Goal: Task Accomplishment & Management: Manage account settings

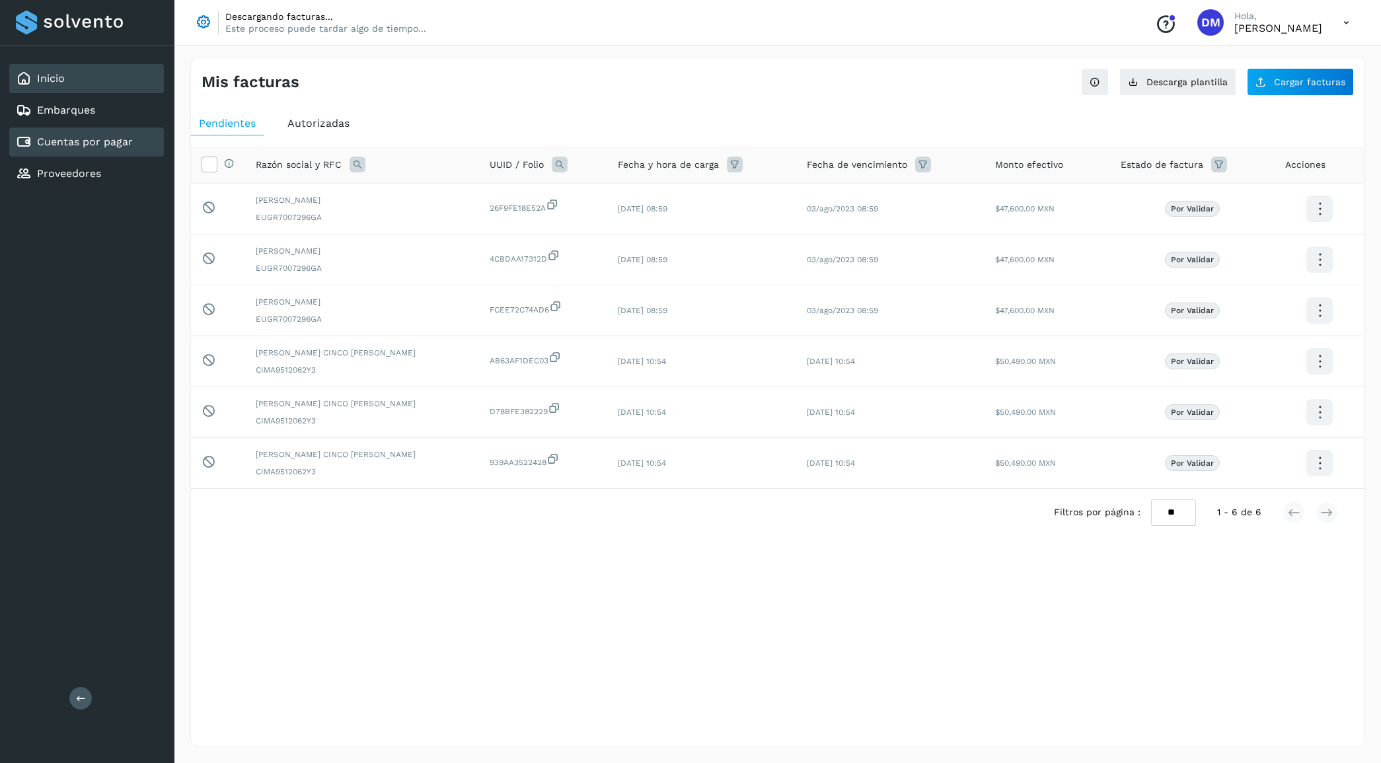
click at [54, 76] on link "Inicio" at bounding box center [51, 78] width 28 height 13
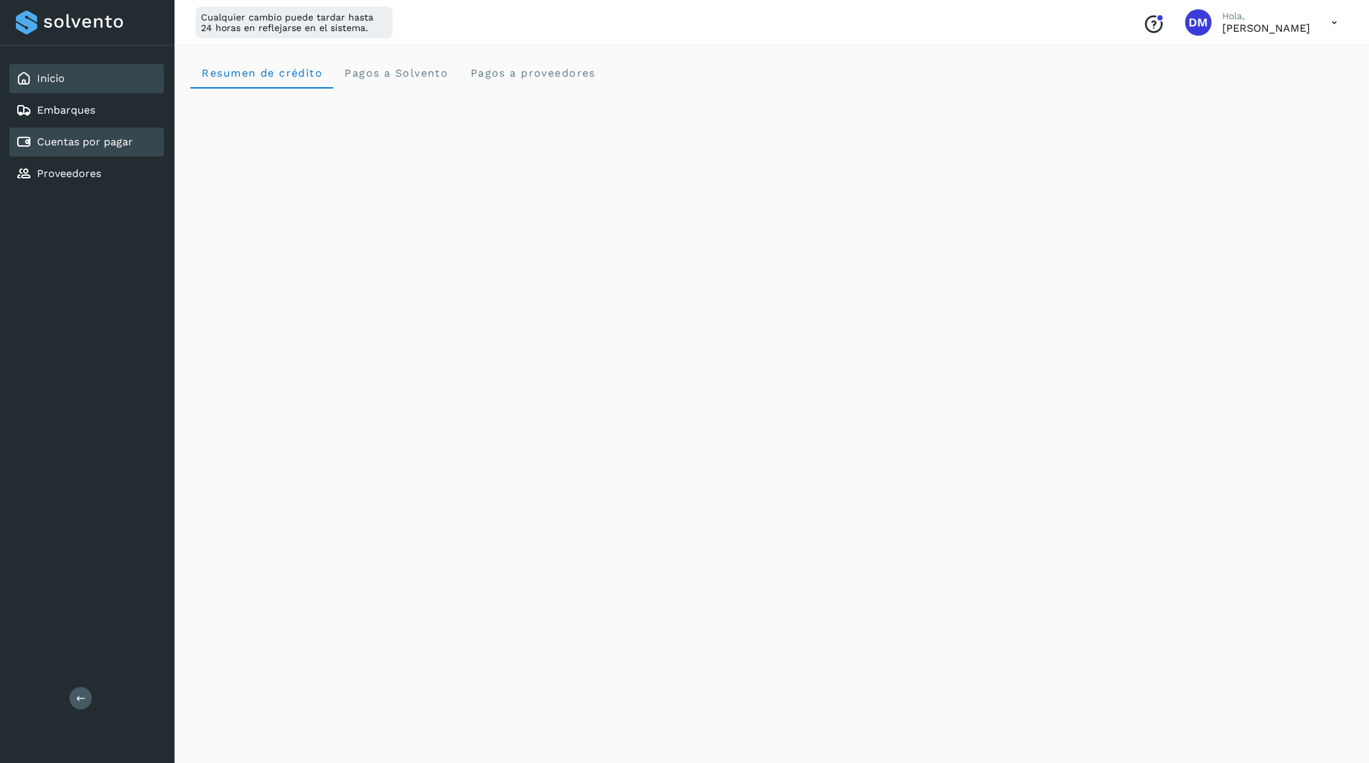
click at [94, 146] on div "Cuentas por pagar" at bounding box center [74, 142] width 117 height 16
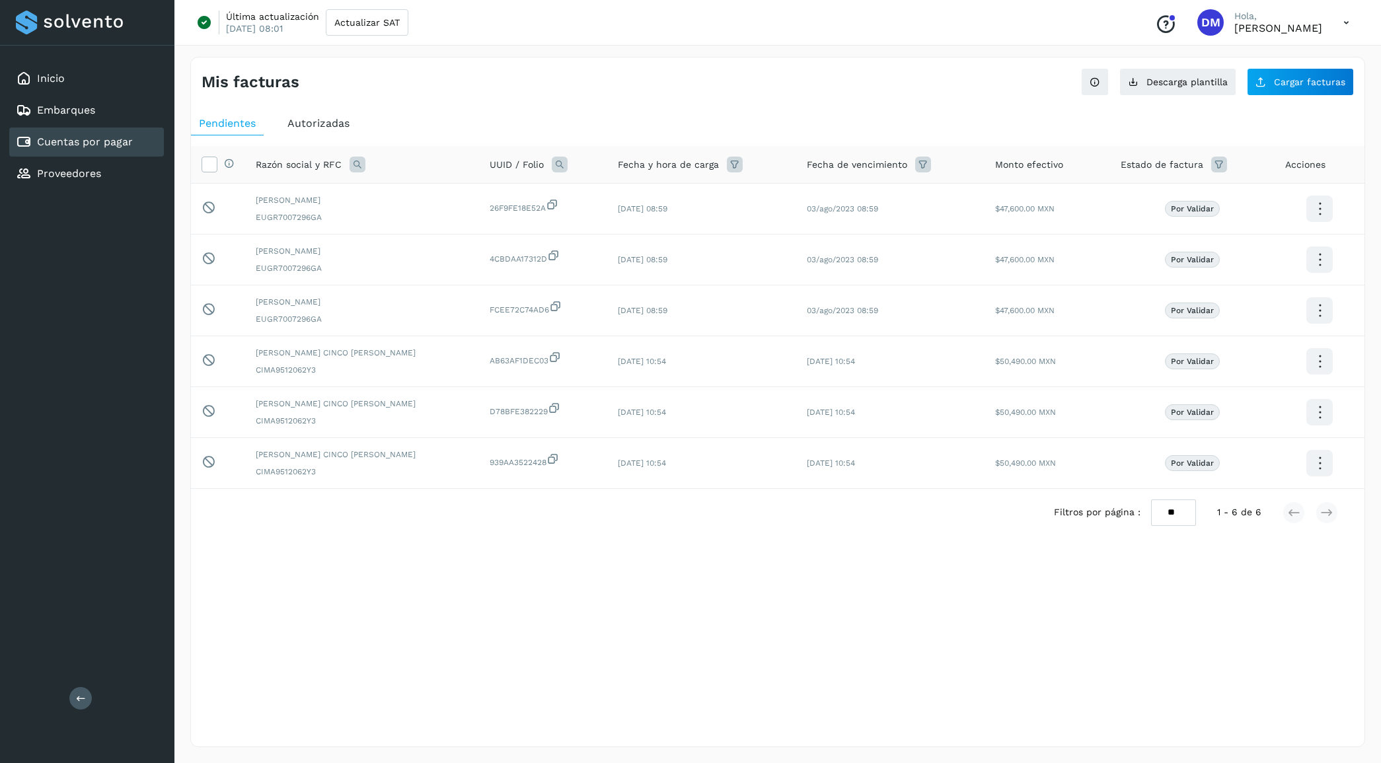
click at [316, 126] on span "Autorizadas" at bounding box center [319, 123] width 62 height 13
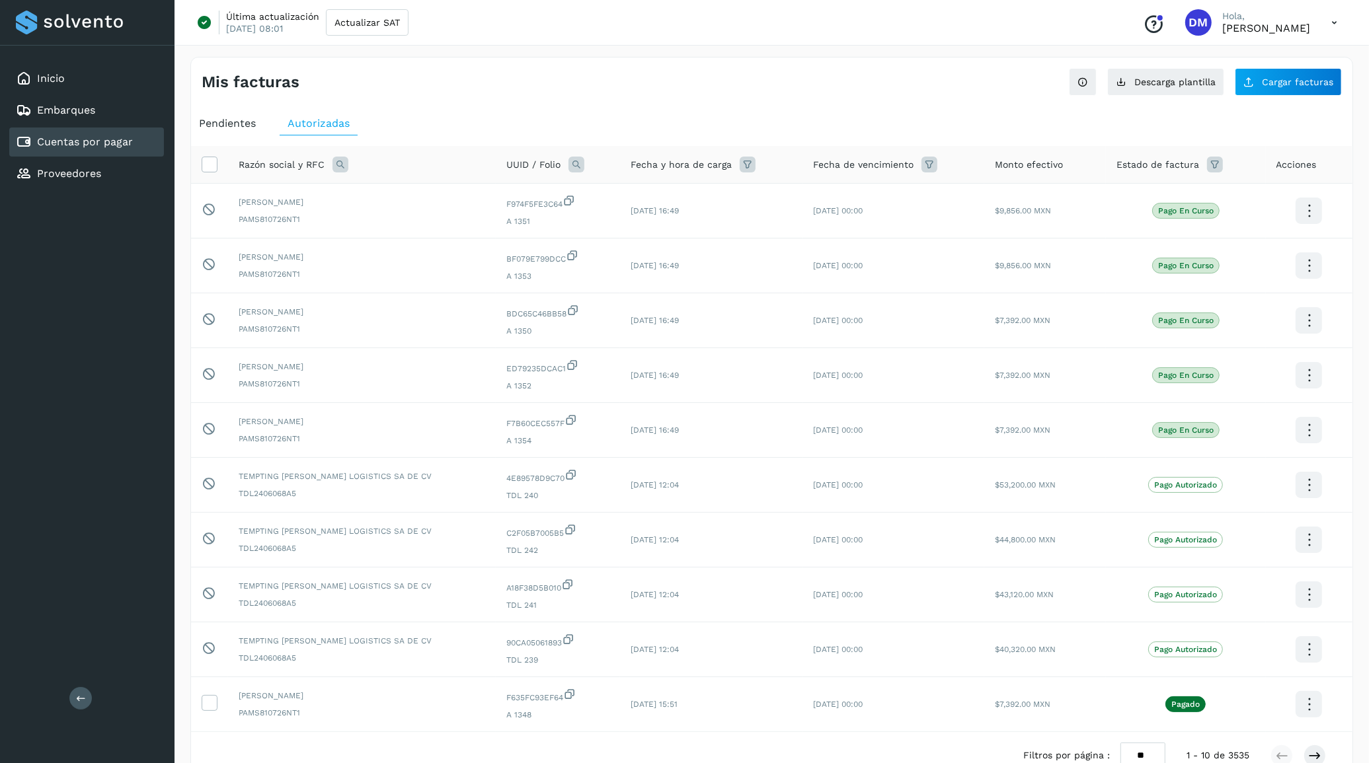
click at [345, 166] on icon at bounding box center [340, 165] width 16 height 16
click at [387, 194] on span "Razón social" at bounding box center [397, 195] width 56 height 14
click at [387, 221] on input "text" at bounding box center [427, 220] width 163 height 21
type input "**********"
click at [427, 245] on button "Buscar" at bounding box center [460, 254] width 97 height 26
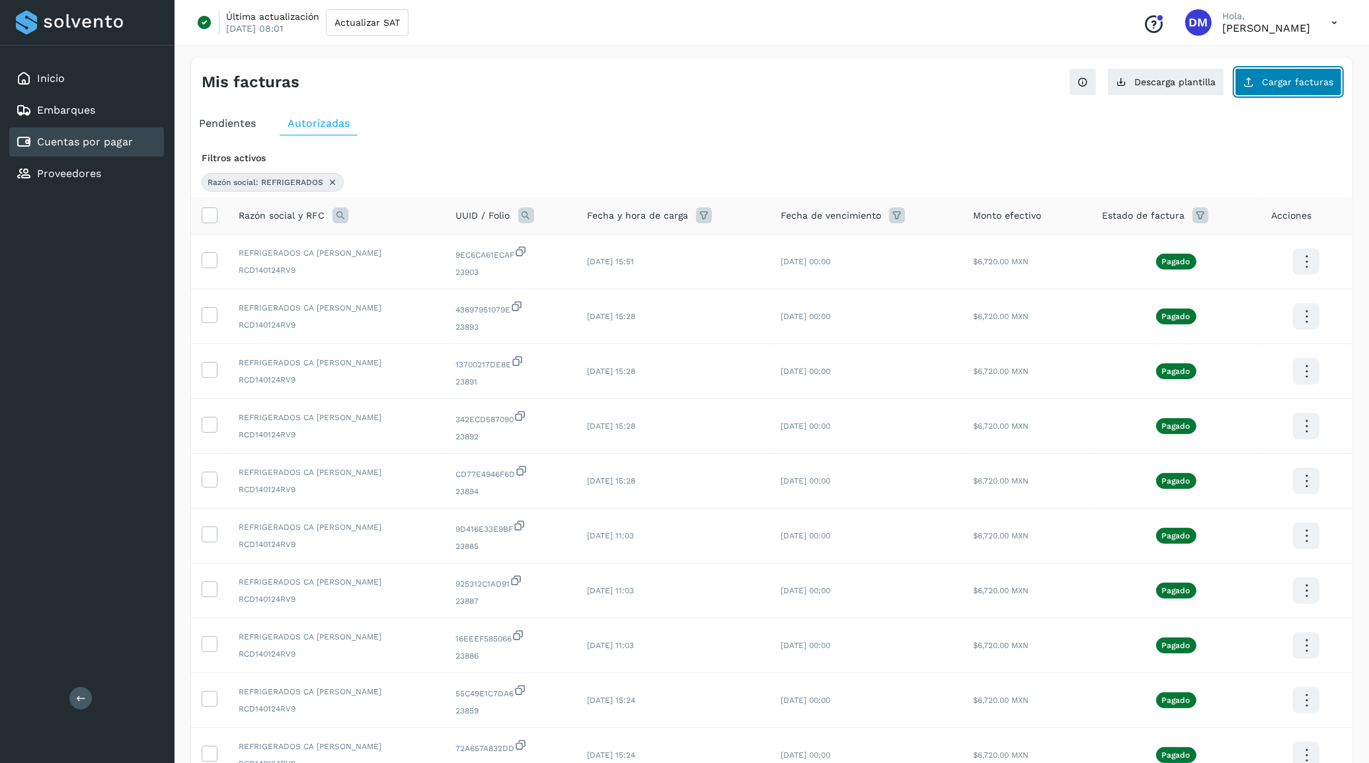
click at [1276, 79] on span "Cargar facturas" at bounding box center [1297, 81] width 71 height 9
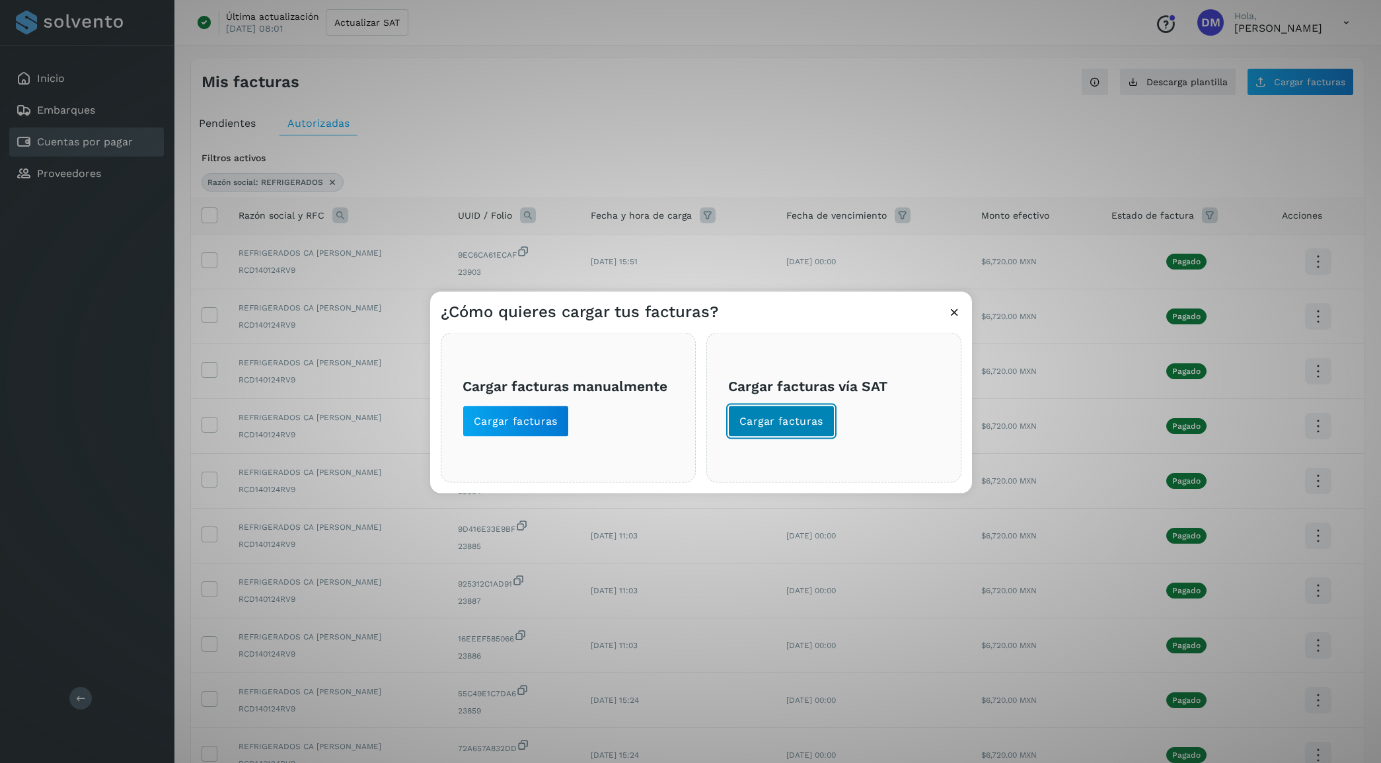
click at [802, 423] on span "Cargar facturas" at bounding box center [782, 421] width 84 height 15
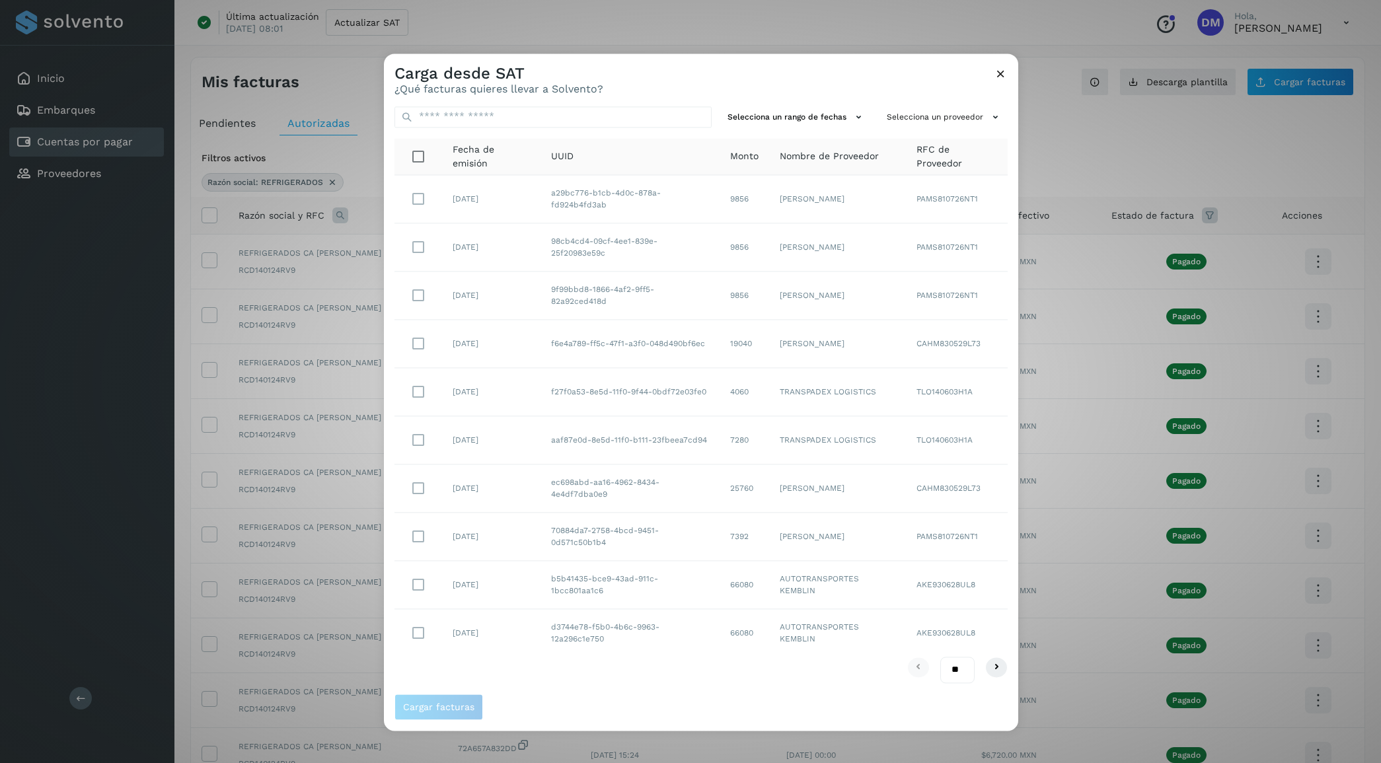
click at [957, 129] on div "Selecciona un rango de fechas Selecciona un proveedor Fecha de emisión UUID Mon…" at bounding box center [701, 395] width 635 height 598
click at [957, 117] on button "Selecciona un proveedor" at bounding box center [945, 117] width 126 height 22
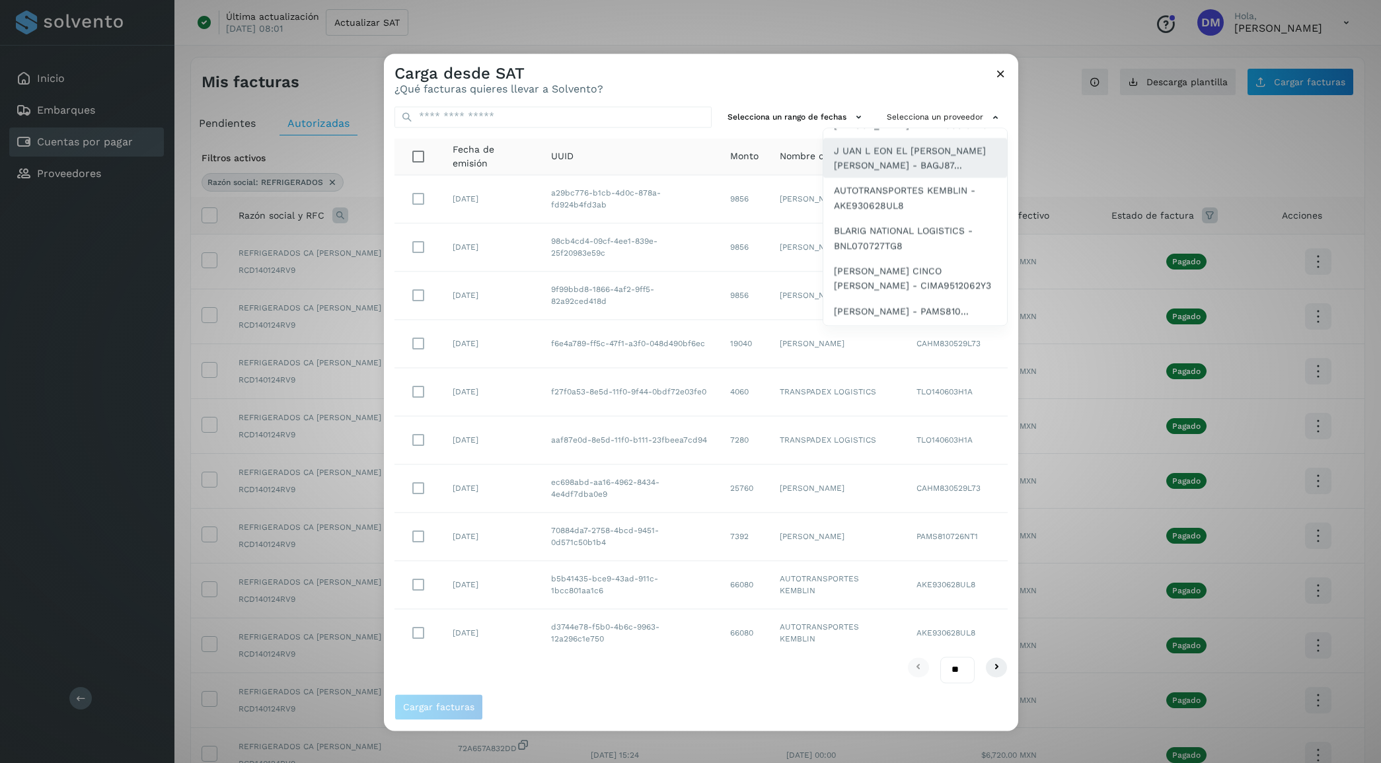
scroll to position [83, 0]
click at [884, 281] on span "SAUL ARMANDO PALACIOS MARTINEZ - PAMS810..." at bounding box center [901, 273] width 135 height 15
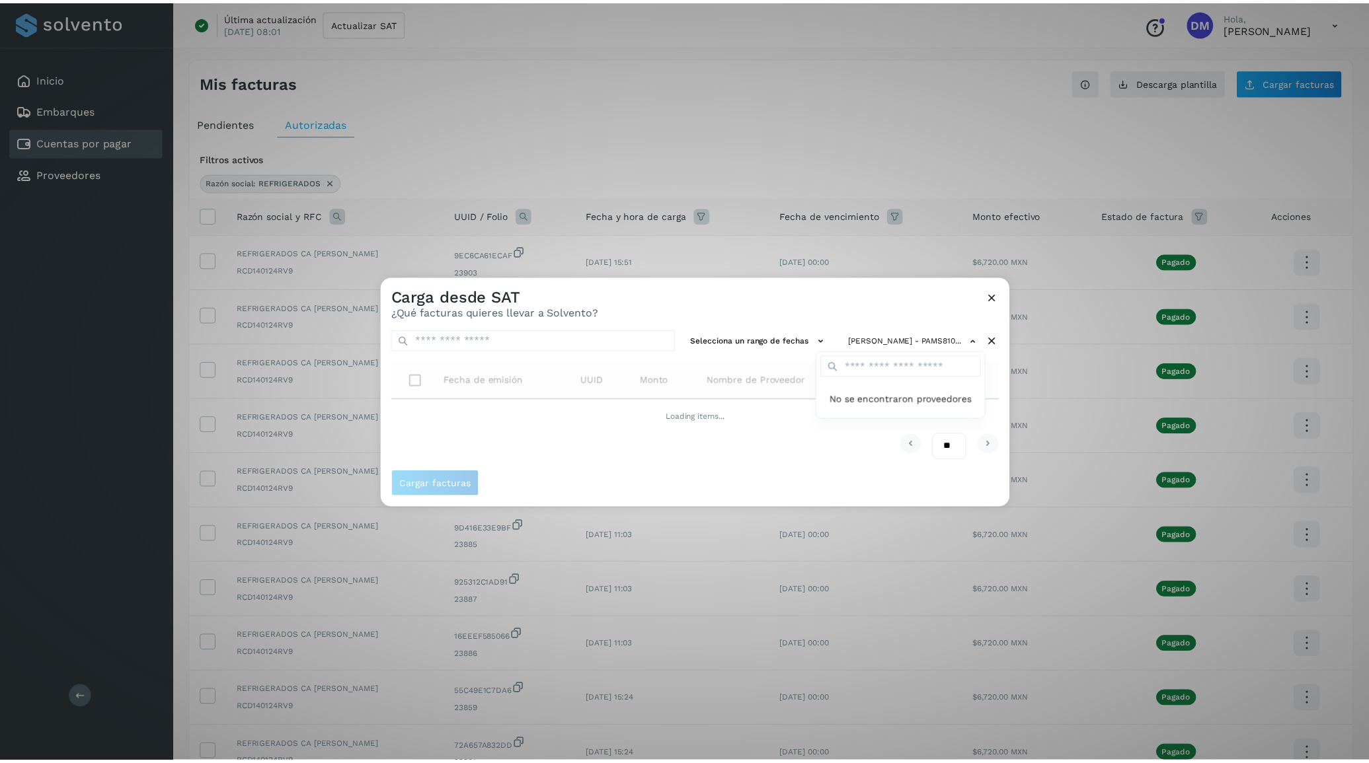
scroll to position [0, 0]
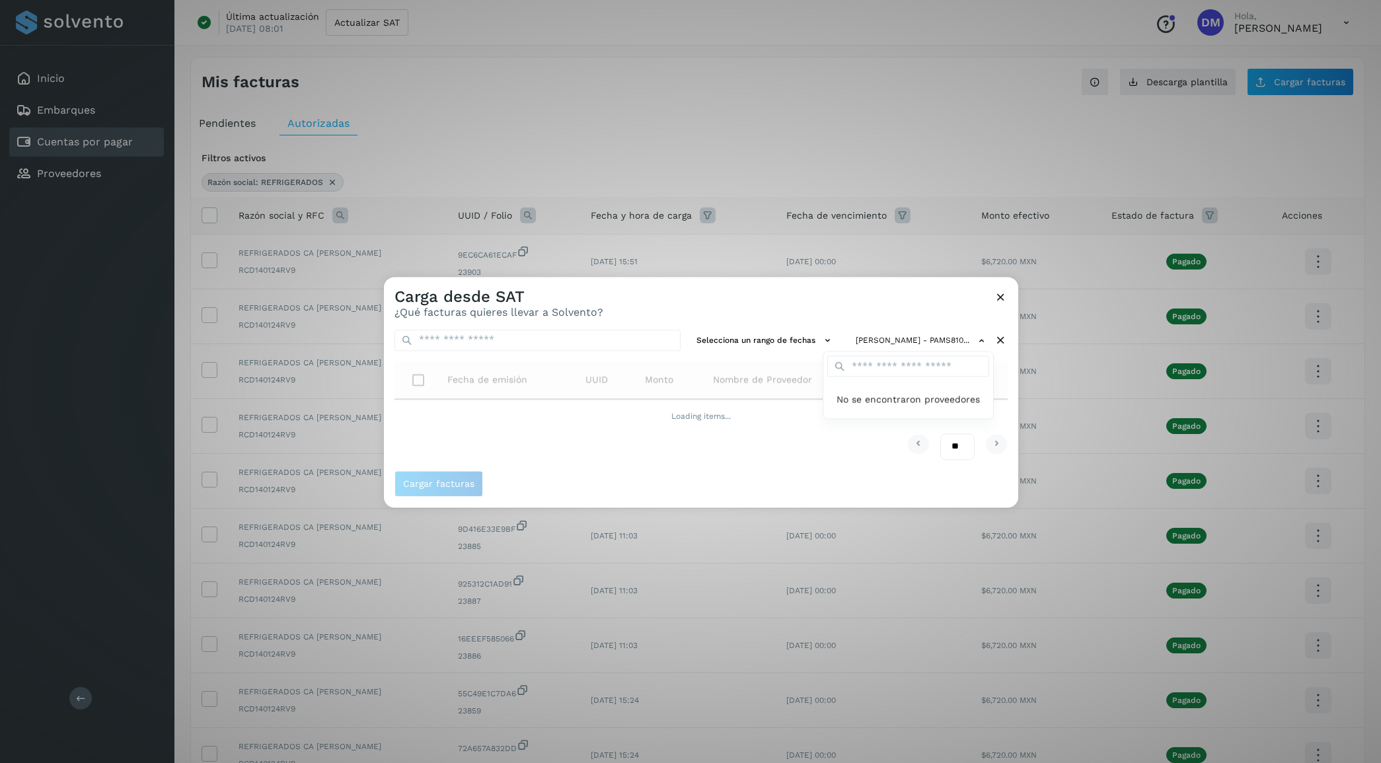
click at [717, 303] on div at bounding box center [1074, 658] width 1381 height 763
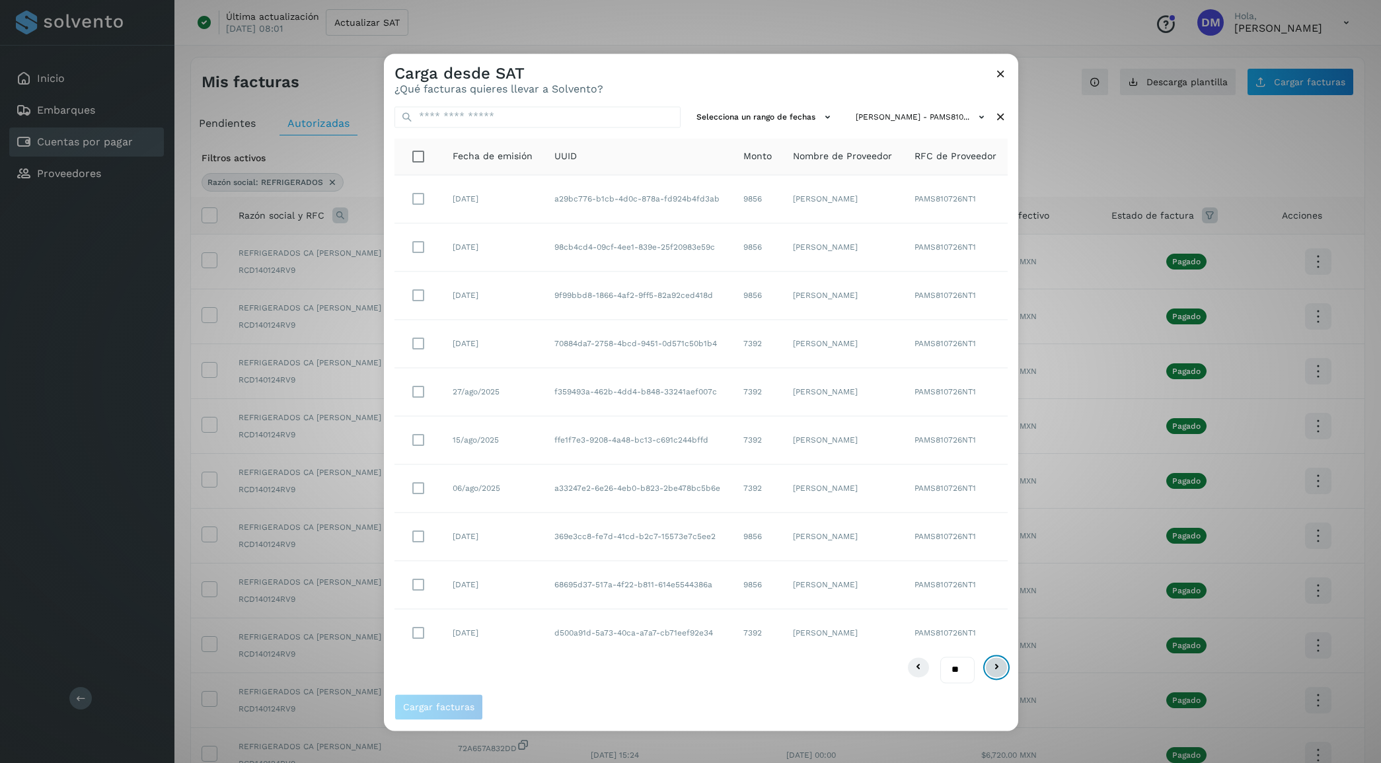
click at [990, 671] on icon at bounding box center [997, 668] width 16 height 16
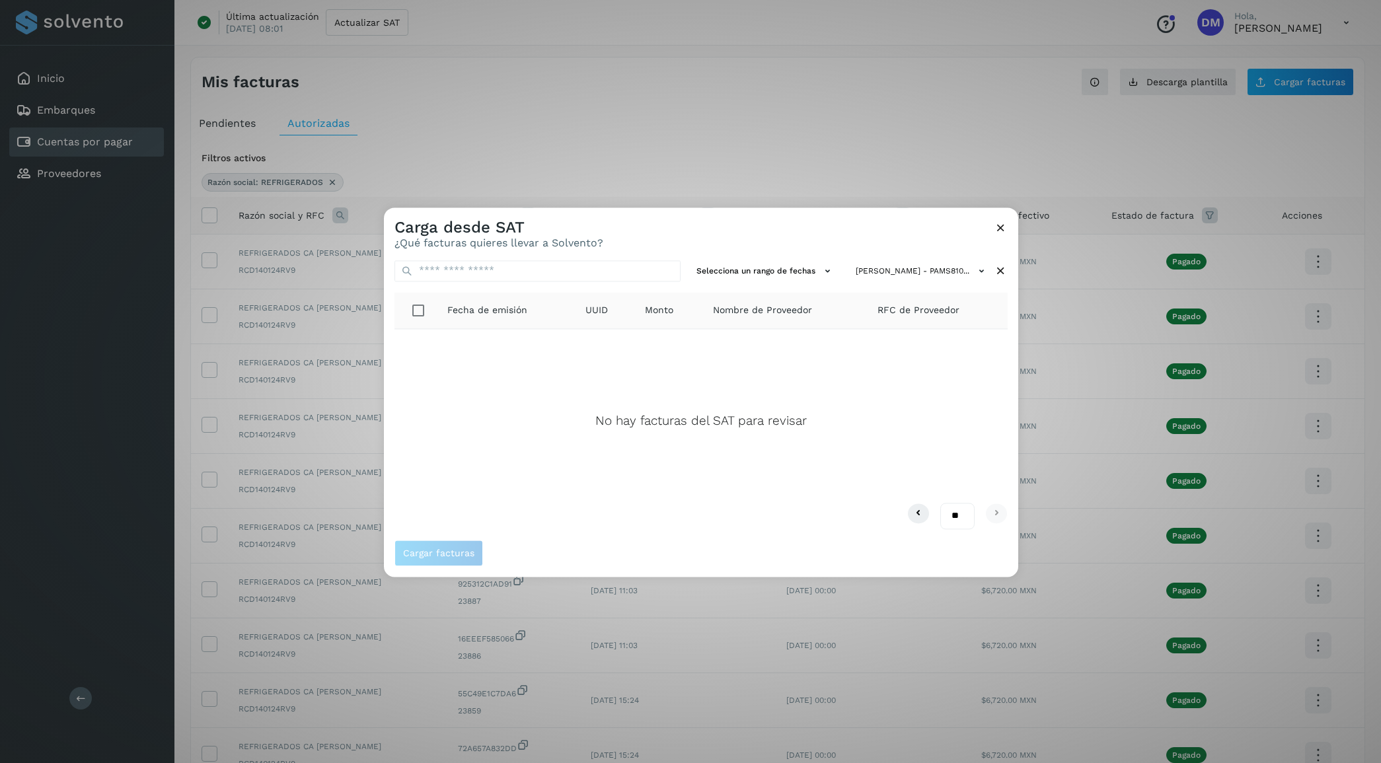
click at [995, 229] on icon at bounding box center [1001, 228] width 14 height 14
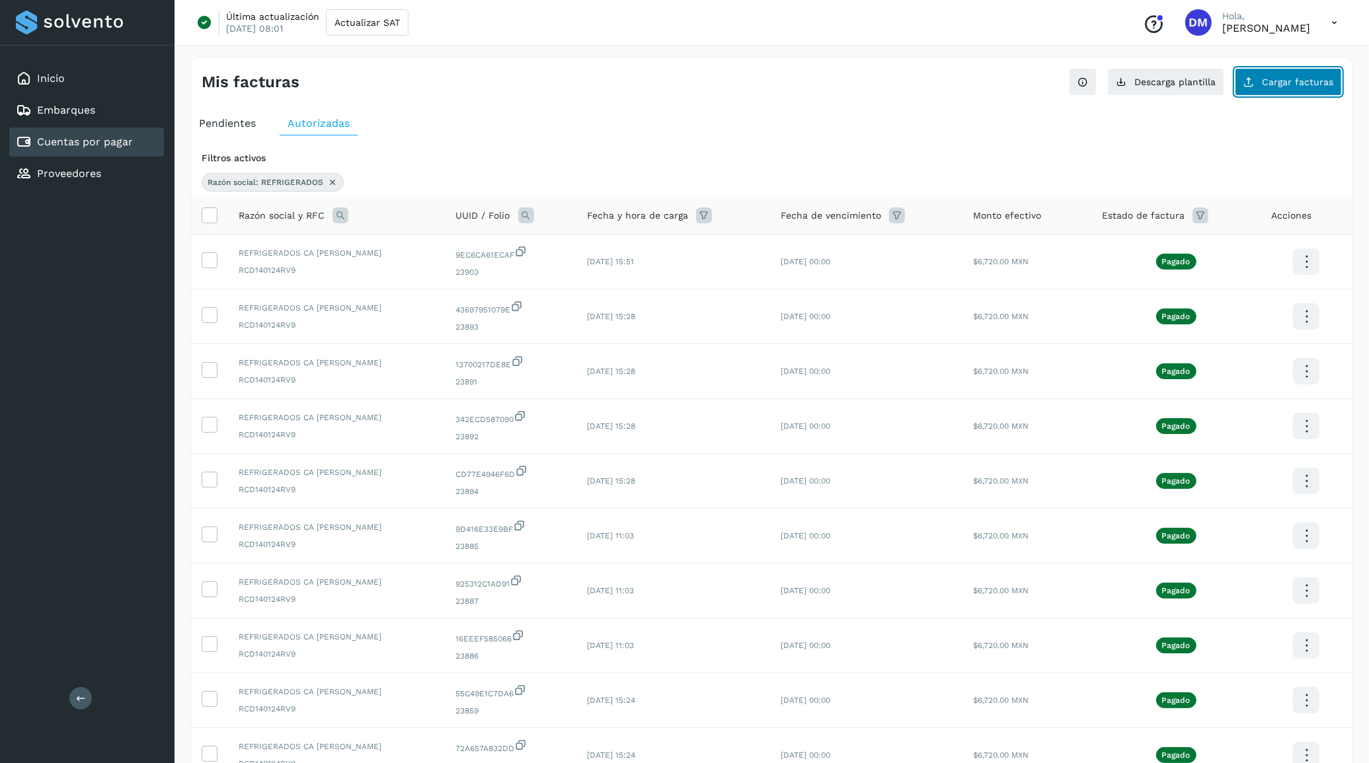
click at [1277, 81] on span "Cargar facturas" at bounding box center [1297, 81] width 71 height 9
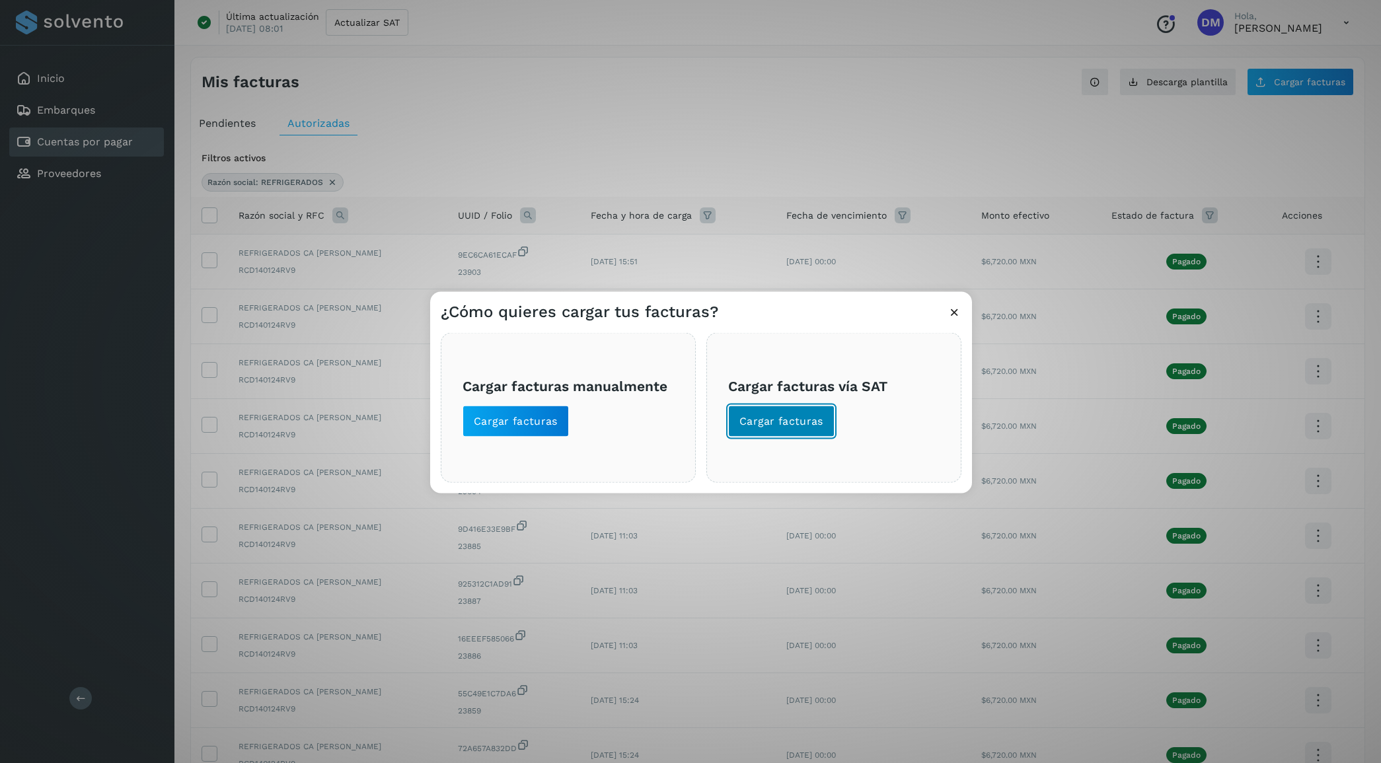
click at [789, 420] on span "Cargar facturas" at bounding box center [782, 421] width 84 height 15
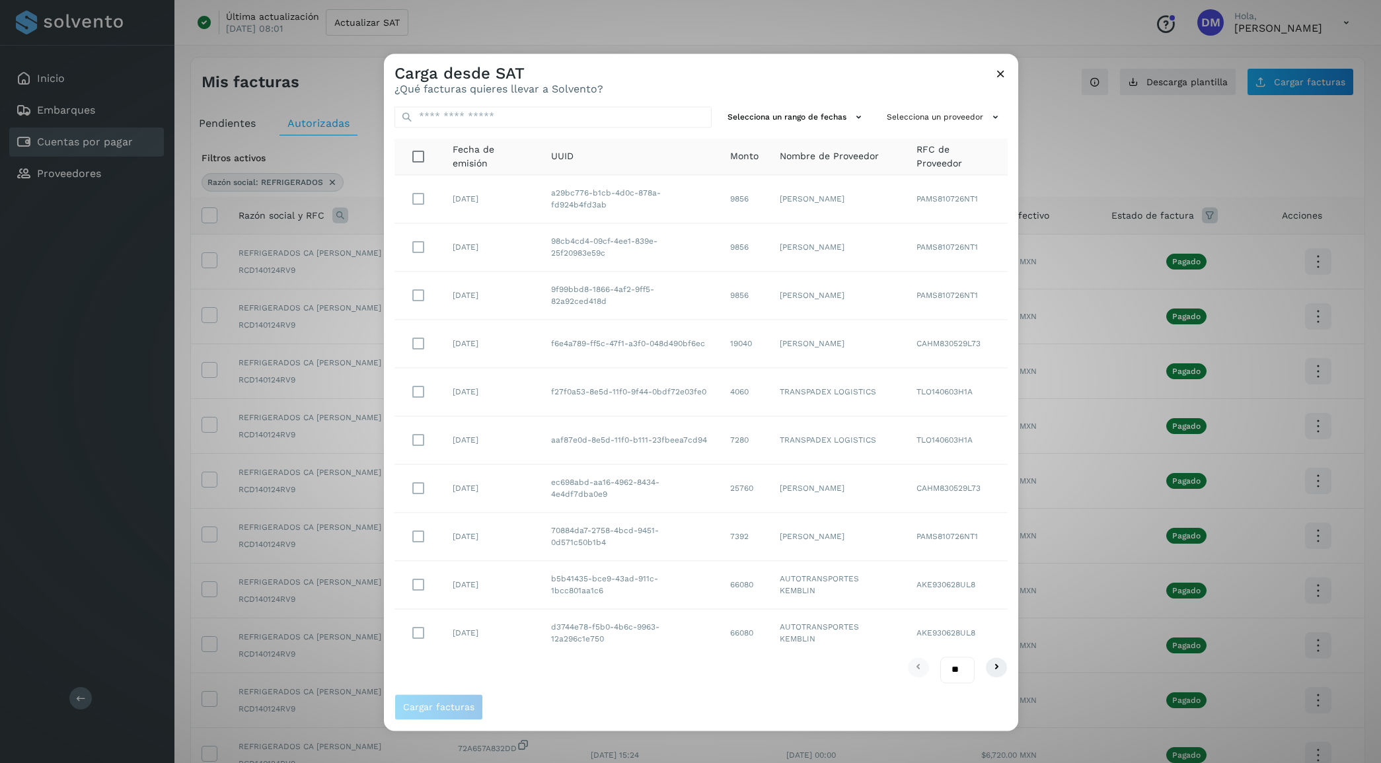
click at [964, 669] on select "** ** **" at bounding box center [958, 671] width 34 height 26
select select "**"
click at [941, 658] on select "** ** **" at bounding box center [958, 671] width 34 height 26
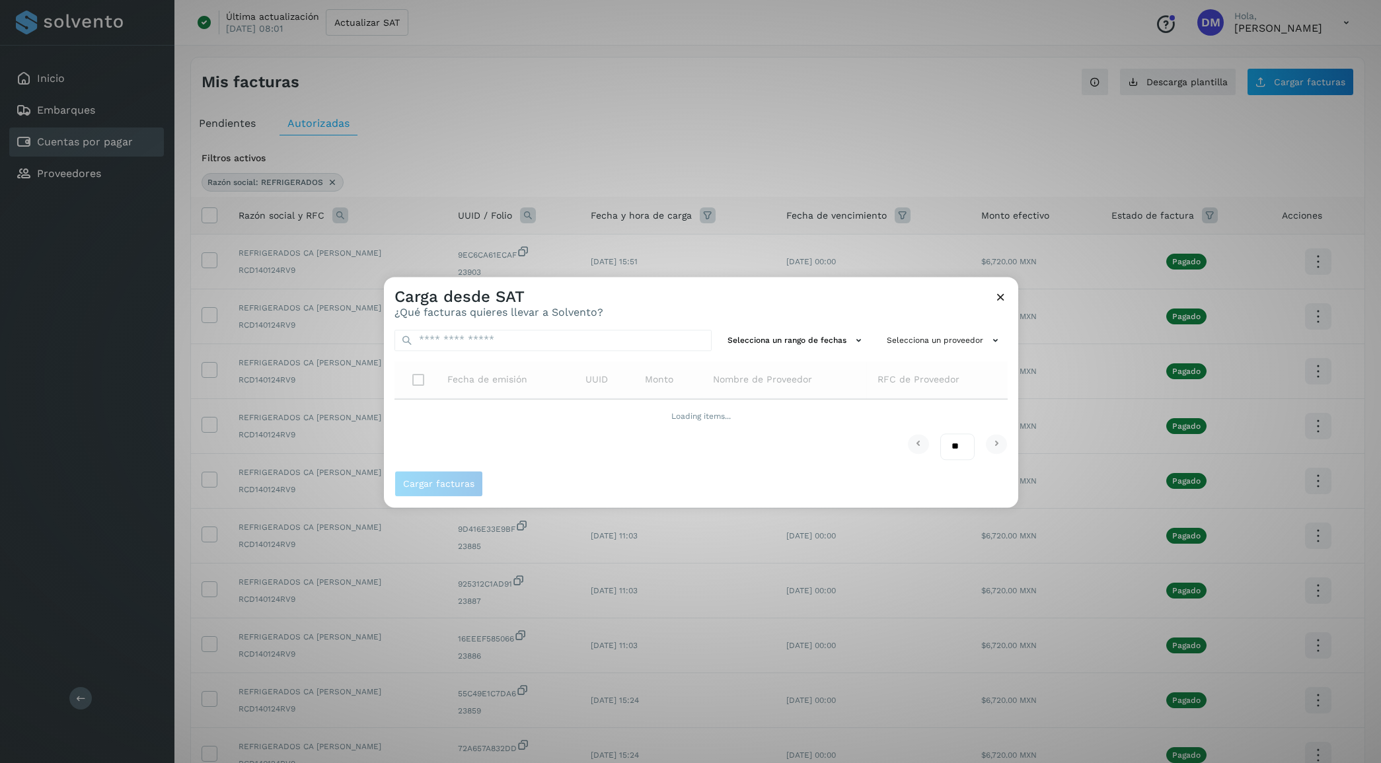
click at [845, 301] on div "Carga desde SAT ¿Qué facturas quieres llevar a Solvento?" at bounding box center [701, 298] width 635 height 42
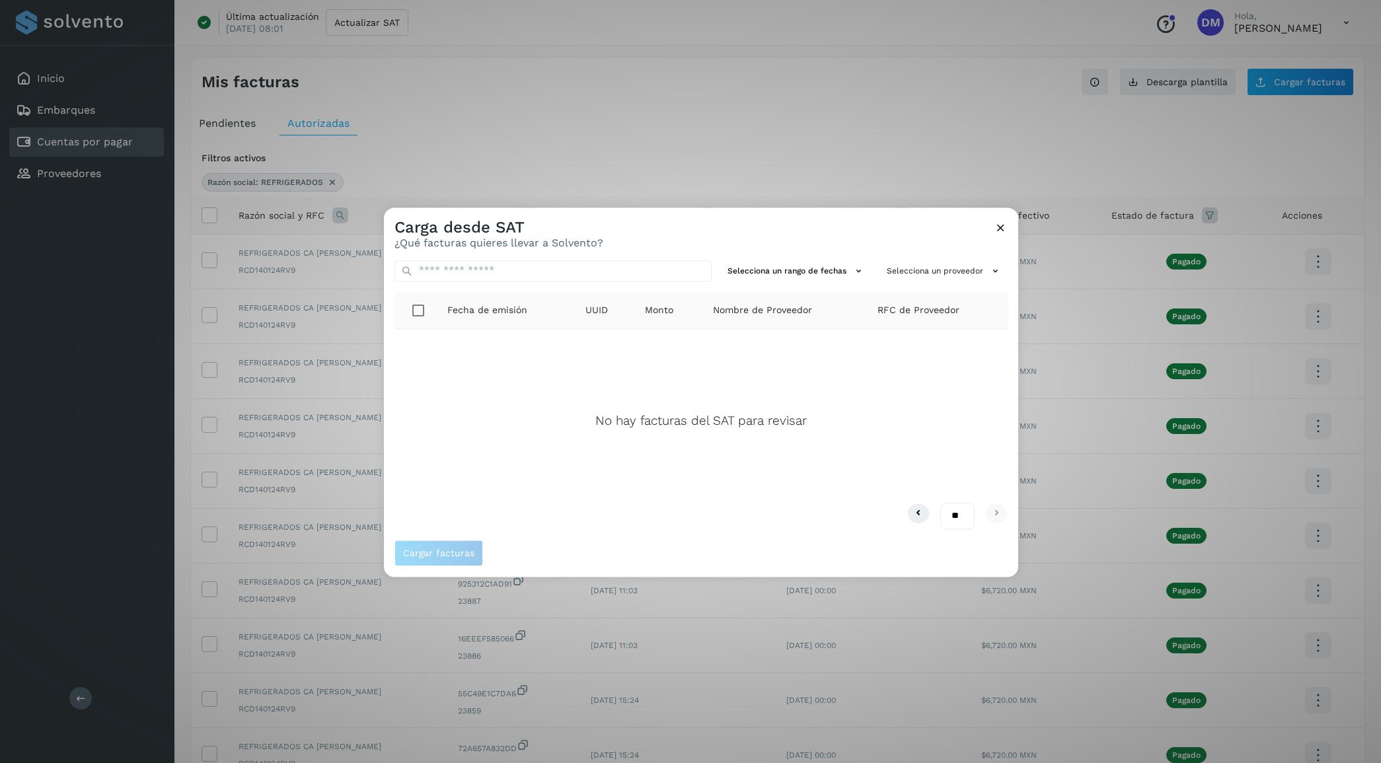
click at [997, 226] on icon at bounding box center [1001, 228] width 14 height 14
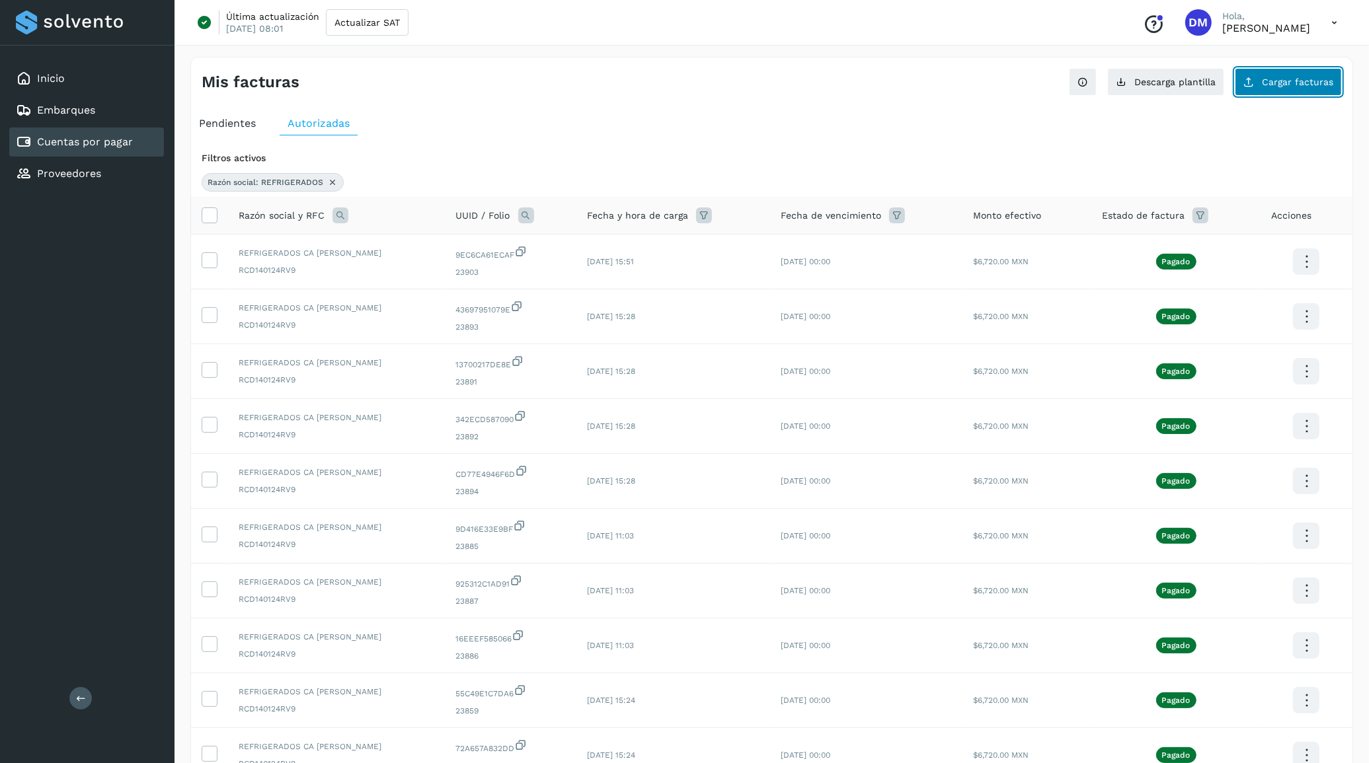
click at [1297, 85] on span "Cargar facturas" at bounding box center [1297, 81] width 71 height 9
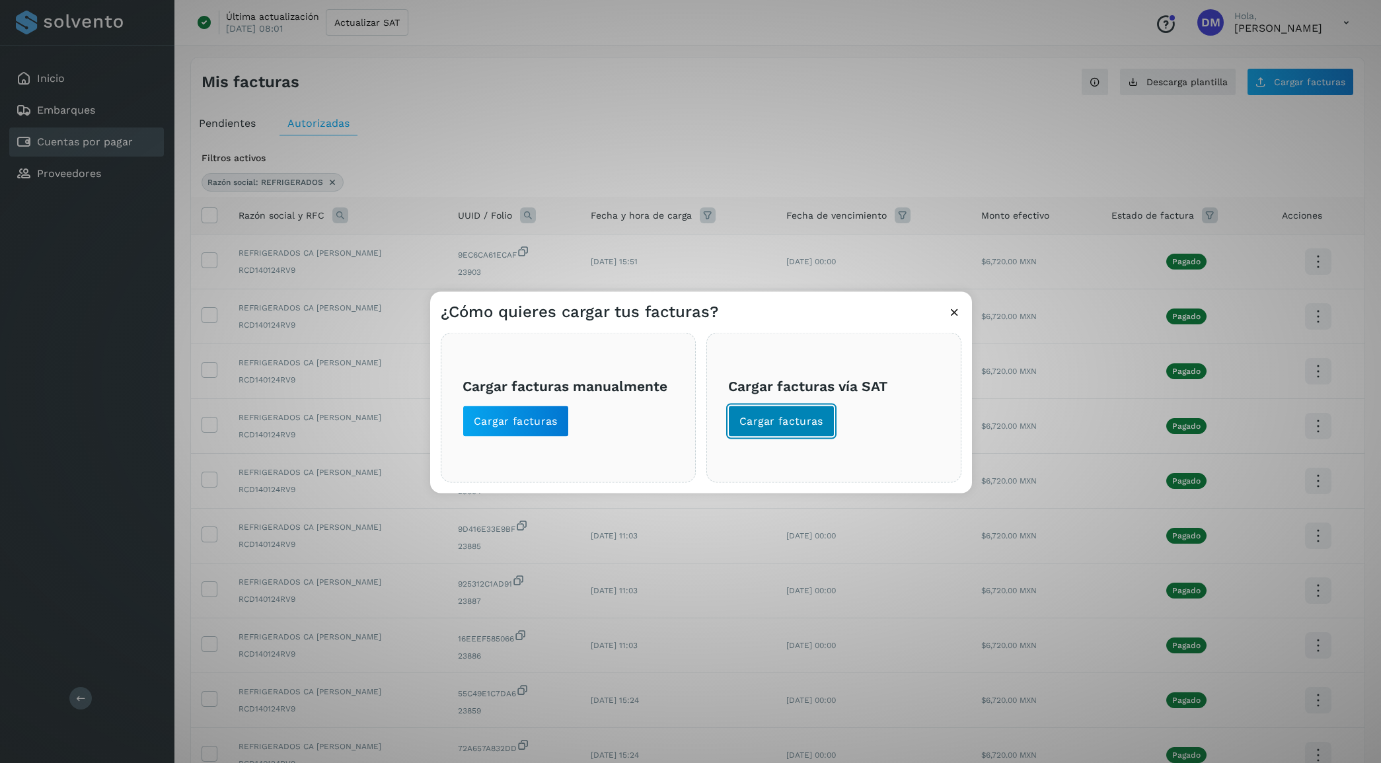
click at [775, 424] on span "Cargar facturas" at bounding box center [782, 421] width 84 height 15
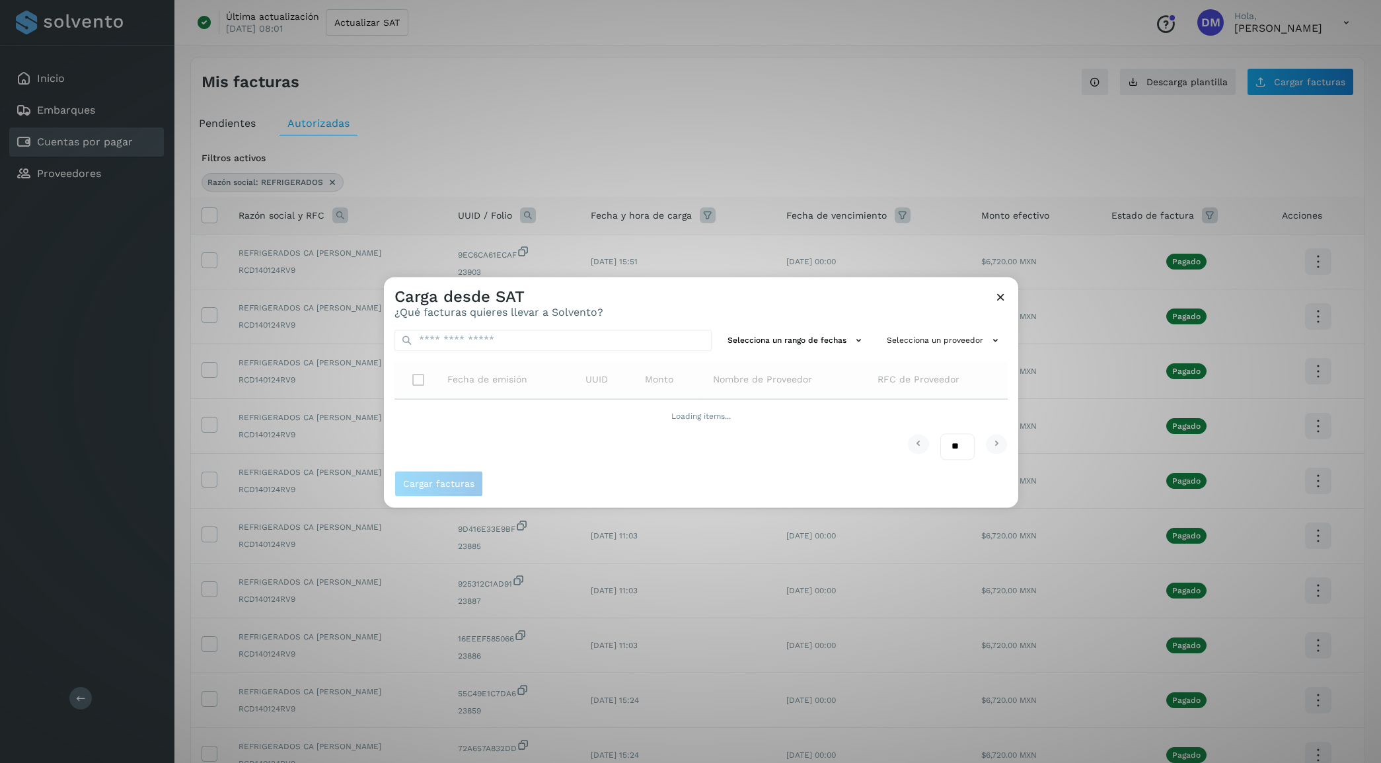
click at [994, 294] on icon at bounding box center [1001, 297] width 14 height 14
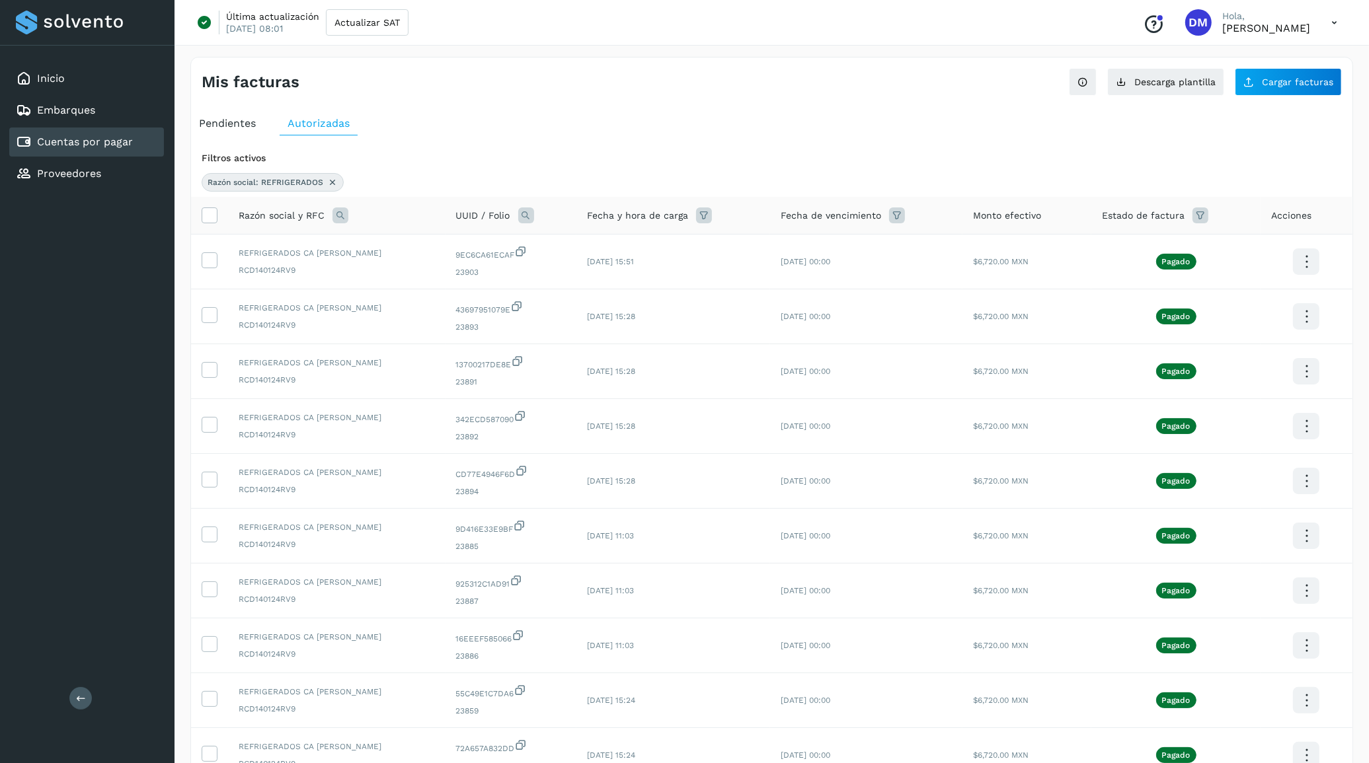
click at [332, 184] on icon at bounding box center [332, 182] width 11 height 11
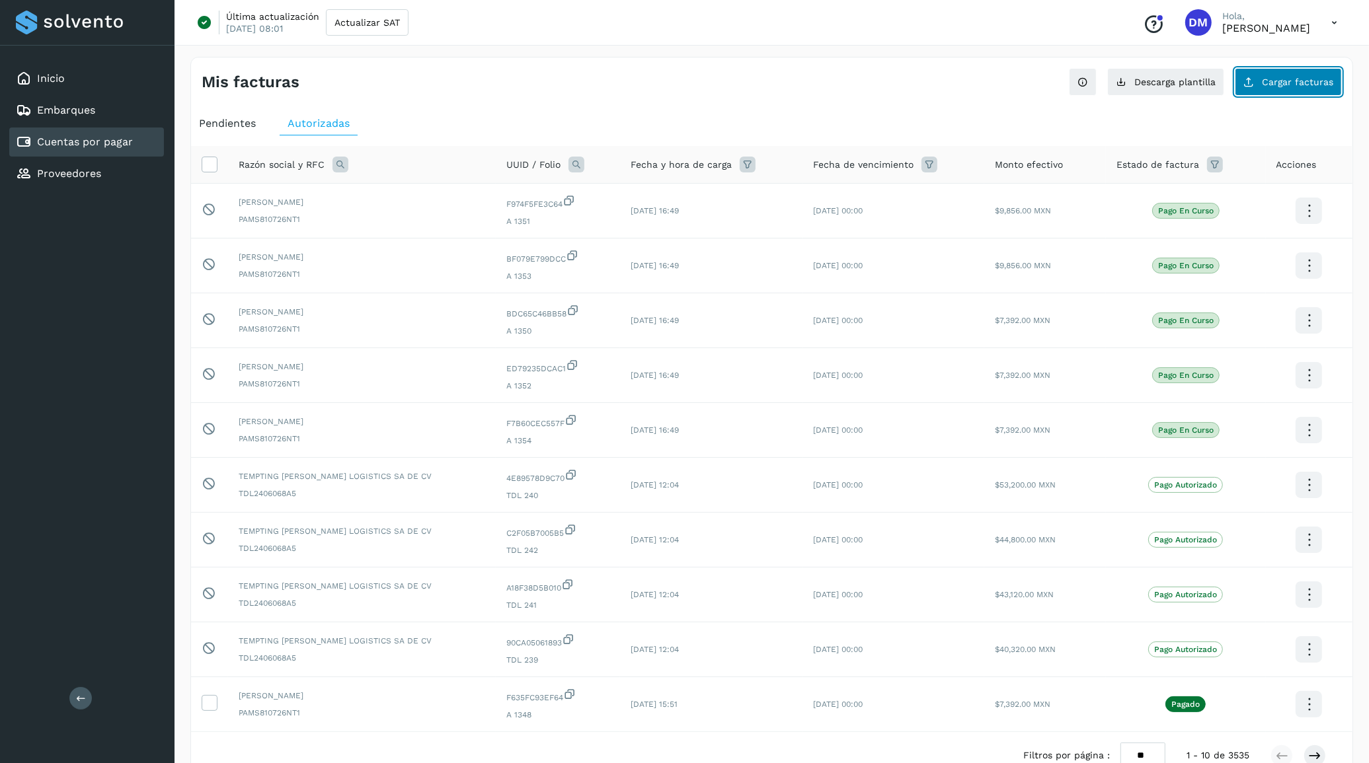
click at [1294, 81] on span "Cargar facturas" at bounding box center [1297, 81] width 71 height 9
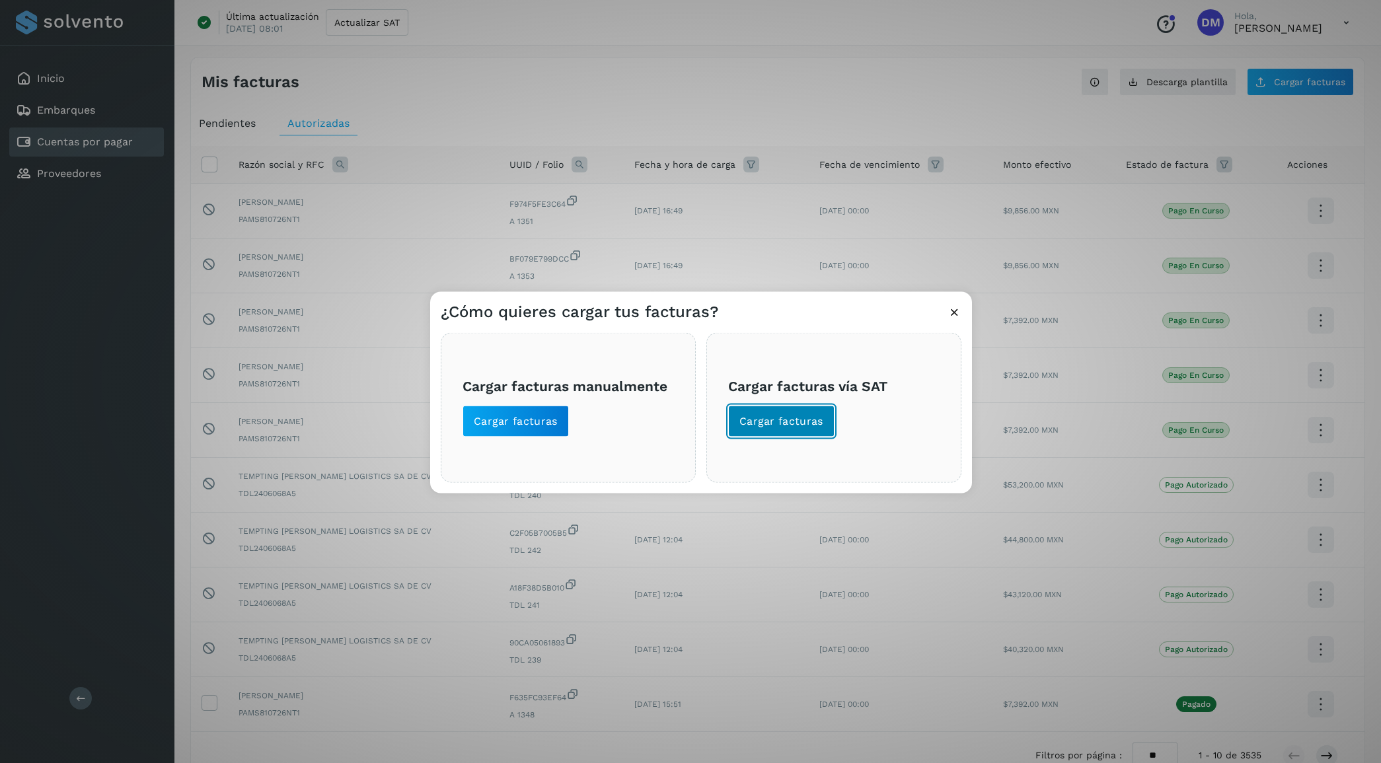
click at [795, 415] on span "Cargar facturas" at bounding box center [782, 421] width 84 height 15
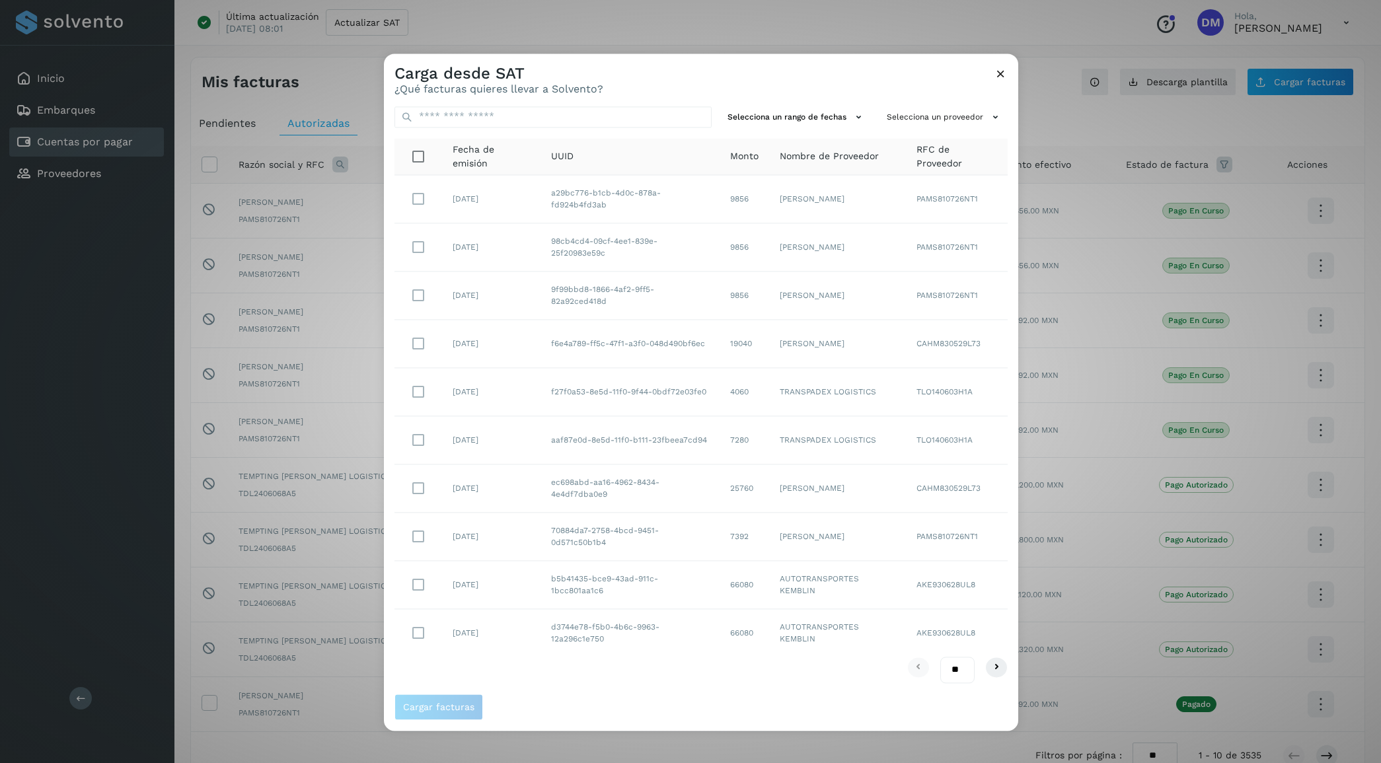
click at [960, 666] on select "** ** **" at bounding box center [958, 671] width 34 height 26
select select "**"
click at [941, 658] on select "** ** **" at bounding box center [958, 671] width 34 height 26
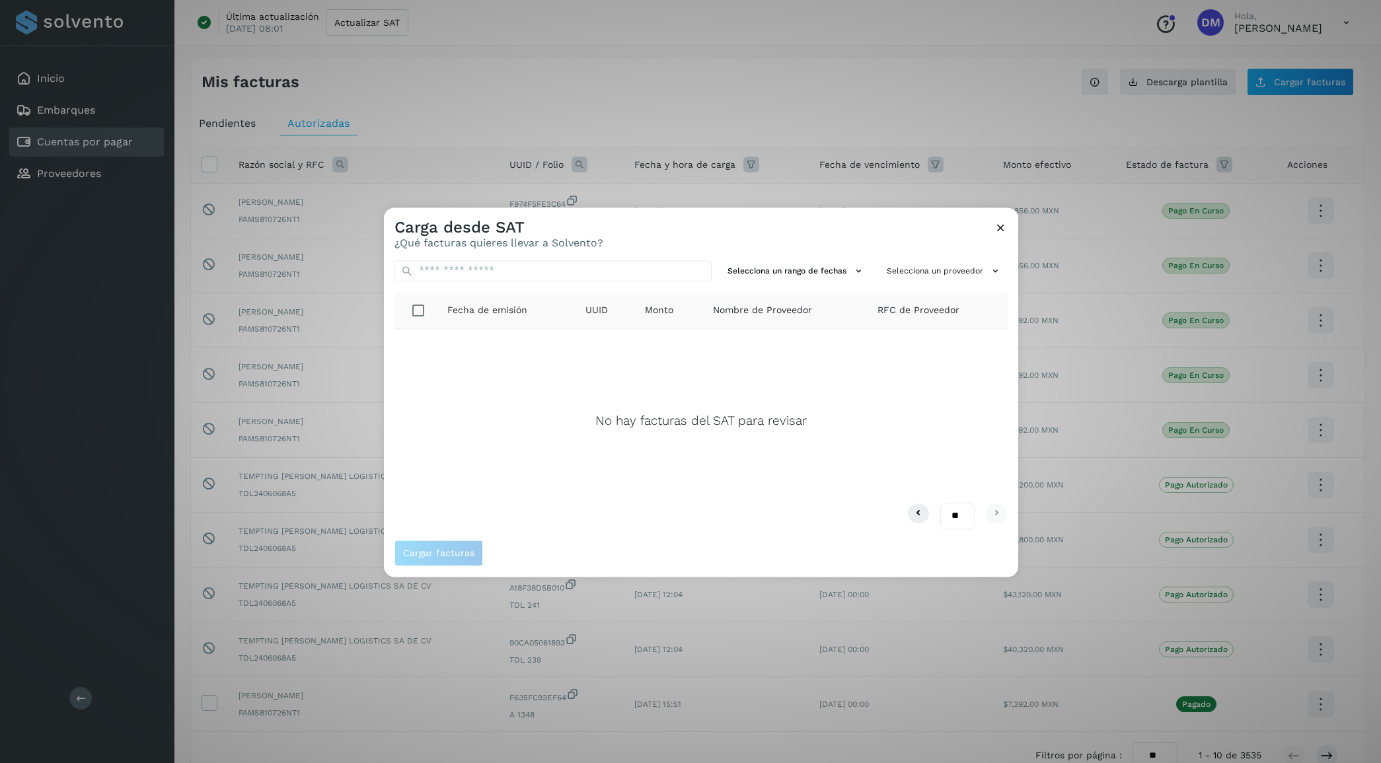
click at [992, 225] on div "Carga desde SAT ¿Qué facturas quieres llevar a Solvento?" at bounding box center [701, 229] width 635 height 42
click at [995, 228] on icon at bounding box center [1001, 228] width 14 height 14
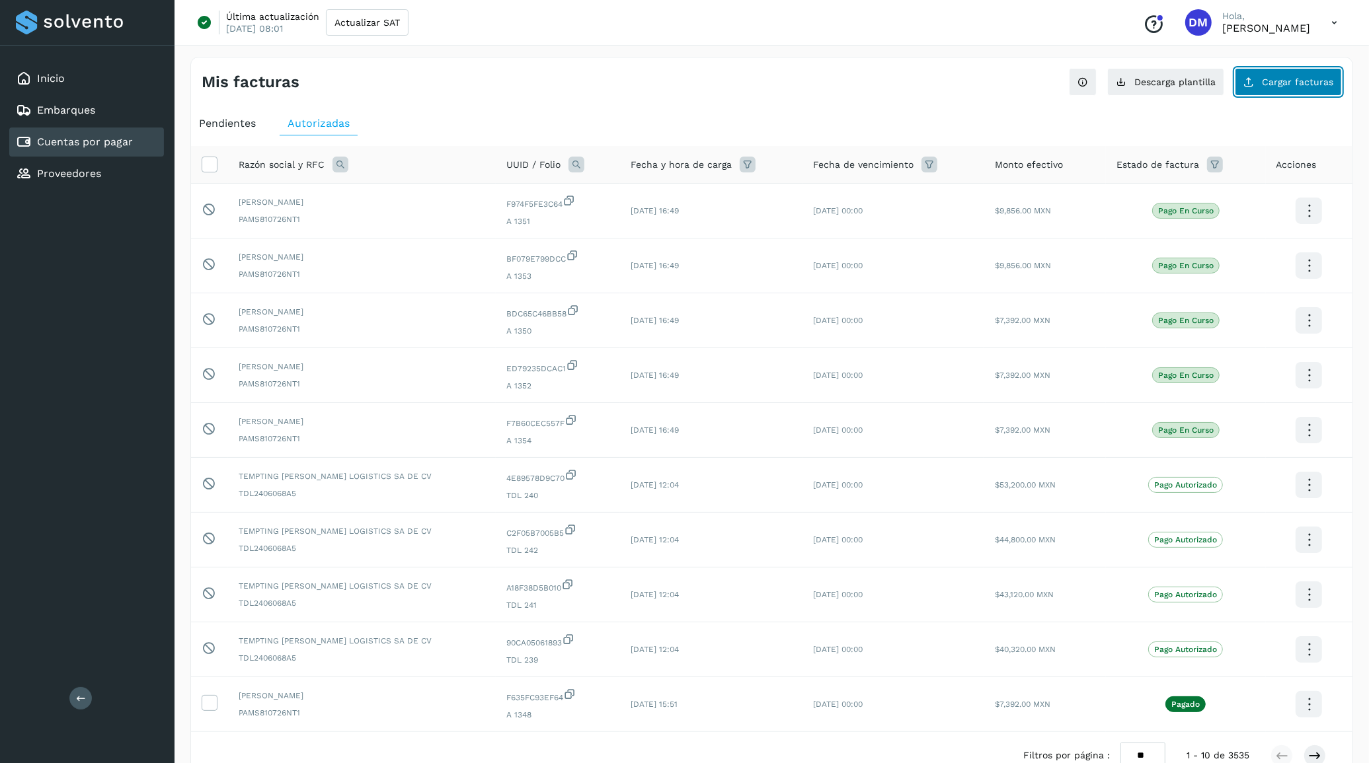
click at [1286, 74] on button "Cargar facturas" at bounding box center [1288, 82] width 107 height 28
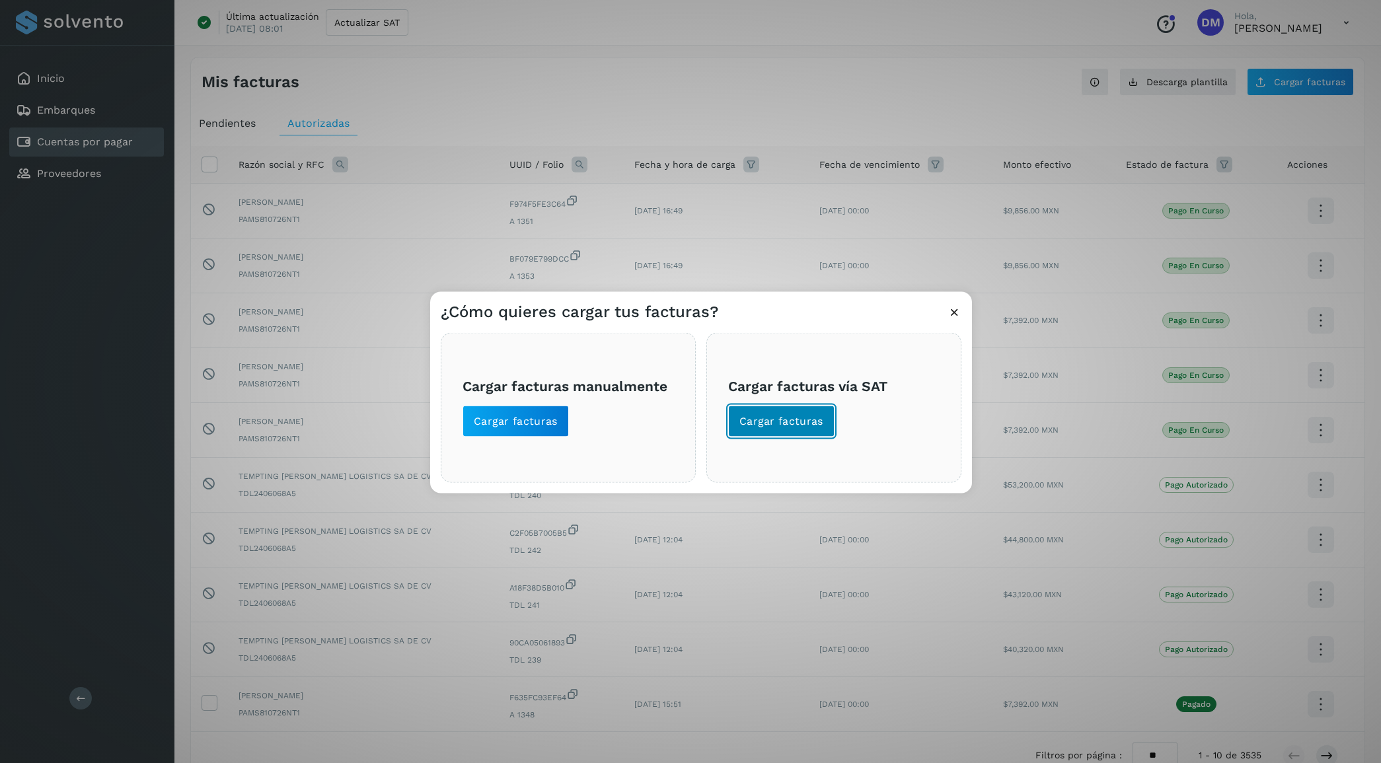
click at [781, 411] on button "Cargar facturas" at bounding box center [781, 421] width 106 height 32
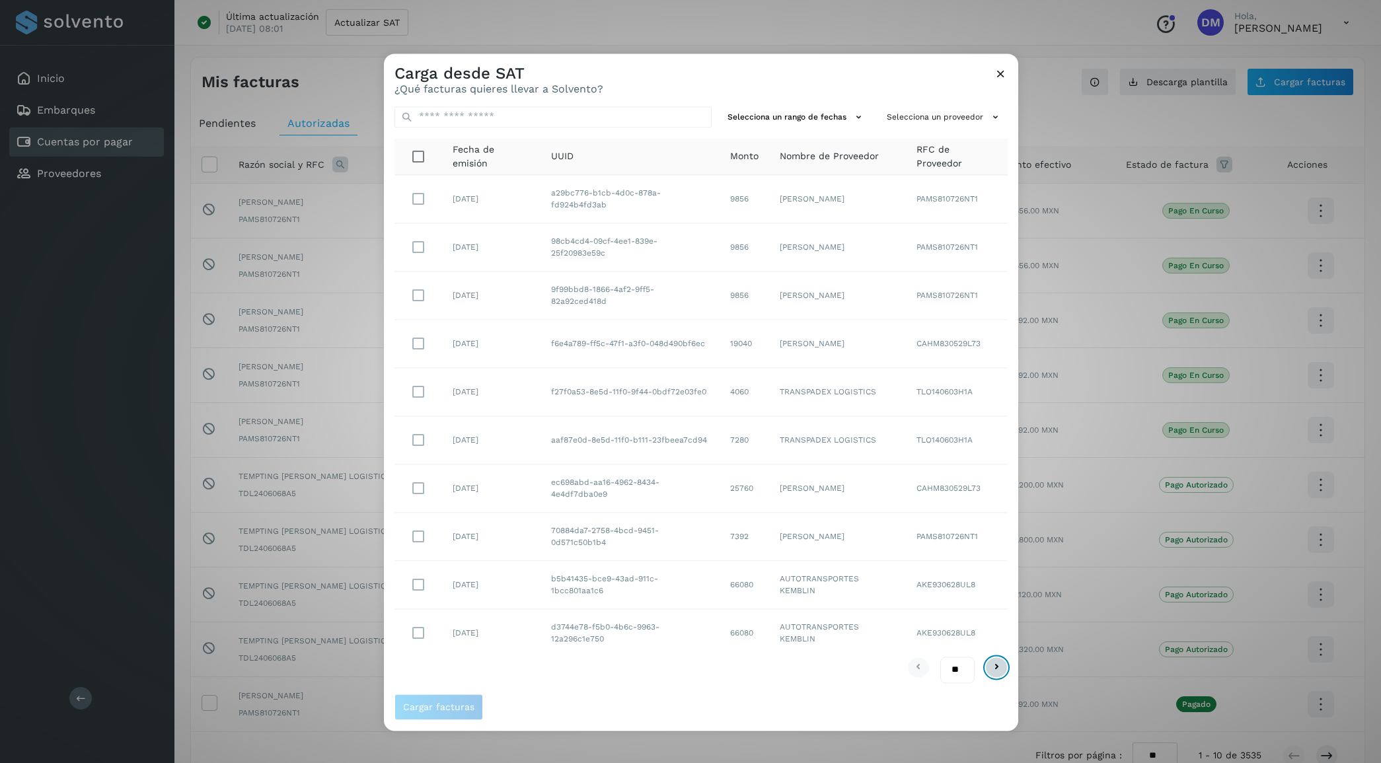
click at [997, 670] on icon at bounding box center [997, 668] width 16 height 16
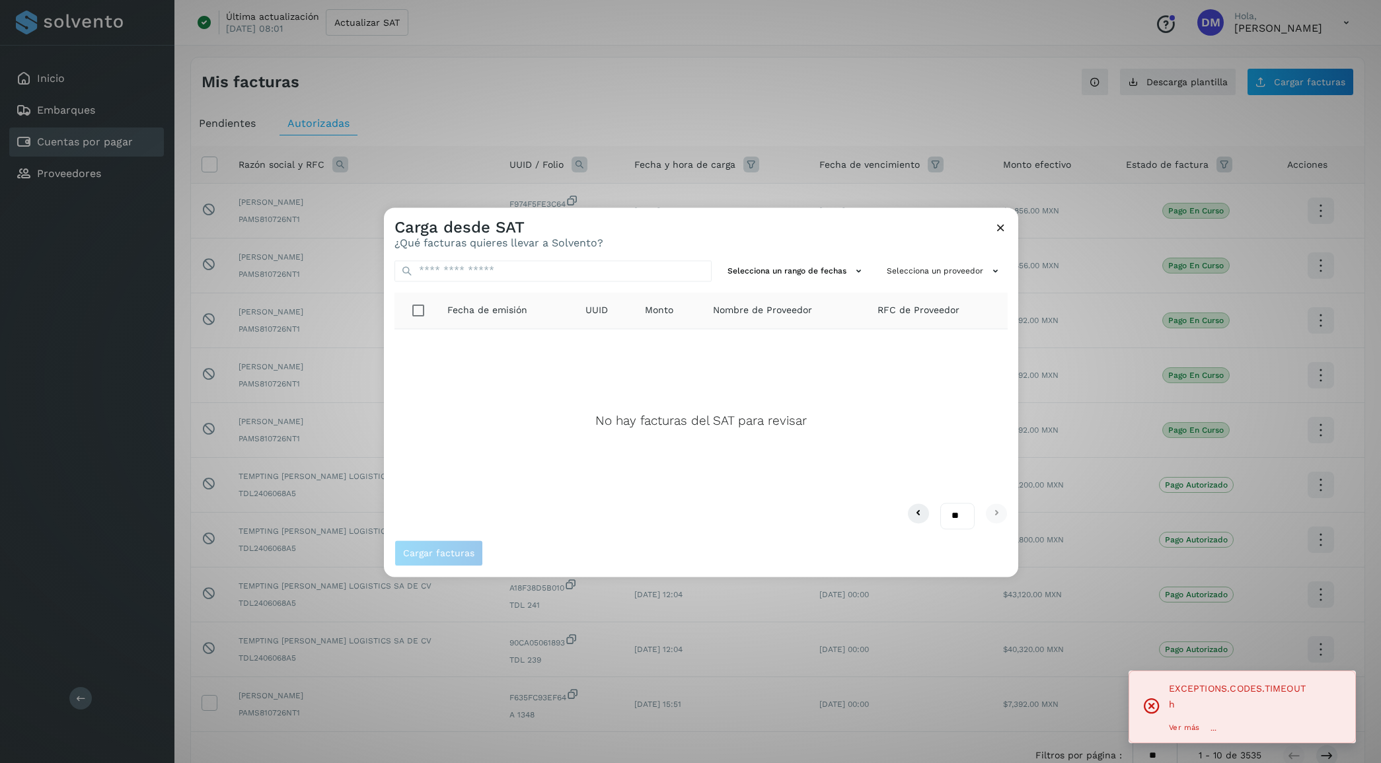
click at [1005, 221] on icon at bounding box center [1001, 228] width 14 height 14
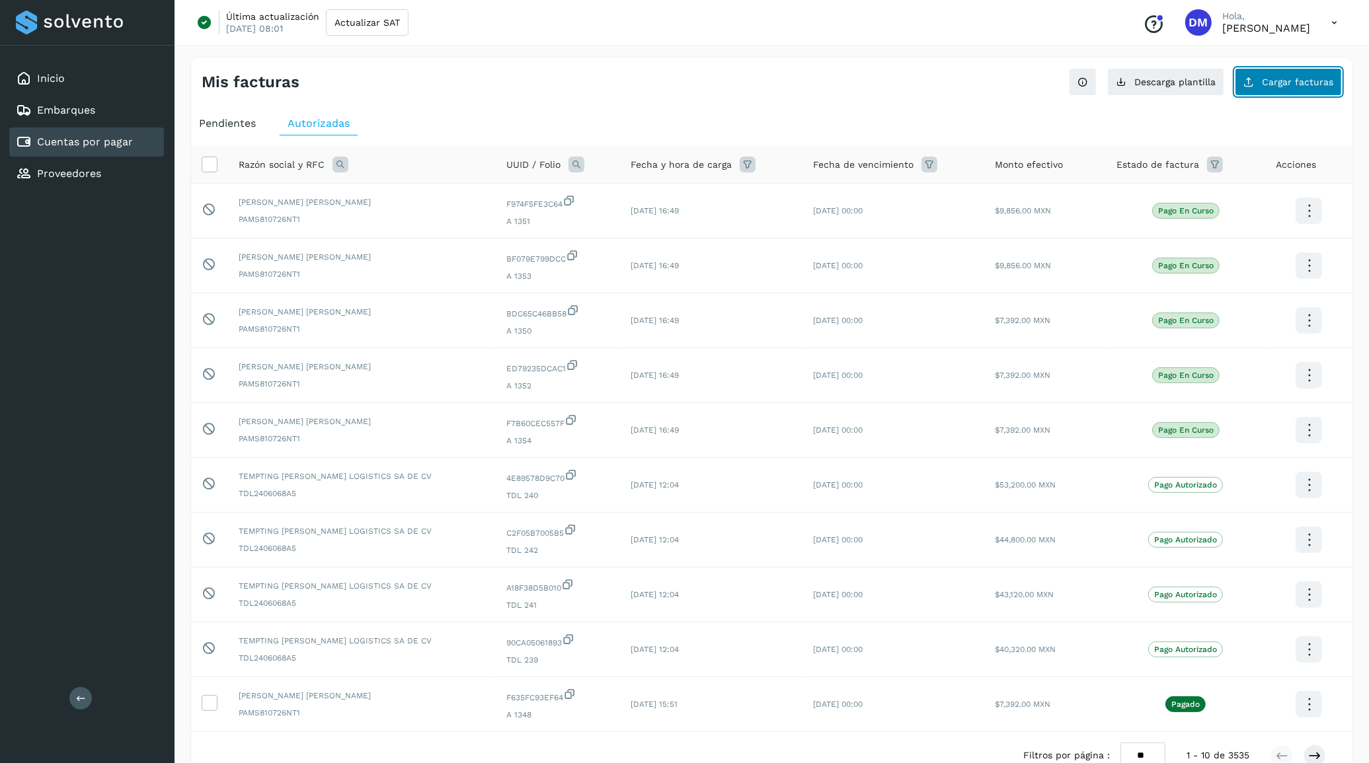
click at [1279, 85] on span "Cargar facturas" at bounding box center [1297, 81] width 71 height 9
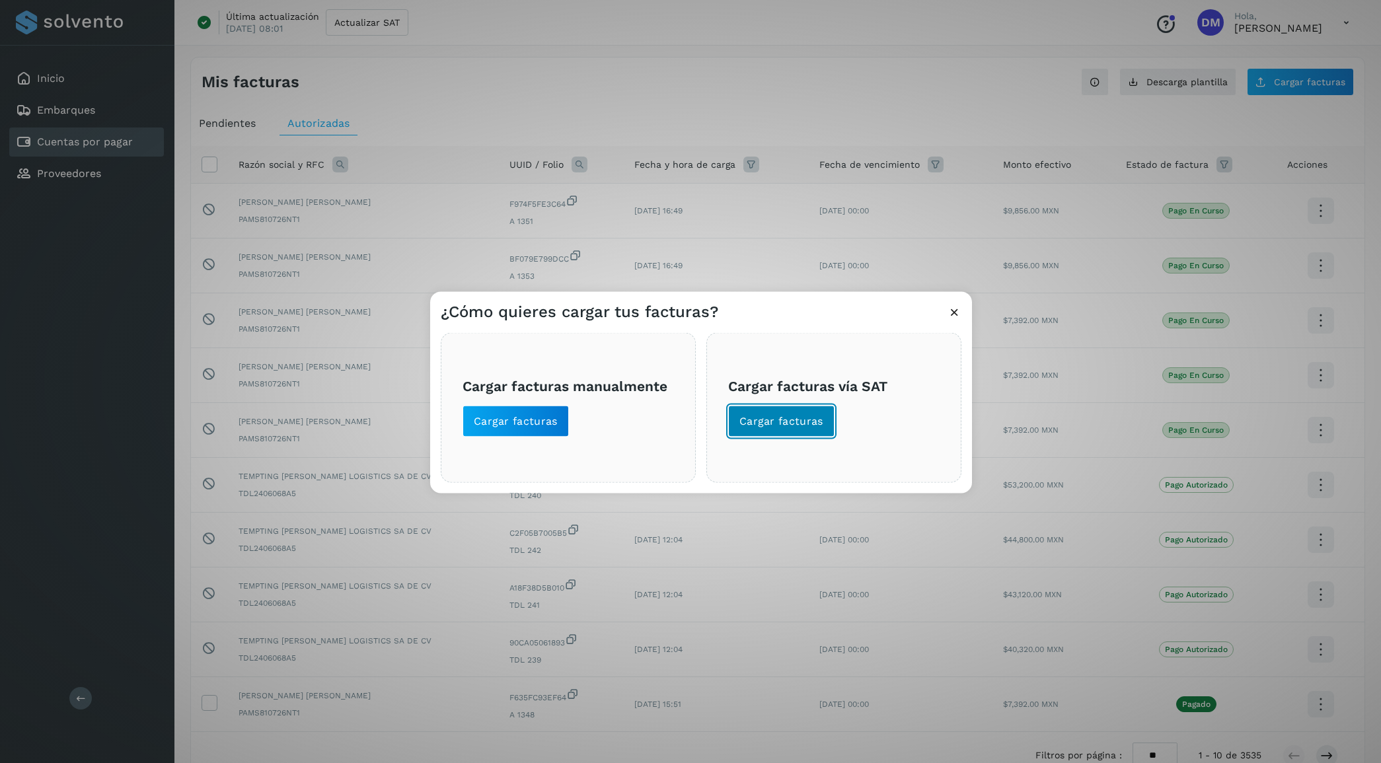
click at [767, 415] on span "Cargar facturas" at bounding box center [782, 421] width 84 height 15
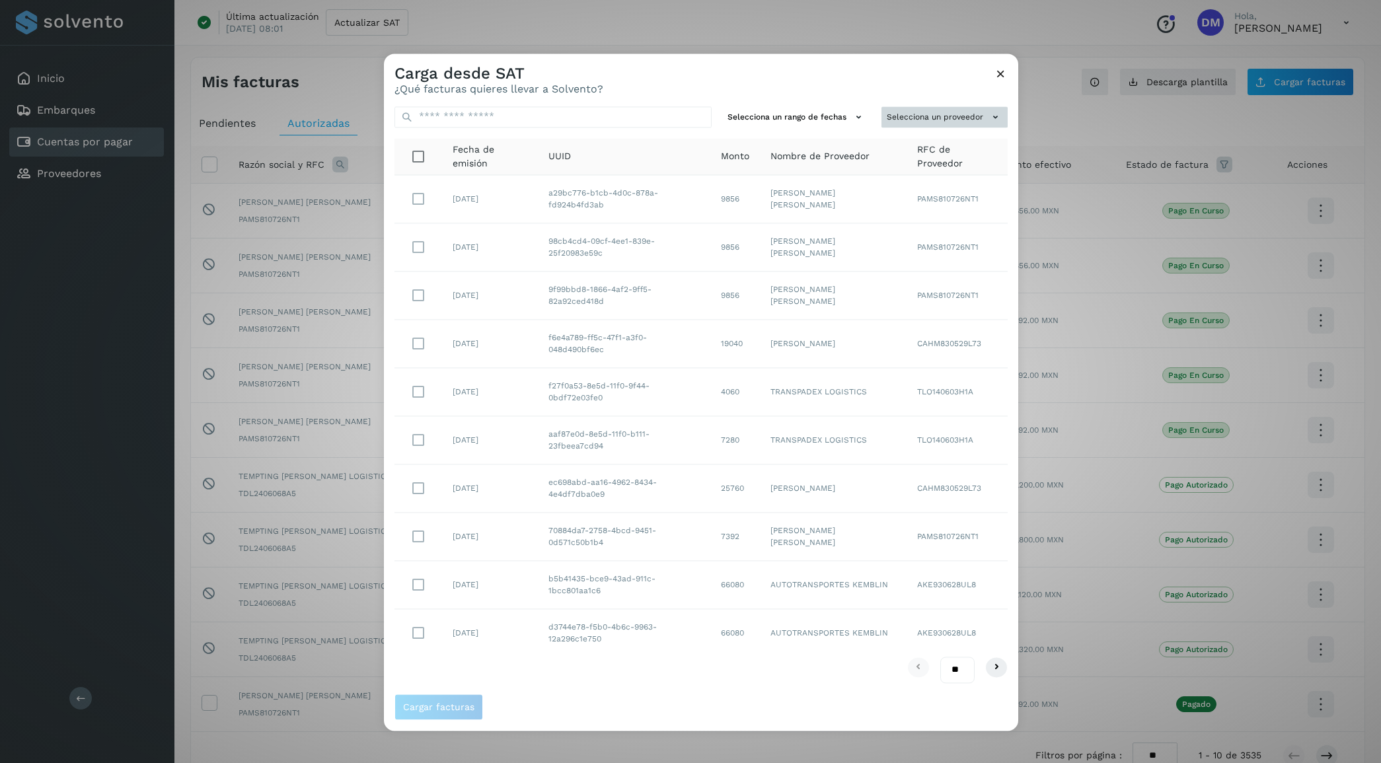
click at [921, 122] on button "Selecciona un proveedor" at bounding box center [945, 117] width 126 height 22
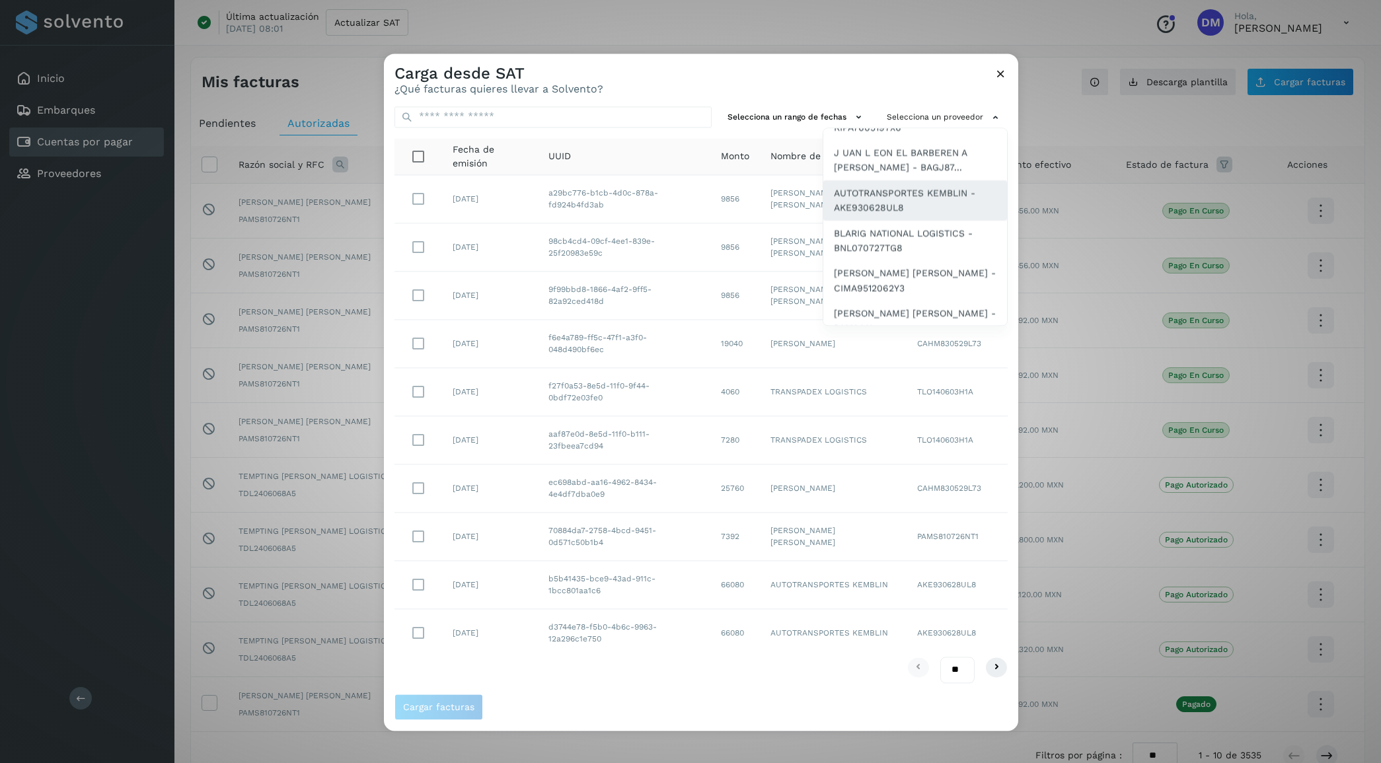
scroll to position [83, 0]
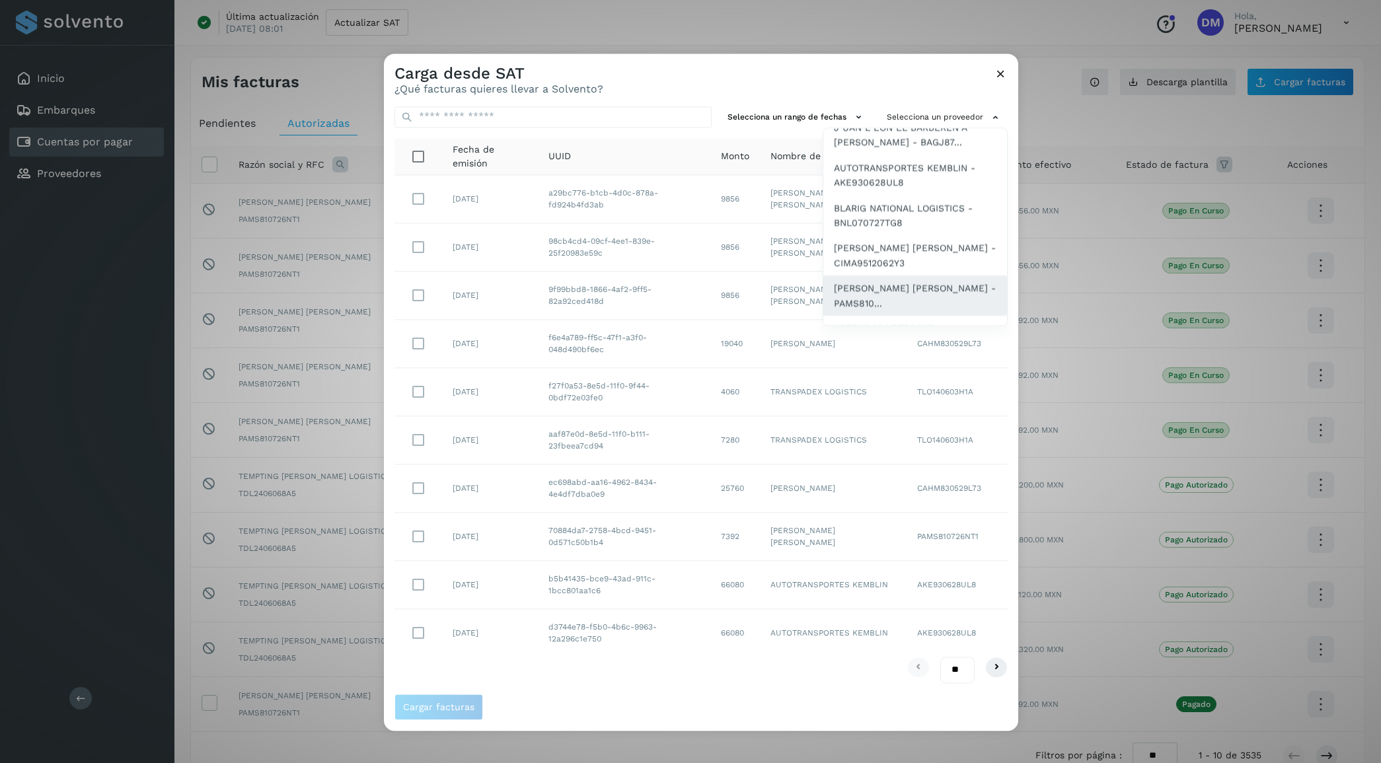
click at [890, 285] on span "SAUL ARMANDO PALACIOS MARTINEZ - PAMS810..." at bounding box center [915, 297] width 163 height 30
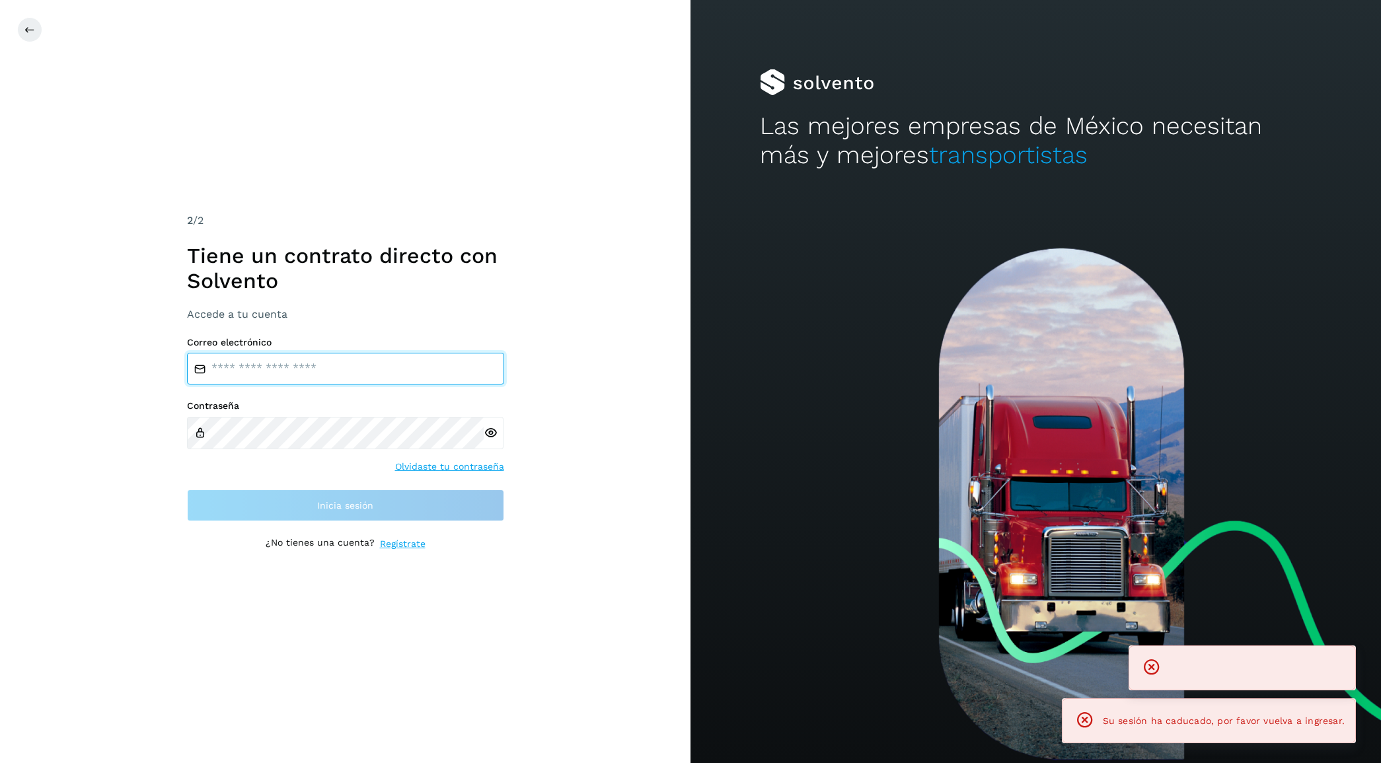
type input "**********"
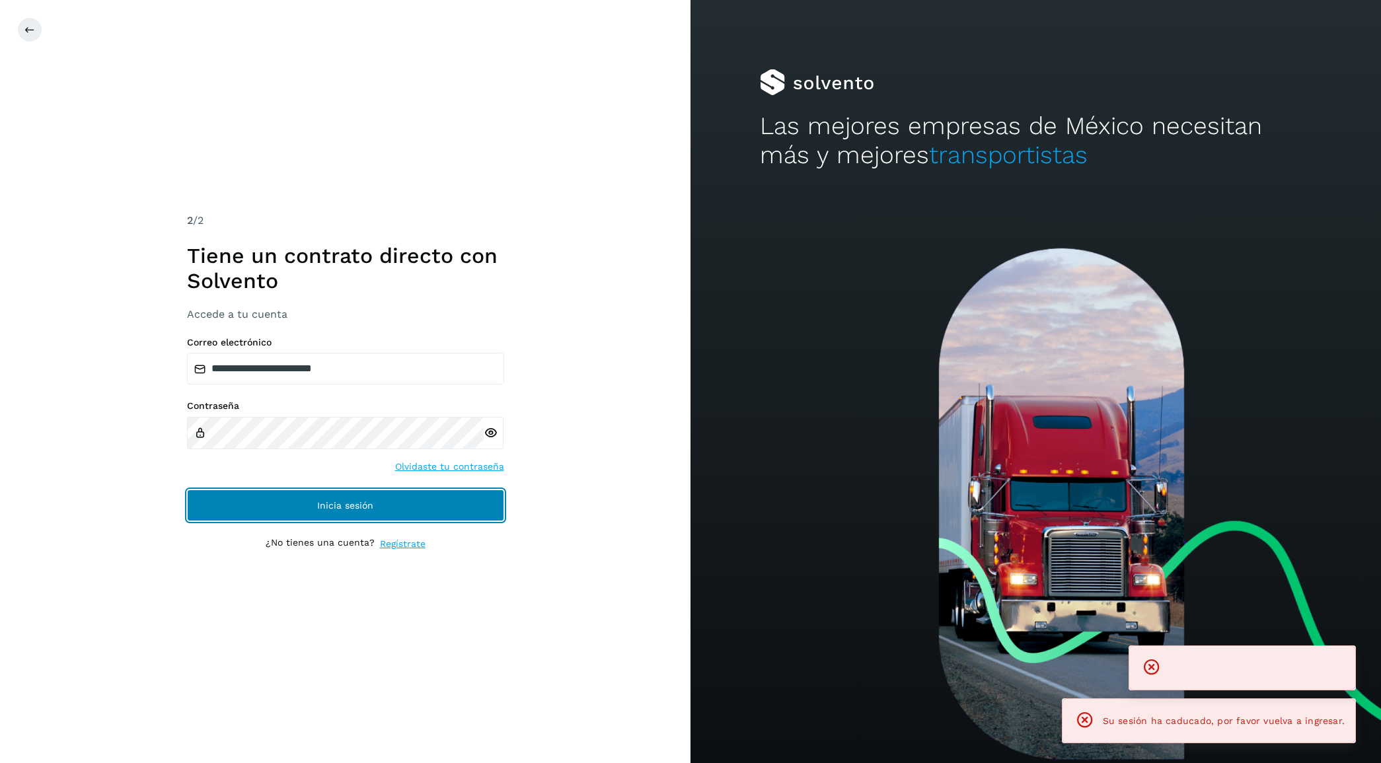
click at [362, 513] on button "Inicia sesión" at bounding box center [345, 506] width 317 height 32
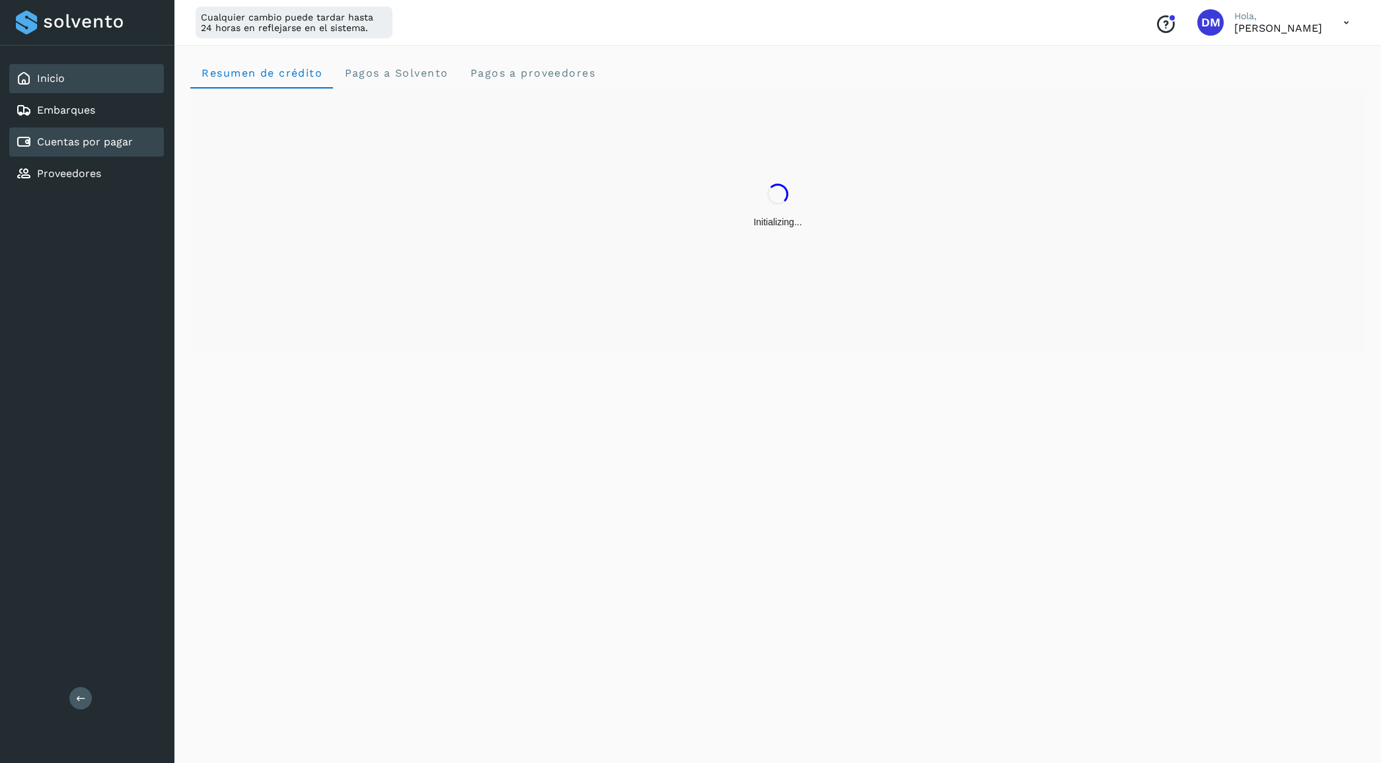
click at [85, 147] on div "Cuentas por pagar" at bounding box center [74, 142] width 117 height 16
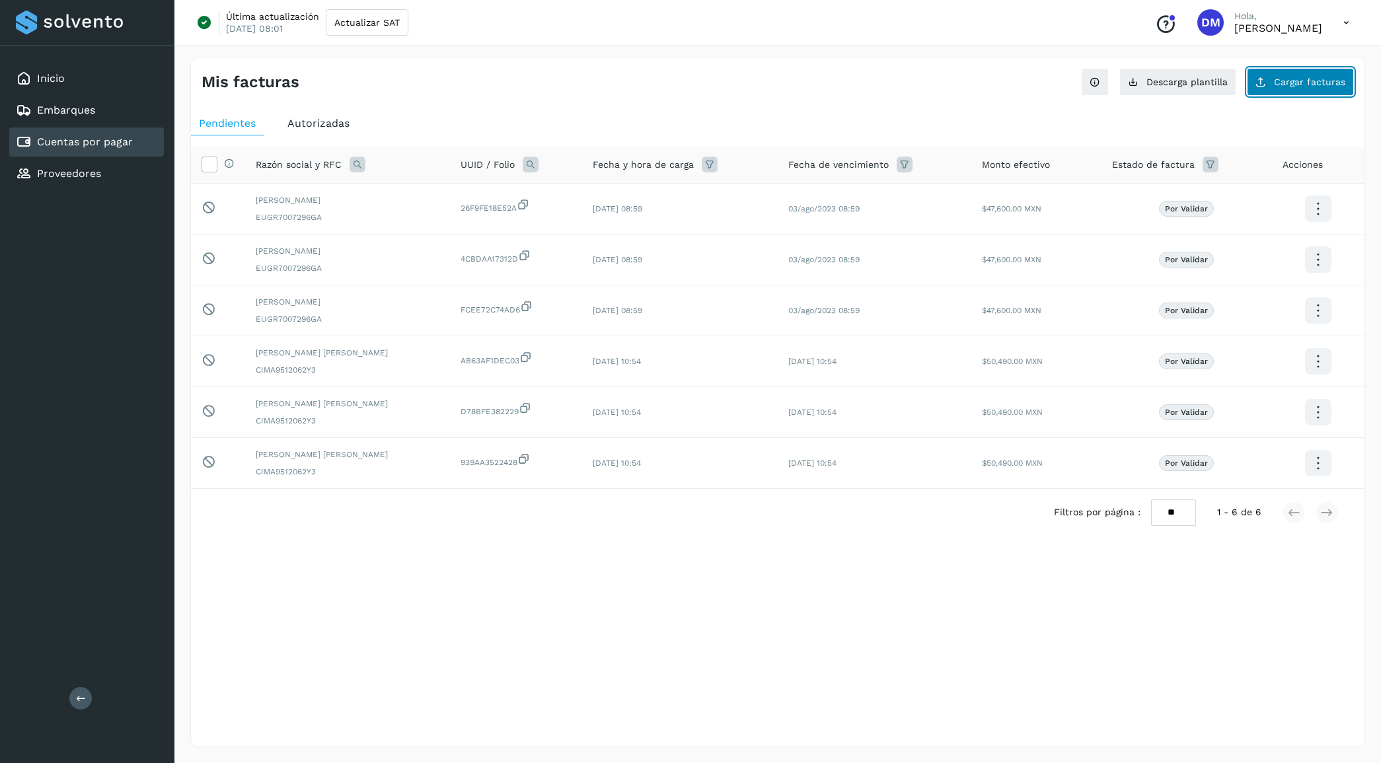
click at [1317, 85] on span "Cargar facturas" at bounding box center [1309, 81] width 71 height 9
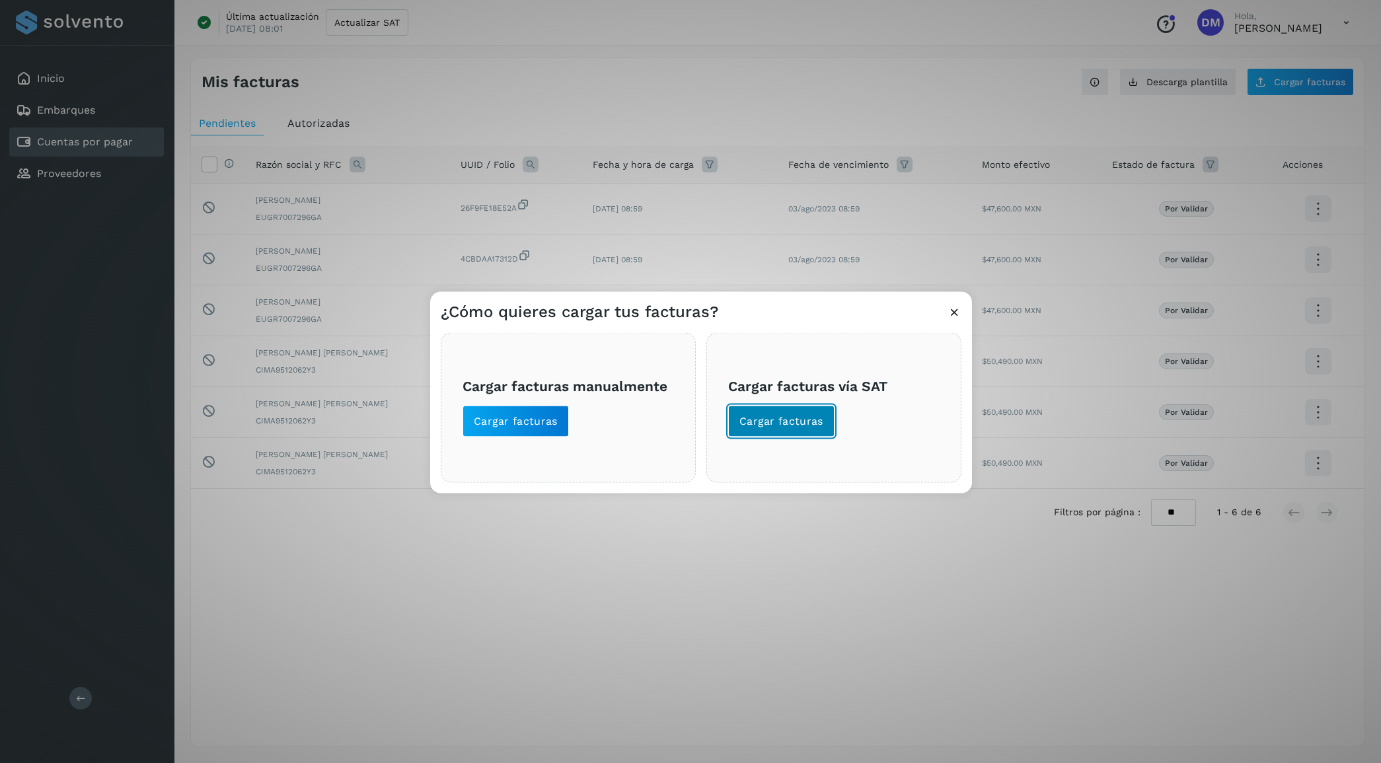
click at [775, 426] on span "Cargar facturas" at bounding box center [782, 421] width 84 height 15
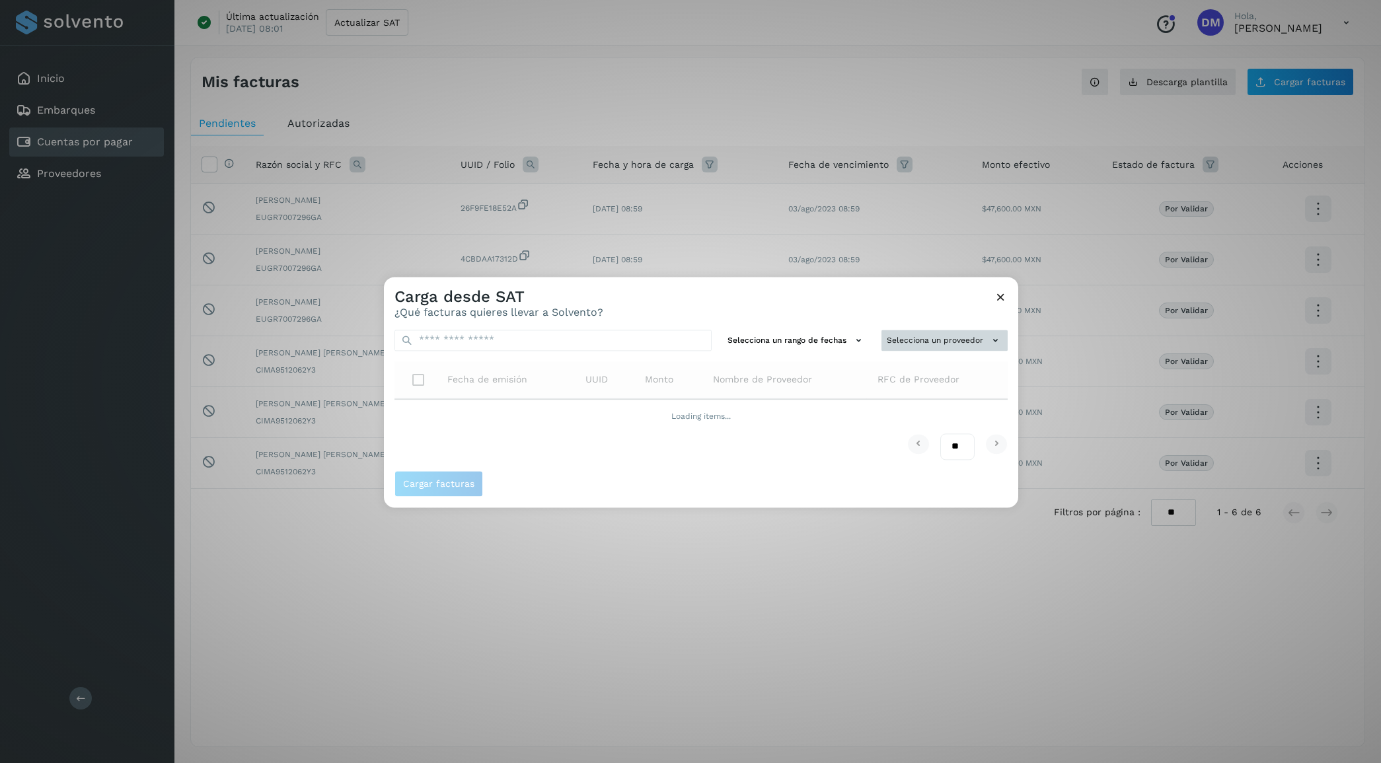
click at [923, 345] on button "Selecciona un proveedor" at bounding box center [945, 341] width 126 height 22
click at [784, 303] on div at bounding box center [1074, 658] width 1381 height 763
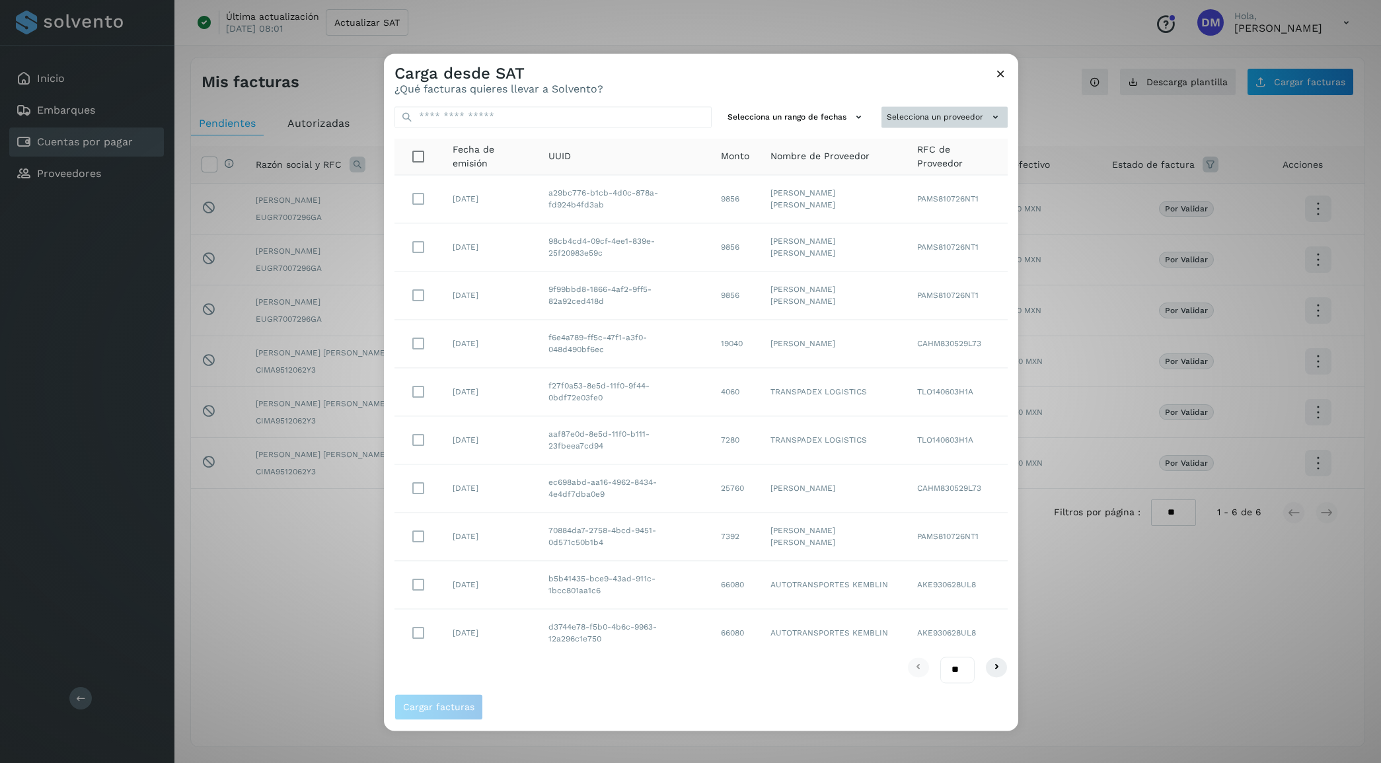
click at [980, 116] on button "Selecciona un proveedor" at bounding box center [945, 117] width 126 height 22
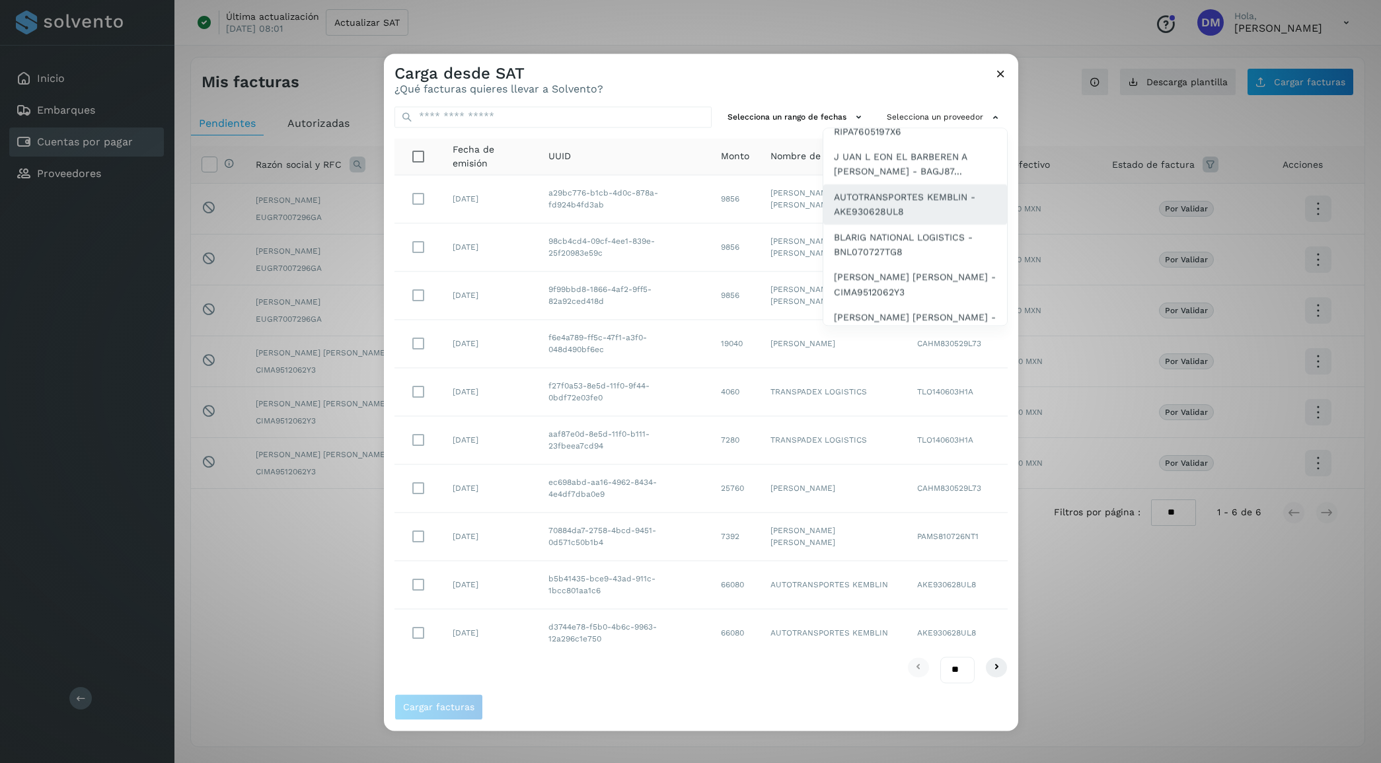
scroll to position [83, 0]
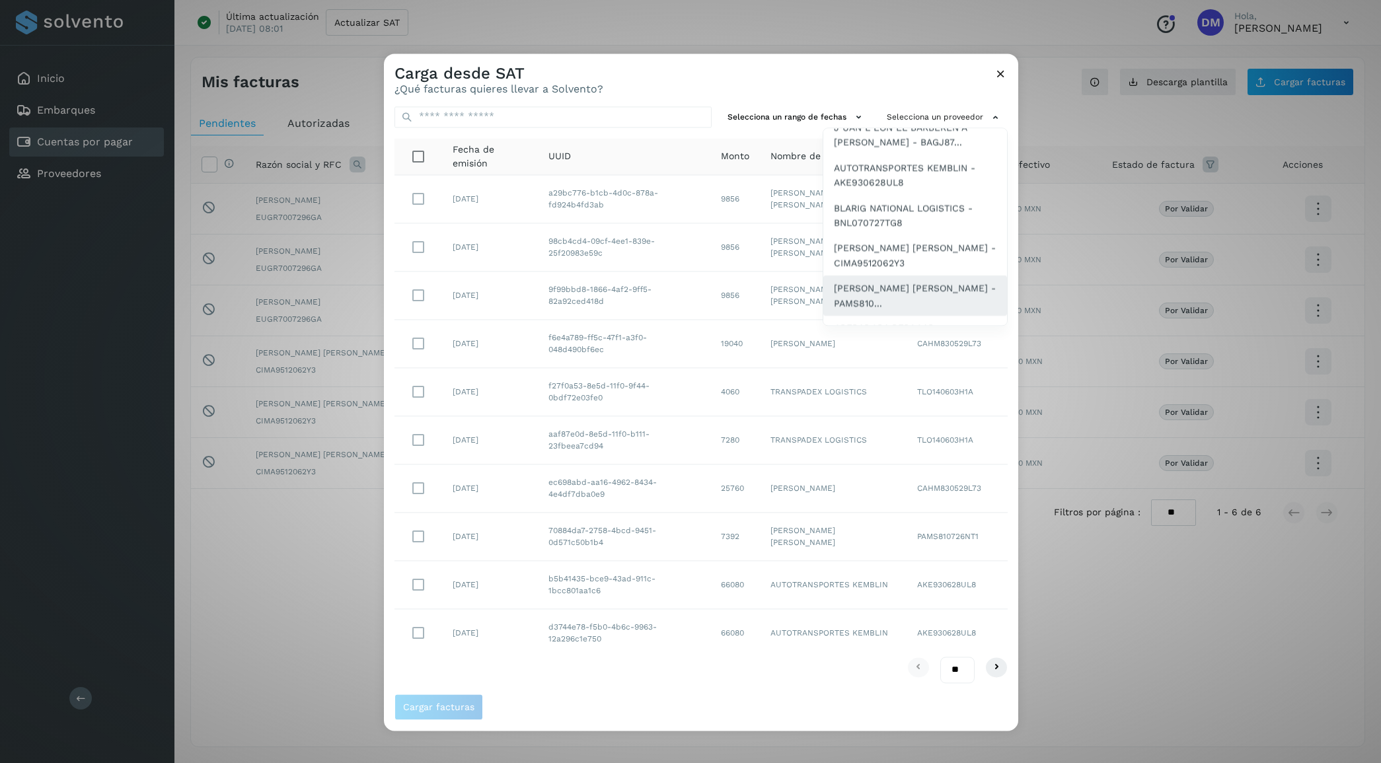
click at [889, 285] on span "SAUL ARMANDO PALACIOS MARTINEZ - PAMS810..." at bounding box center [915, 297] width 163 height 30
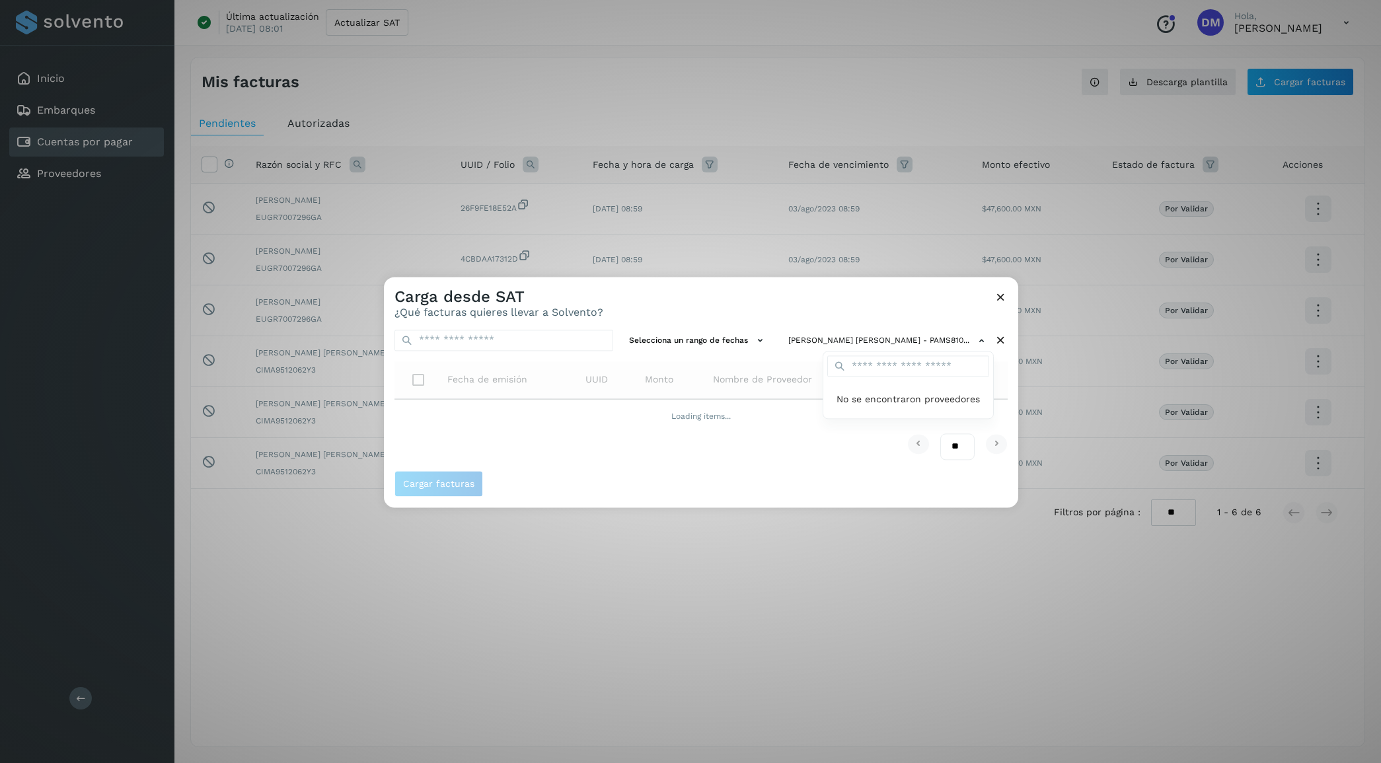
click at [769, 295] on div at bounding box center [1074, 658] width 1381 height 763
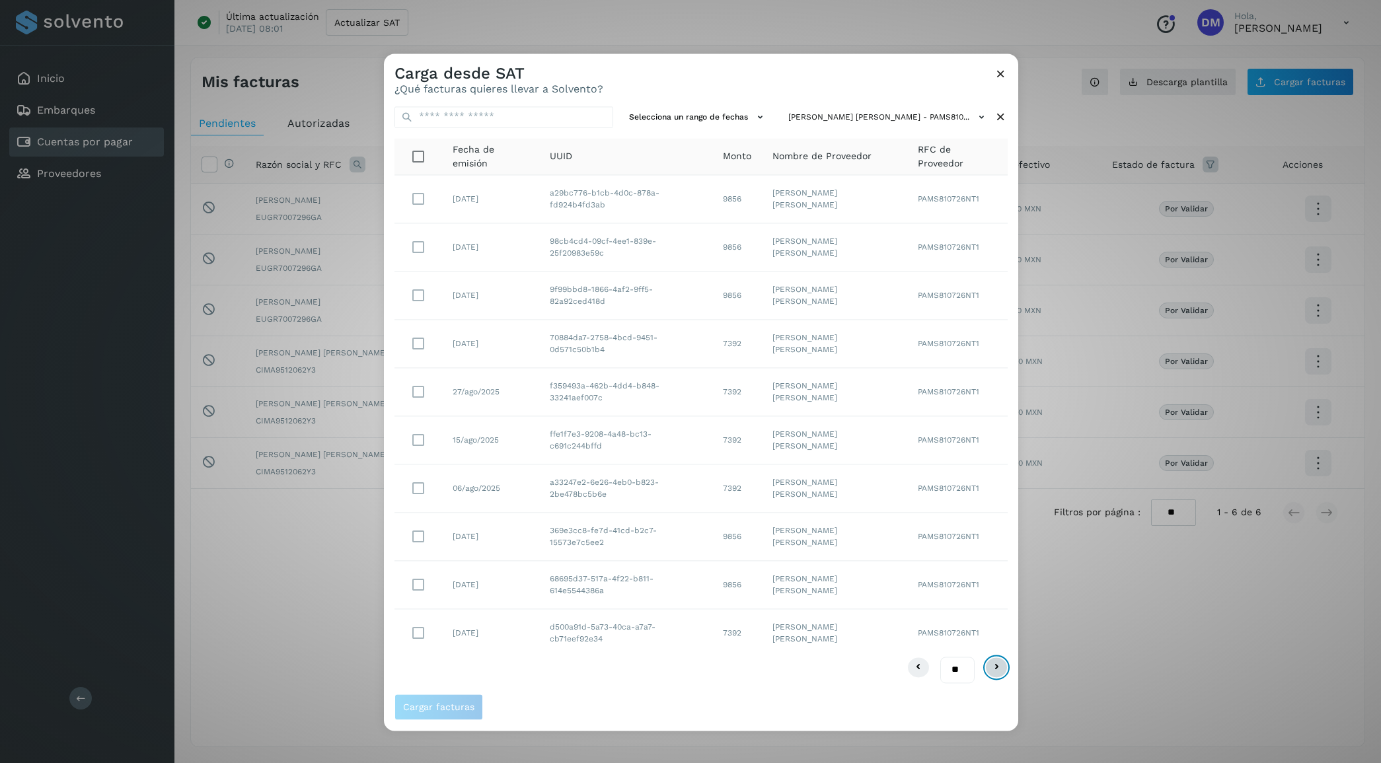
click at [999, 666] on icon at bounding box center [997, 668] width 16 height 16
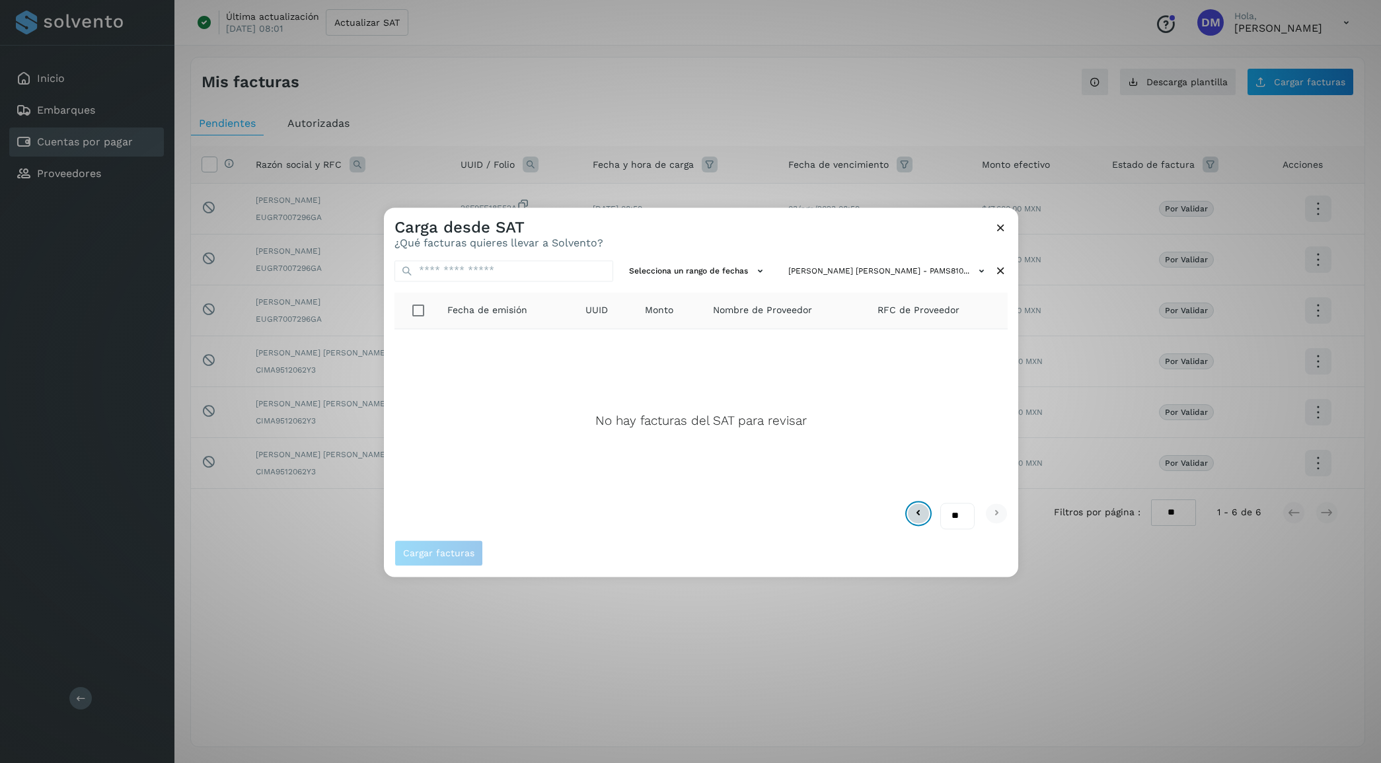
click at [917, 510] on icon at bounding box center [919, 514] width 16 height 16
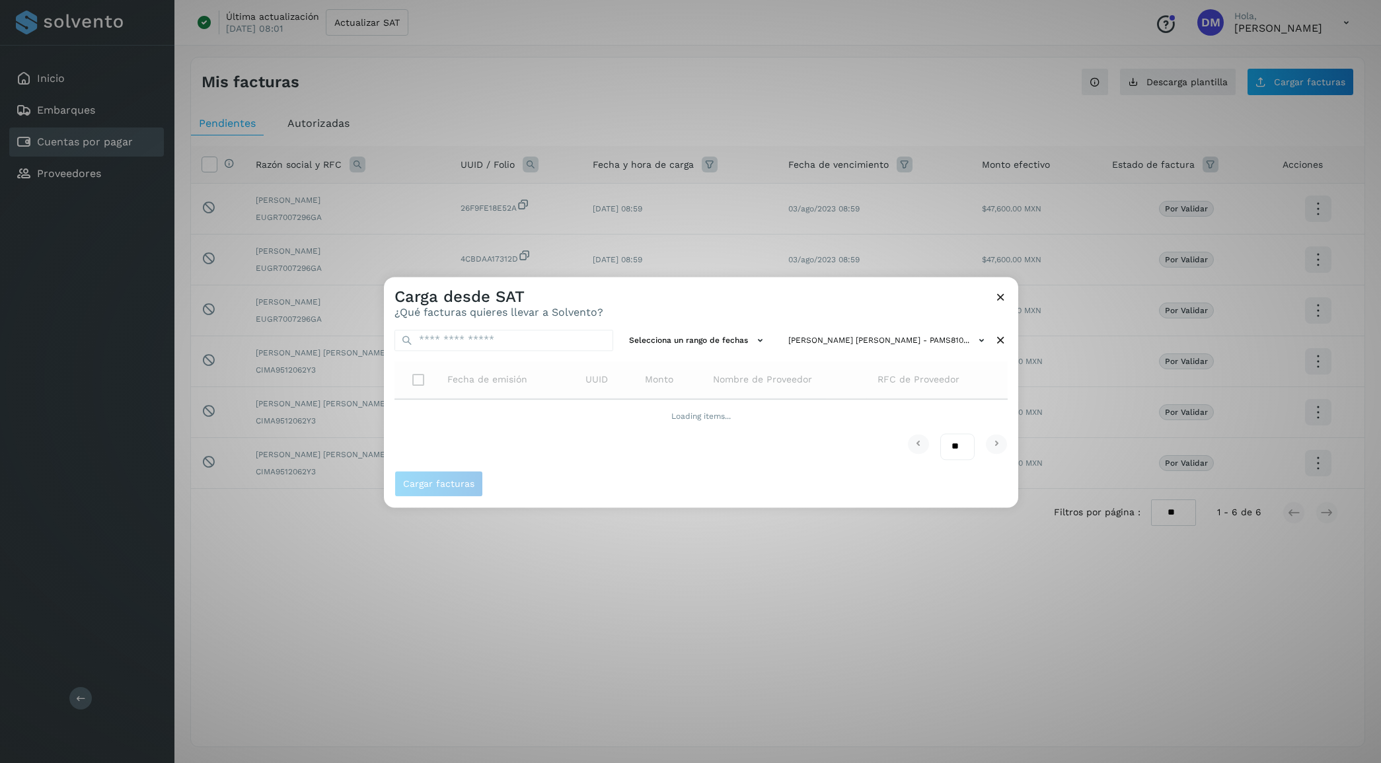
click at [962, 447] on select "** ** **" at bounding box center [958, 447] width 34 height 26
select select "**"
click at [941, 434] on select "** ** **" at bounding box center [958, 447] width 34 height 26
click at [747, 301] on div "Carga desde SAT ¿Qué facturas quieres llevar a Solvento?" at bounding box center [701, 298] width 635 height 42
click at [1000, 304] on button at bounding box center [1001, 299] width 14 height 17
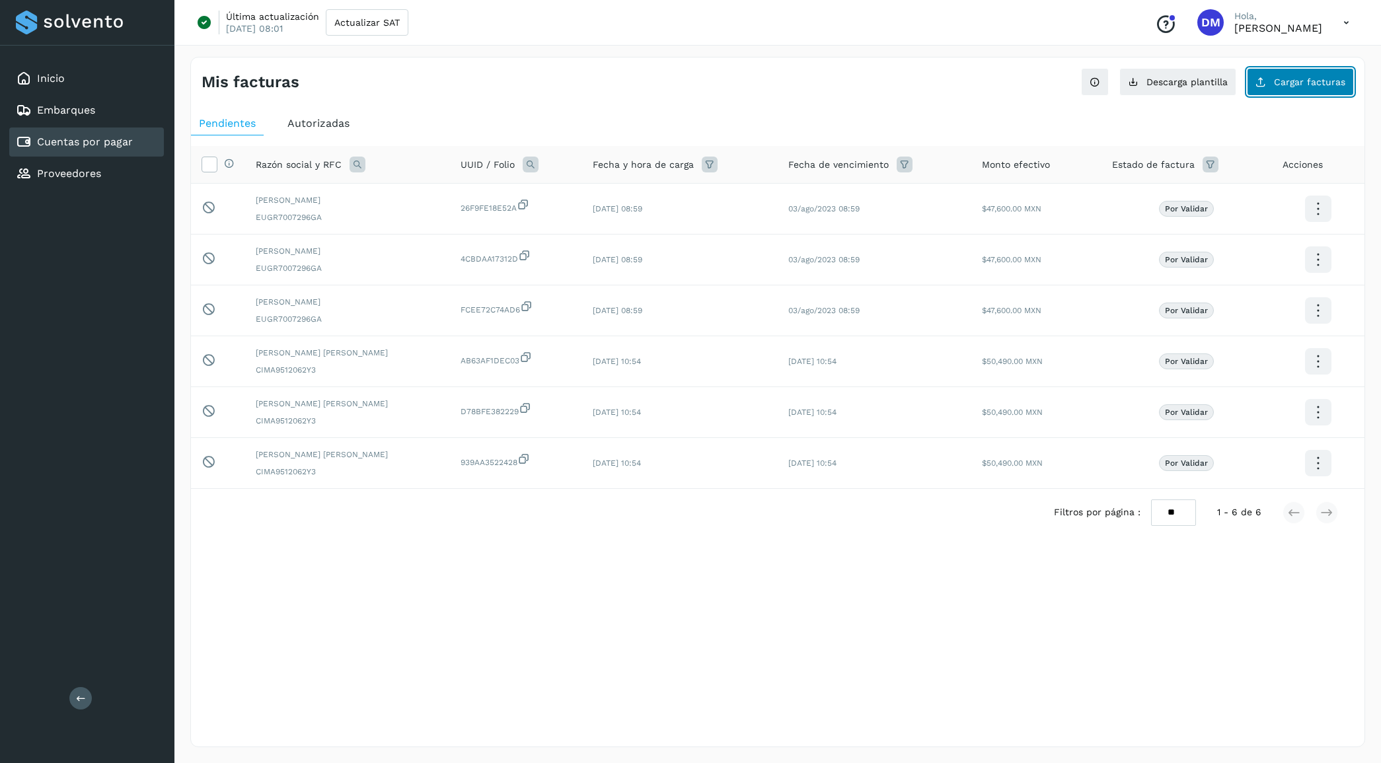
click at [1294, 73] on button "Cargar facturas" at bounding box center [1300, 82] width 107 height 28
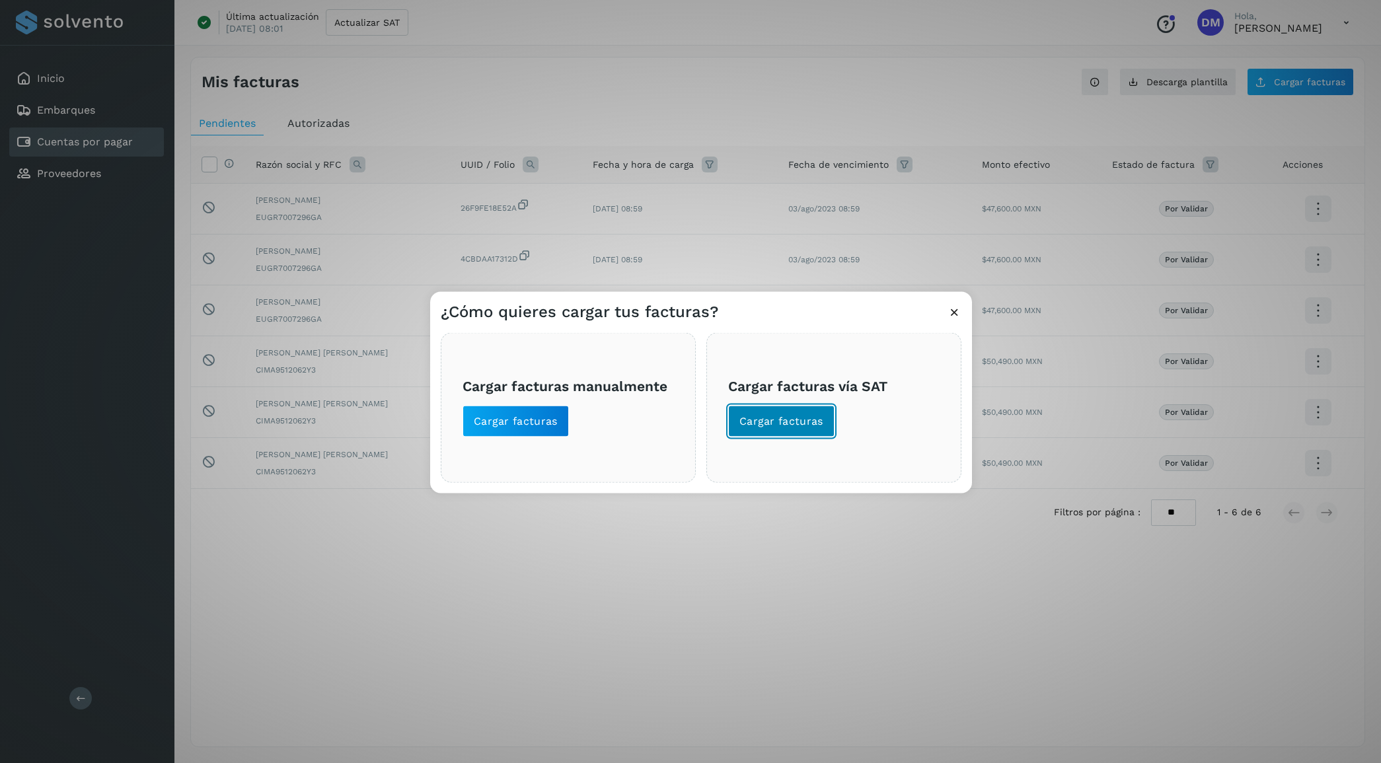
click at [808, 425] on span "Cargar facturas" at bounding box center [782, 421] width 84 height 15
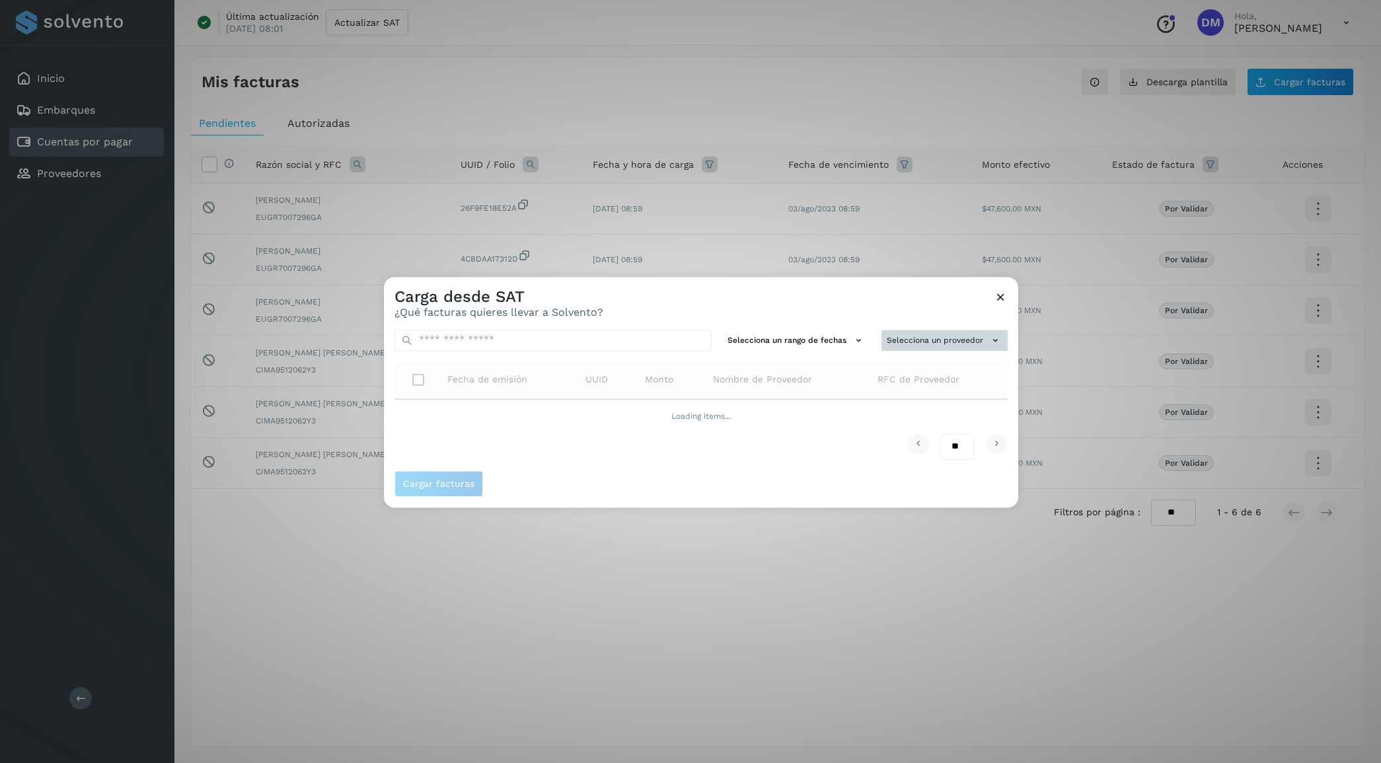
click at [929, 339] on button "Selecciona un proveedor" at bounding box center [945, 341] width 126 height 22
click at [830, 309] on div at bounding box center [1074, 658] width 1381 height 763
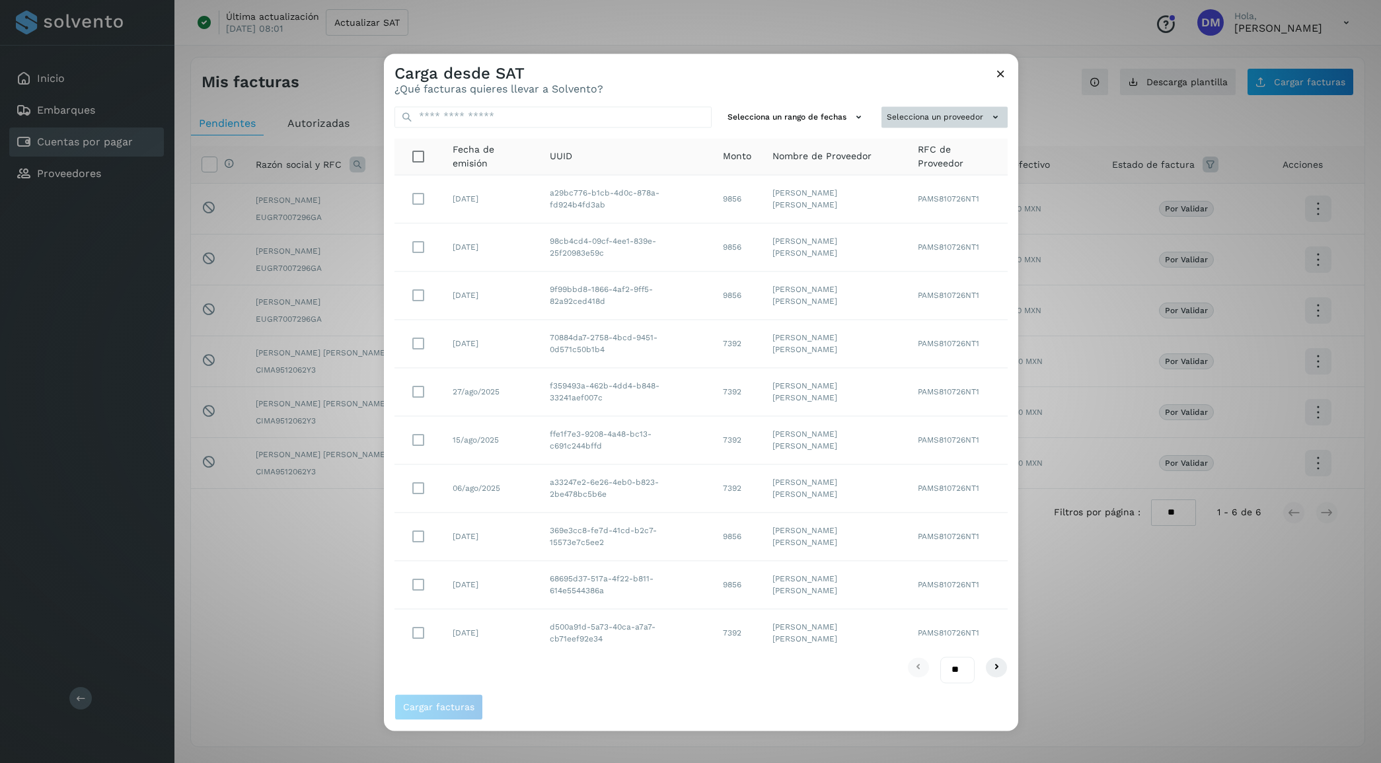
click at [954, 110] on button "Selecciona un proveedor" at bounding box center [945, 117] width 126 height 22
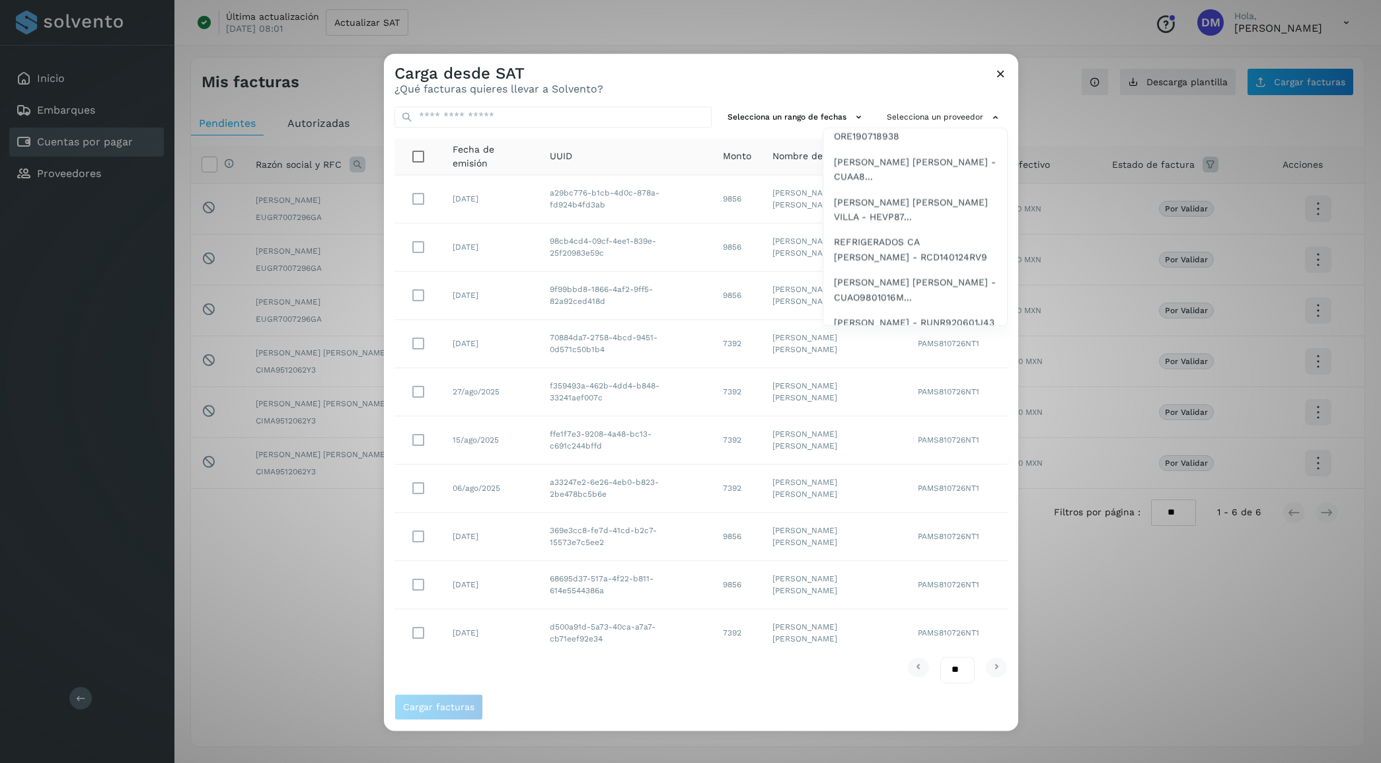
scroll to position [331, 0]
click at [890, 203] on span "REFRIGERADOS CA DOMINGUEZ - RCD140124RV9" at bounding box center [915, 209] width 163 height 30
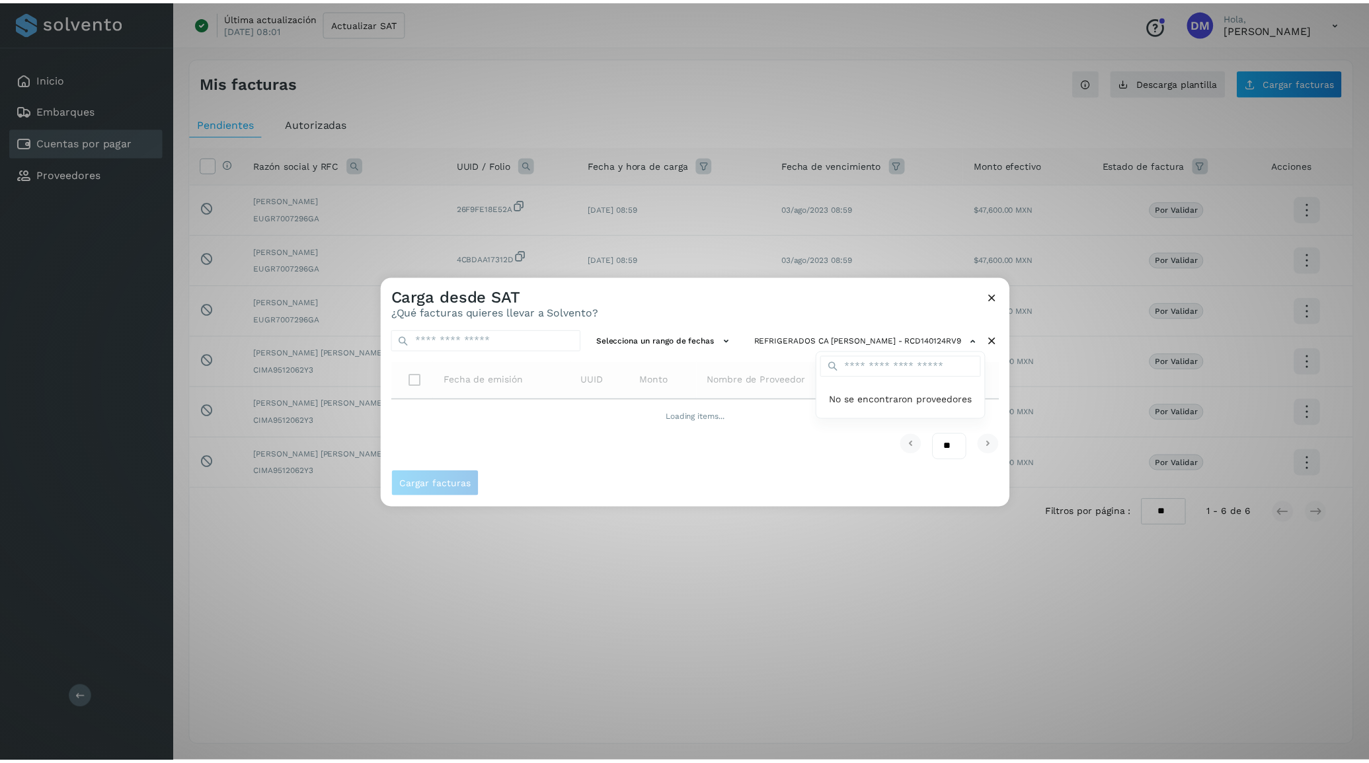
scroll to position [0, 0]
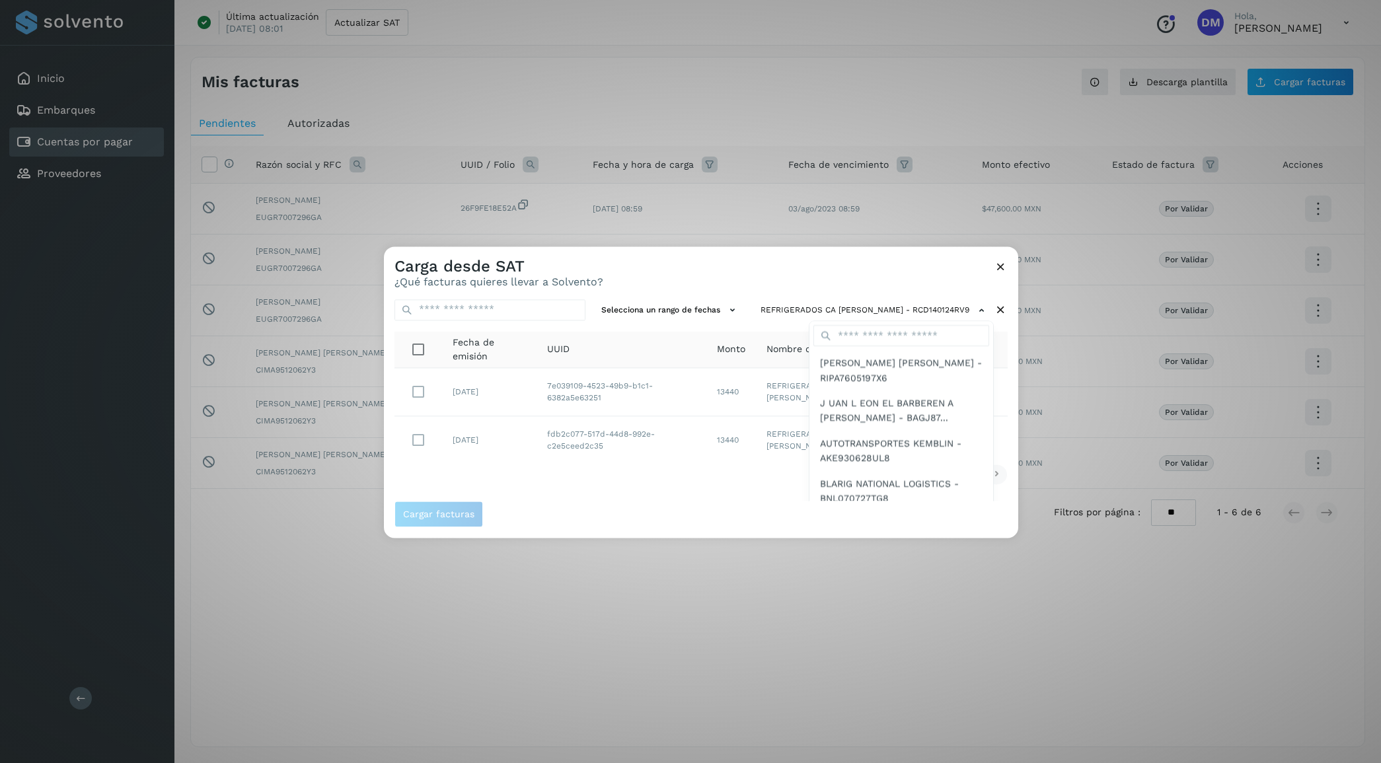
click at [608, 491] on div at bounding box center [1074, 628] width 1381 height 763
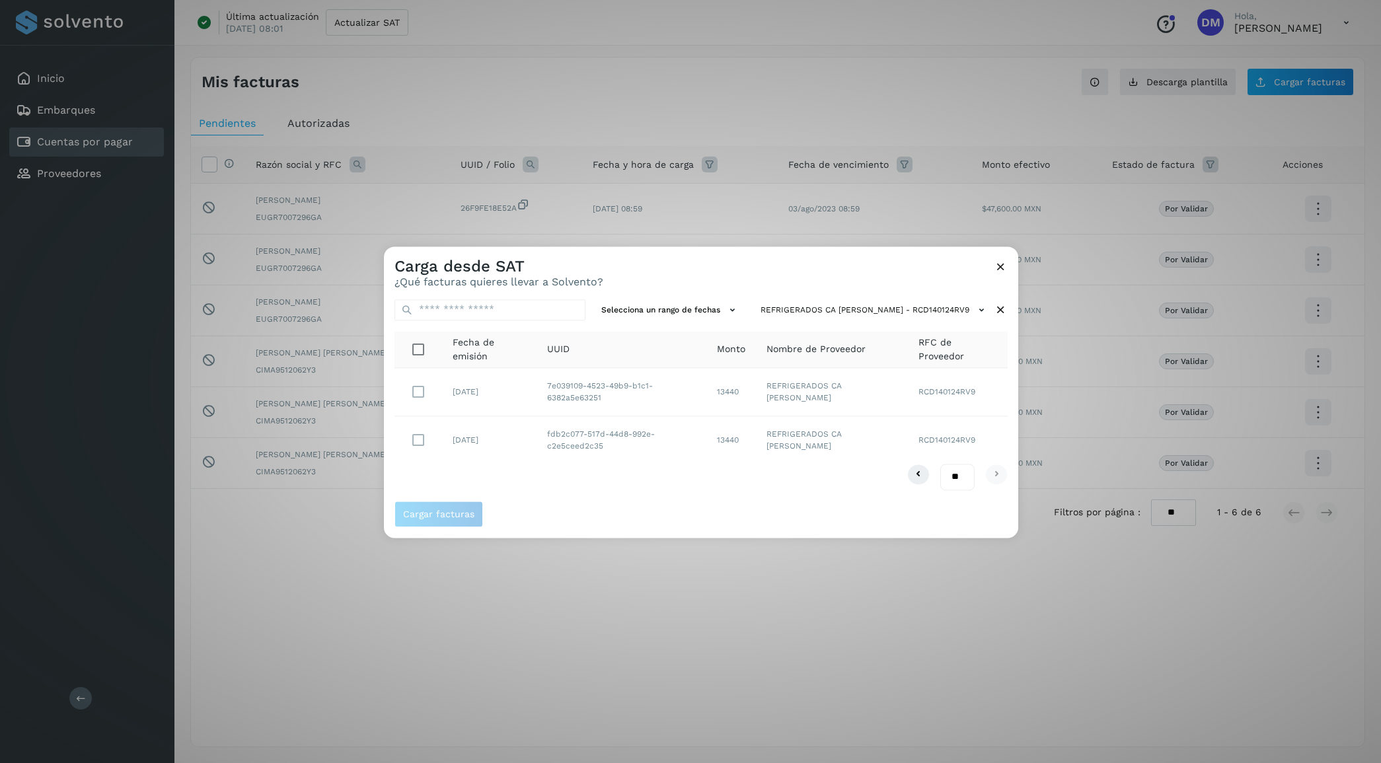
click at [1003, 268] on icon at bounding box center [1001, 267] width 14 height 14
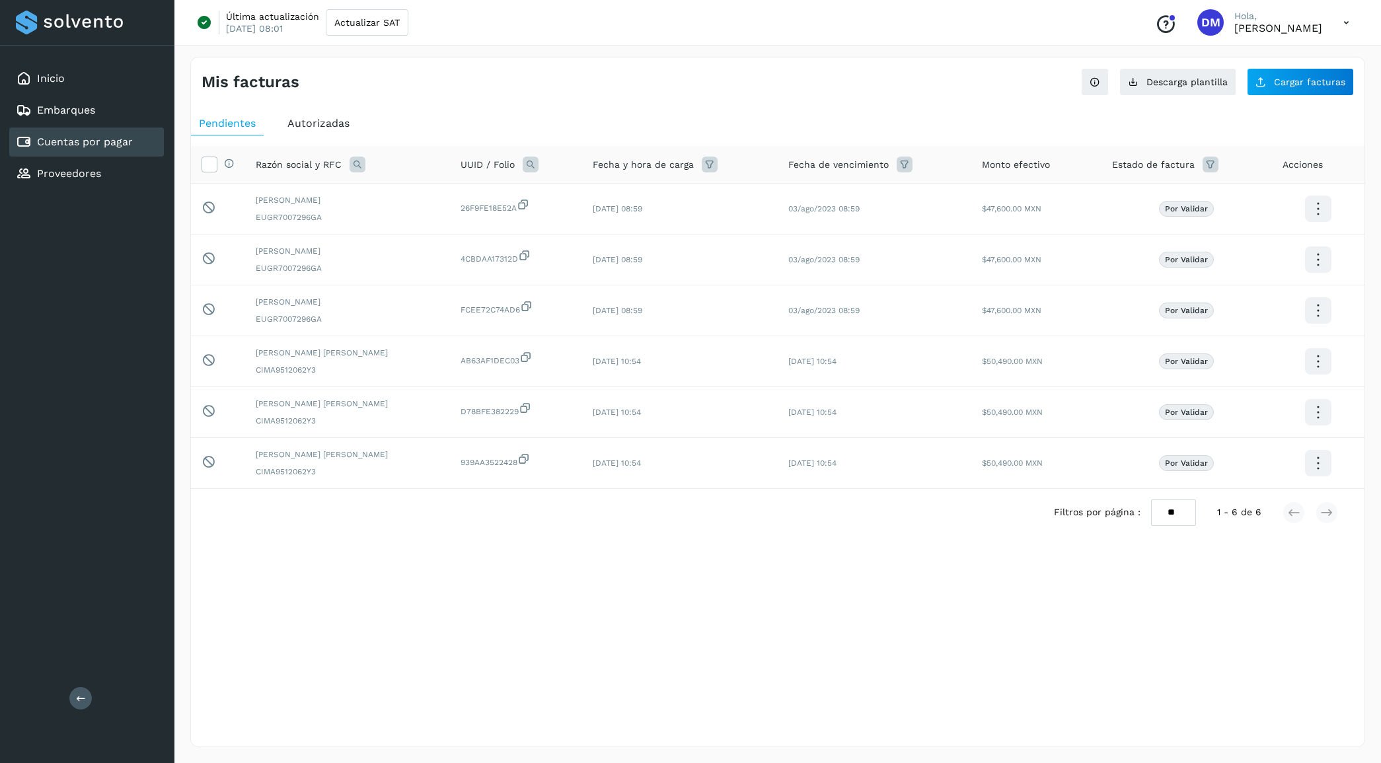
click at [321, 123] on span "Autorizadas" at bounding box center [319, 123] width 62 height 13
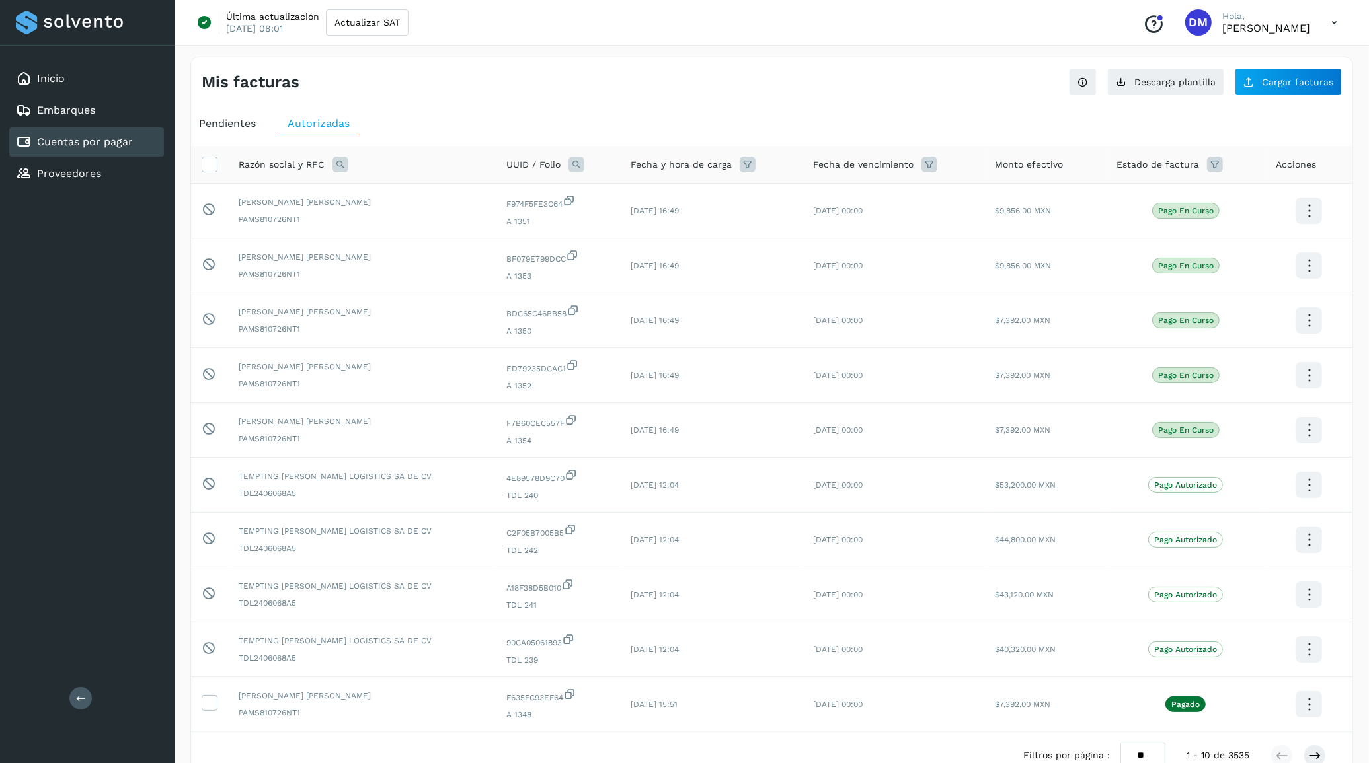
click at [344, 164] on icon at bounding box center [340, 165] width 16 height 16
click at [393, 198] on span "Razón social" at bounding box center [397, 195] width 56 height 14
click at [401, 216] on input "text" at bounding box center [427, 220] width 163 height 21
type input "**********"
click at [449, 253] on span "Buscar" at bounding box center [460, 255] width 26 height 12
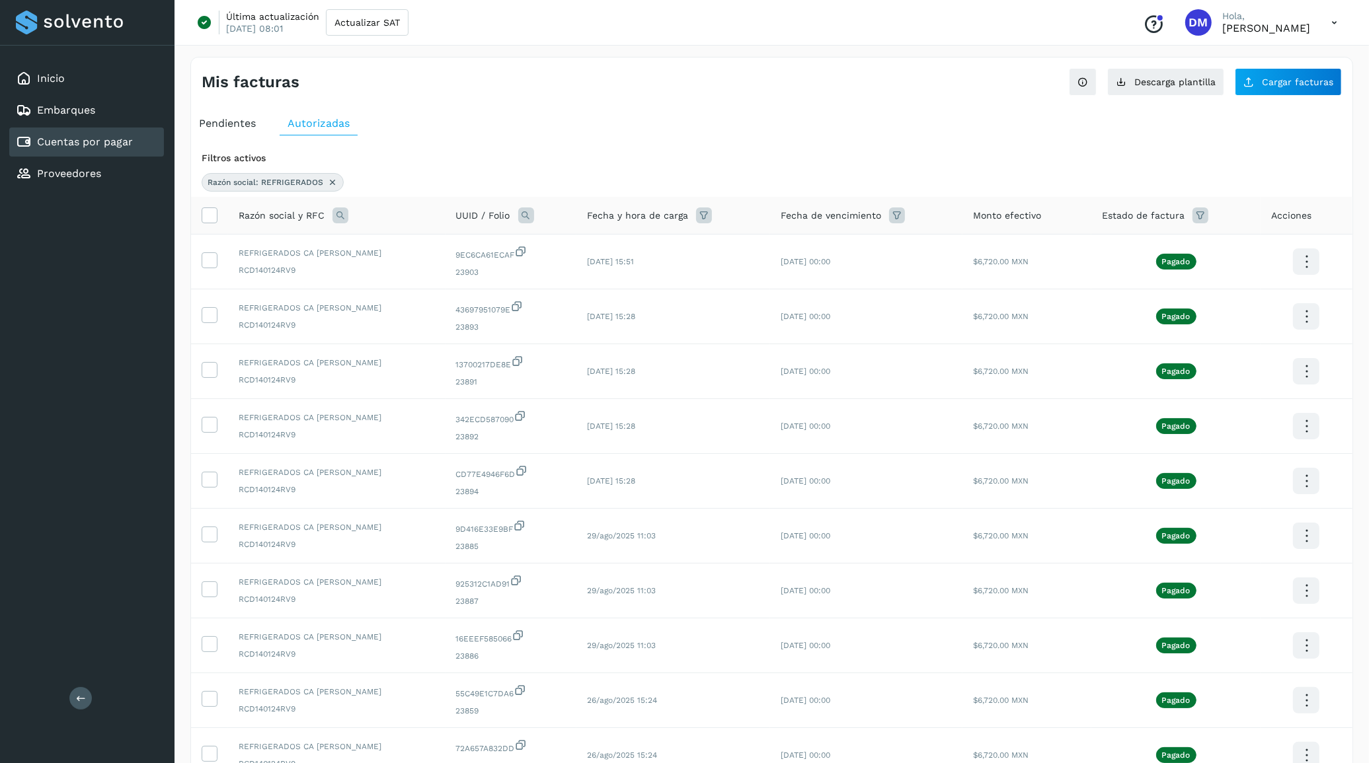
click at [75, 142] on link "Cuentas por pagar" at bounding box center [85, 142] width 96 height 13
click at [1291, 85] on span "Cargar facturas" at bounding box center [1297, 81] width 71 height 9
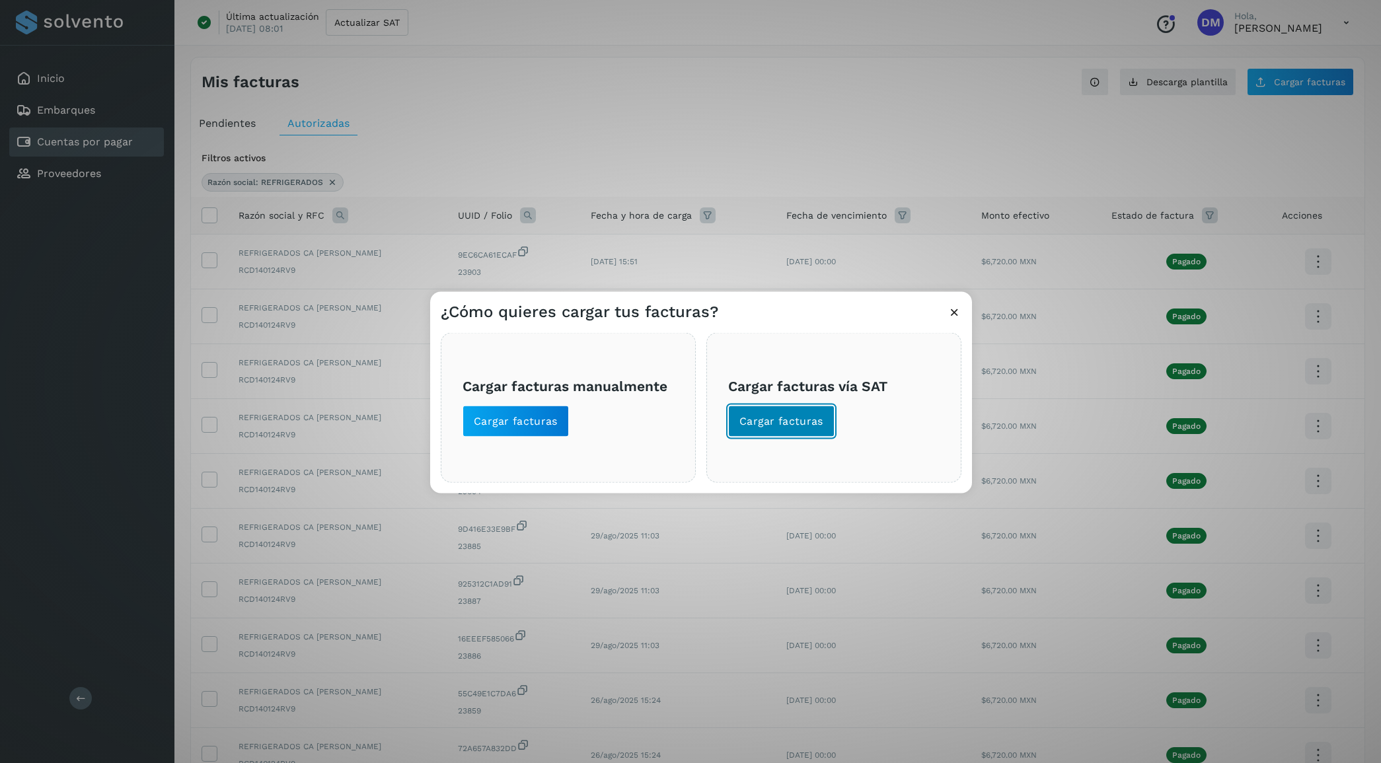
click at [793, 414] on span "Cargar facturas" at bounding box center [782, 421] width 84 height 15
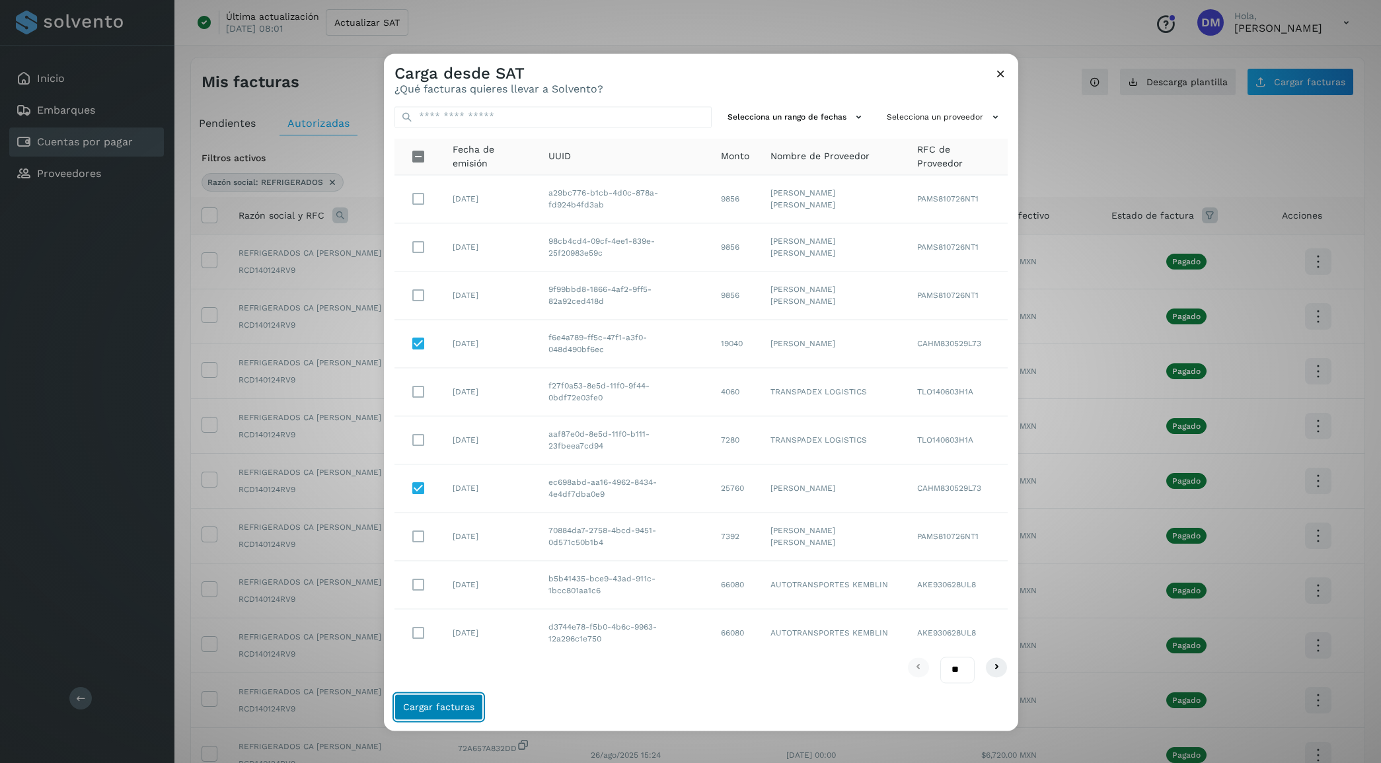
click at [438, 705] on span "Cargar facturas" at bounding box center [438, 707] width 71 height 9
click at [665, 689] on div "Selecciona un rango de fechas Selecciona un proveedor Fecha de emisión UUID Mon…" at bounding box center [701, 395] width 635 height 598
drag, startPoint x: 726, startPoint y: 71, endPoint x: 771, endPoint y: 64, distance: 46.2
click at [771, 64] on div "Carga desde SAT ¿Qué facturas quieres llevar a Solvento?" at bounding box center [701, 75] width 635 height 42
click at [1003, 75] on icon at bounding box center [1001, 74] width 14 height 14
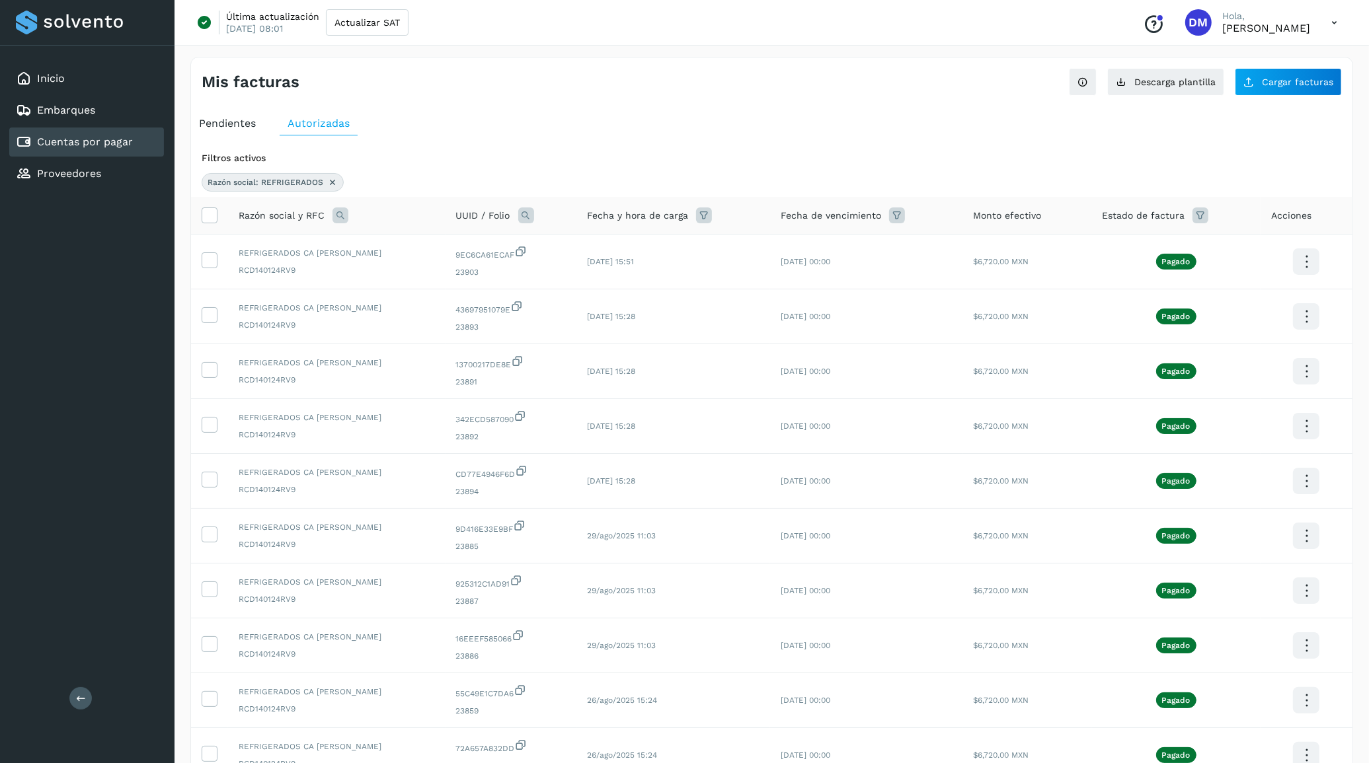
click at [245, 110] on div "Pendientes Autorizadas Filtros activos Razón social: REFRIGERADOS Razón social …" at bounding box center [771, 492] width 1161 height 773
click at [236, 130] on span "Pendientes" at bounding box center [227, 123] width 57 height 13
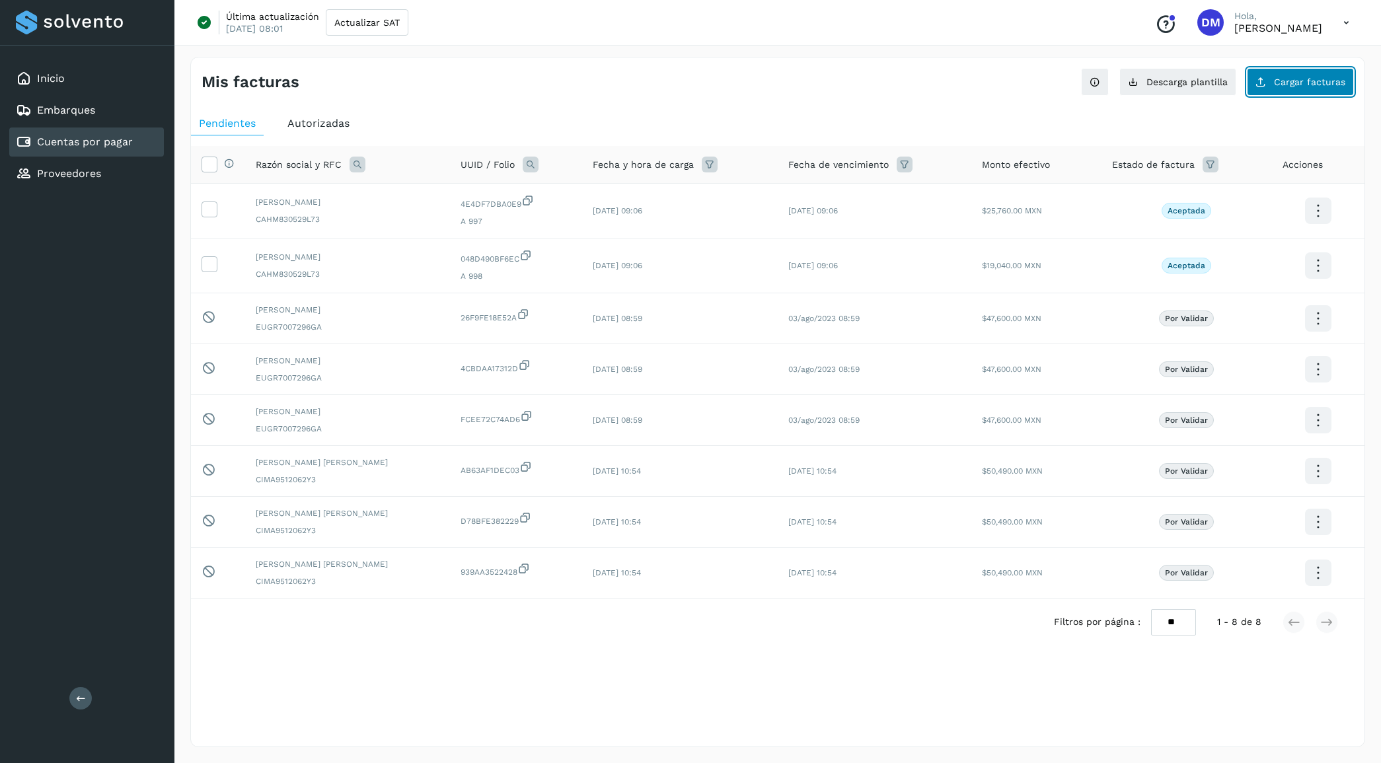
click at [1323, 87] on button "Cargar facturas" at bounding box center [1300, 82] width 107 height 28
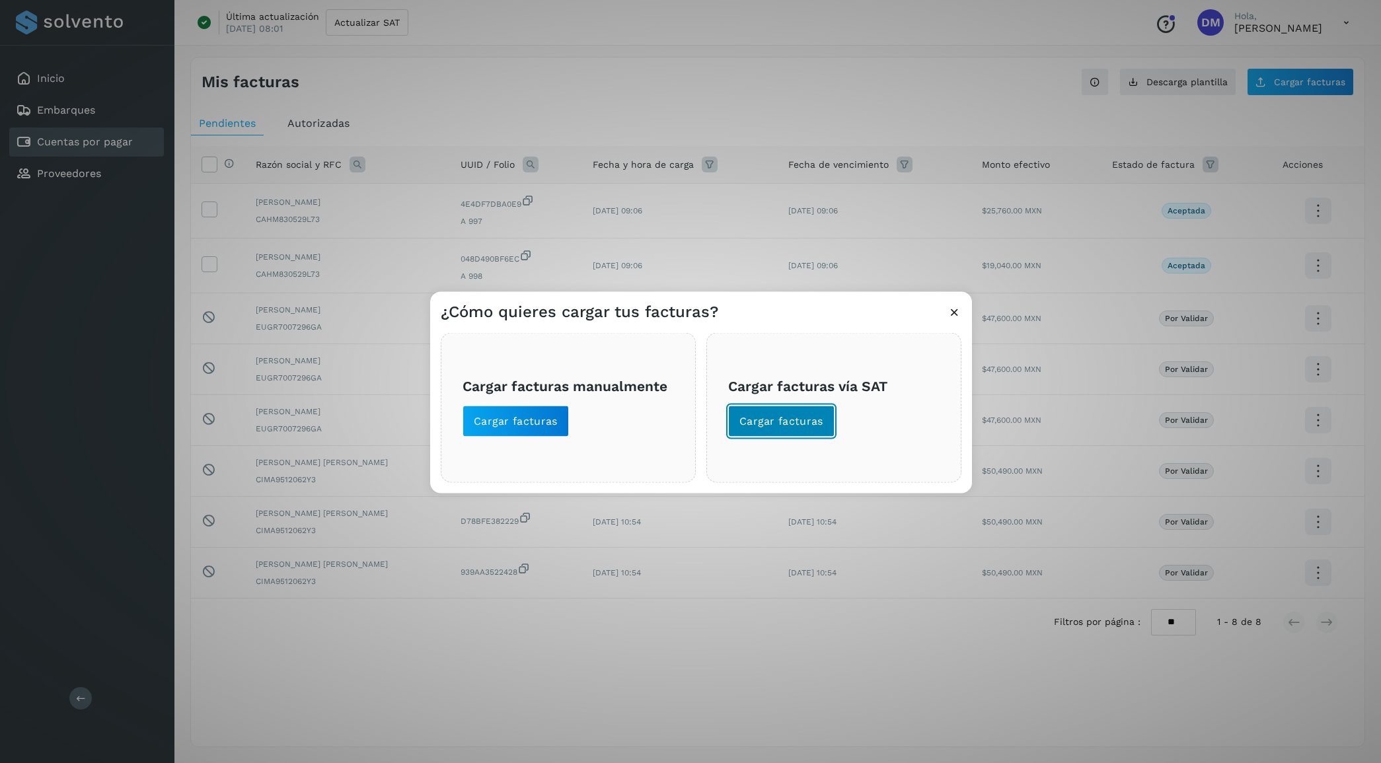
click at [800, 426] on span "Cargar facturas" at bounding box center [782, 421] width 84 height 15
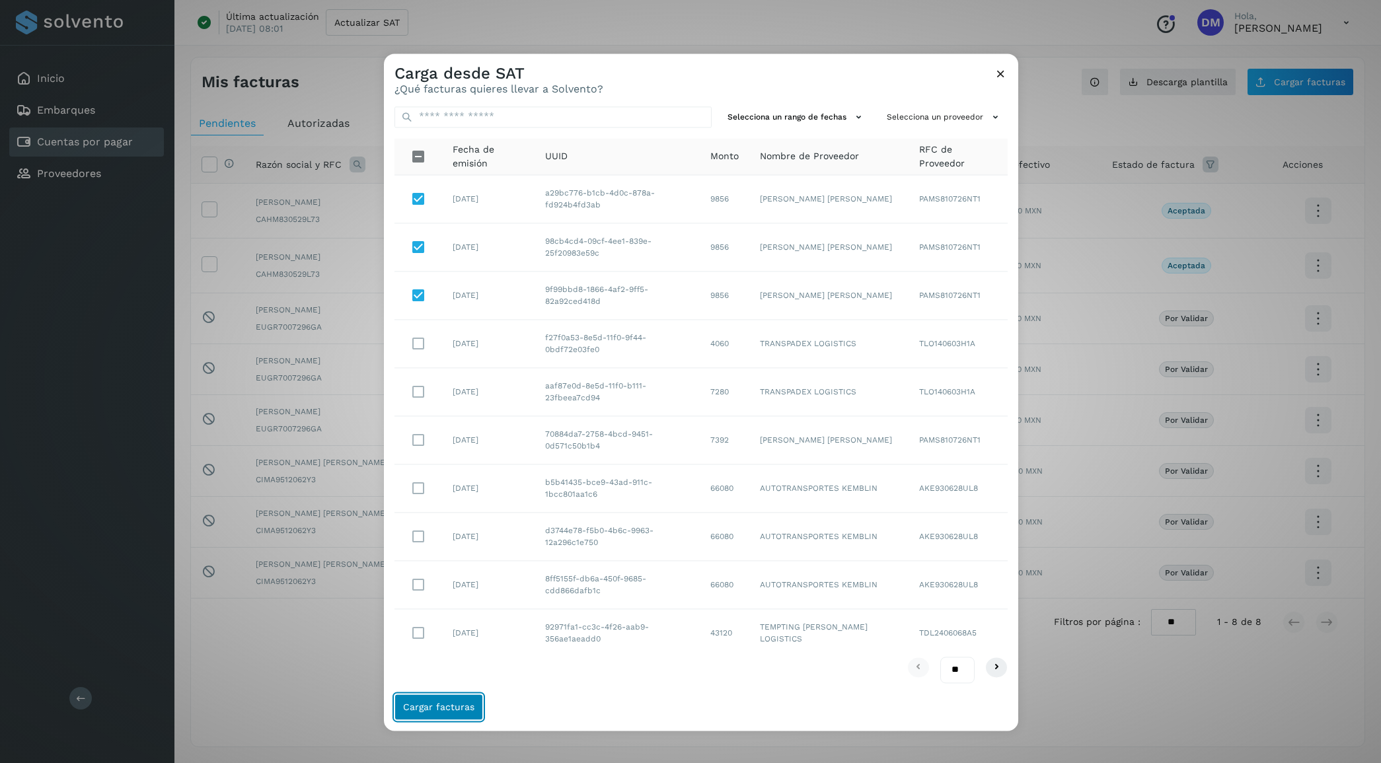
click at [450, 709] on span "Cargar facturas" at bounding box center [438, 707] width 71 height 9
click at [999, 73] on icon at bounding box center [1001, 74] width 14 height 14
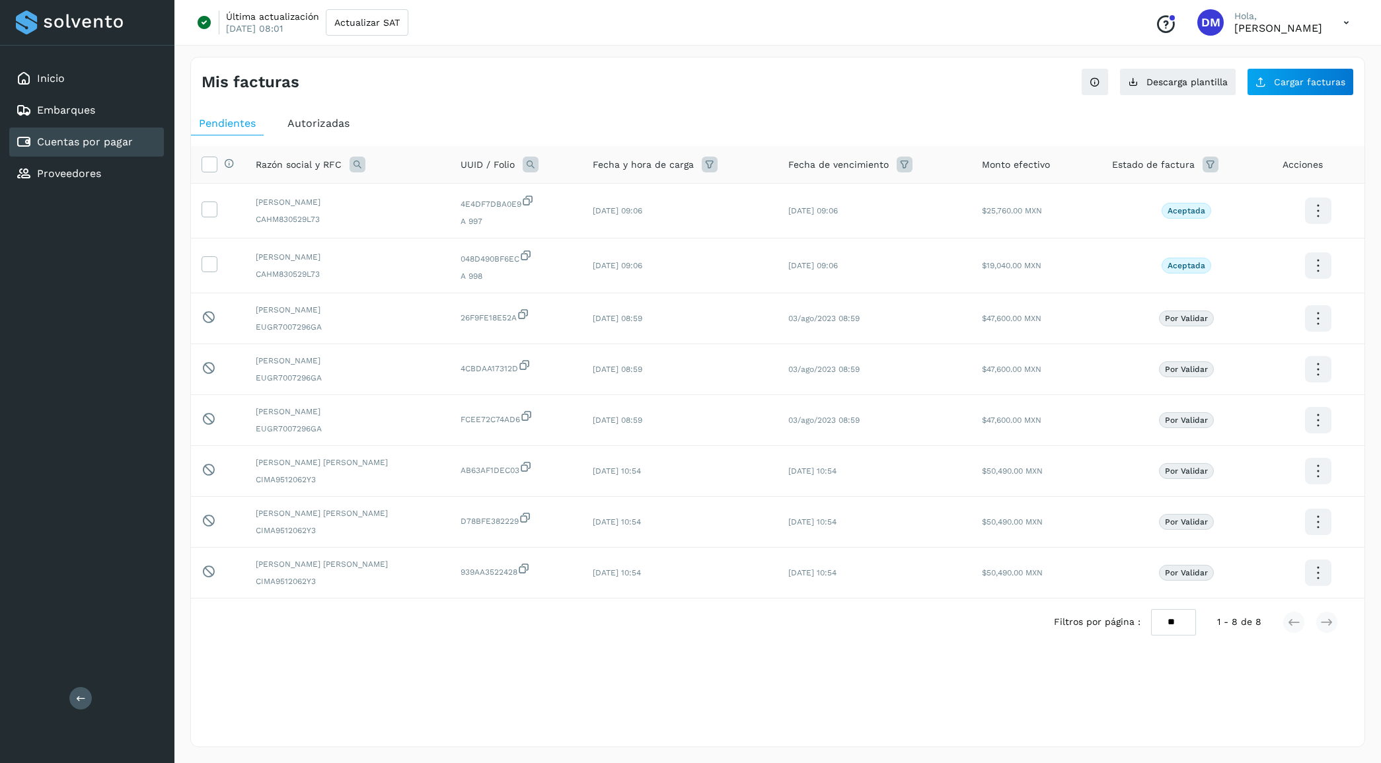
click at [317, 122] on span "Autorizadas" at bounding box center [319, 123] width 62 height 13
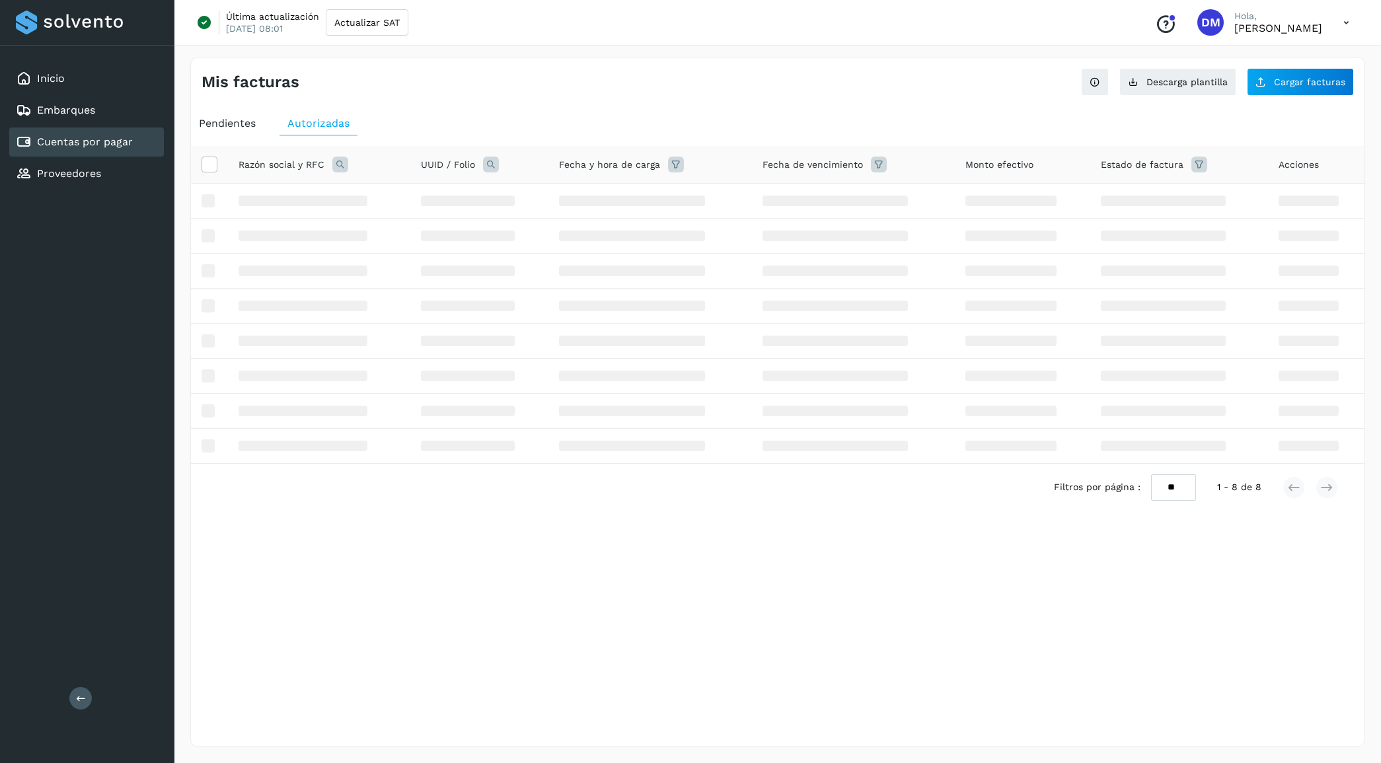
click at [235, 123] on span "Pendientes" at bounding box center [227, 123] width 57 height 13
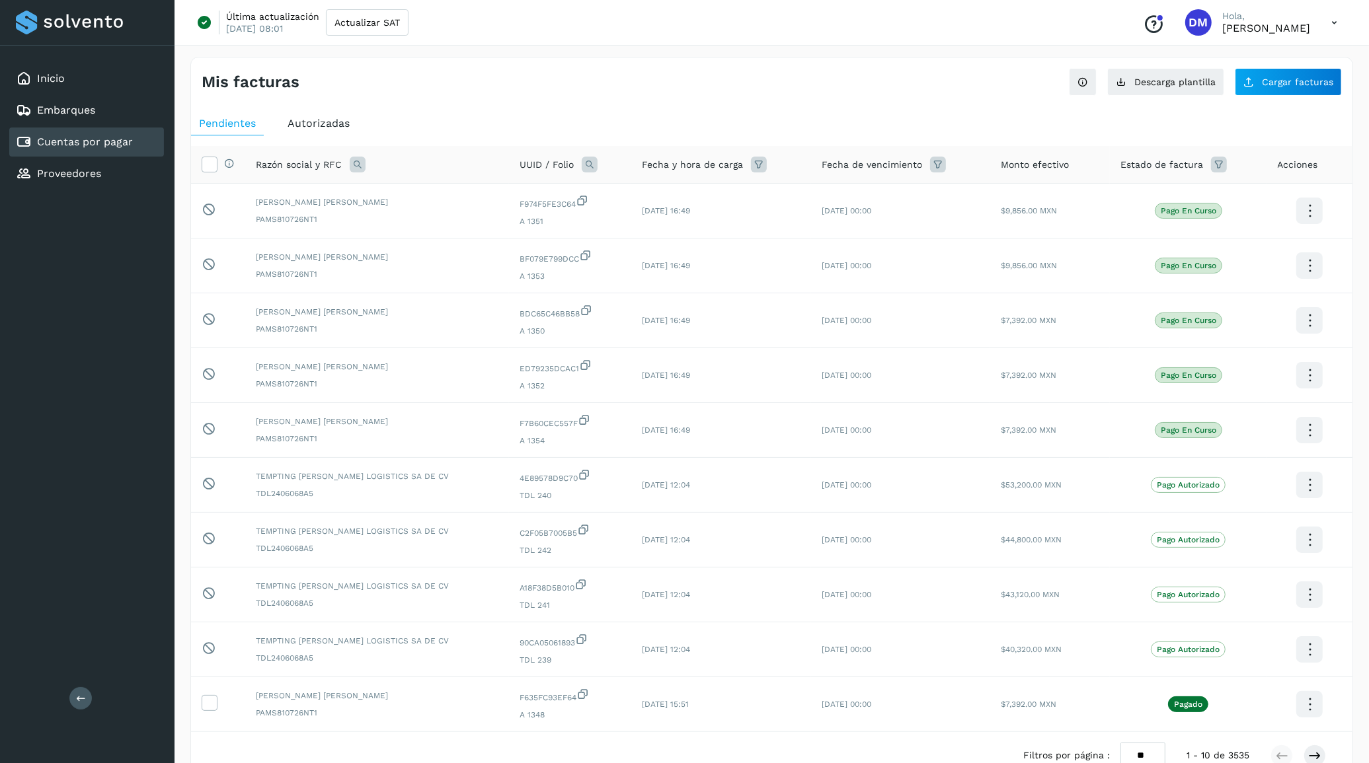
click at [304, 120] on span "Autorizadas" at bounding box center [319, 123] width 62 height 13
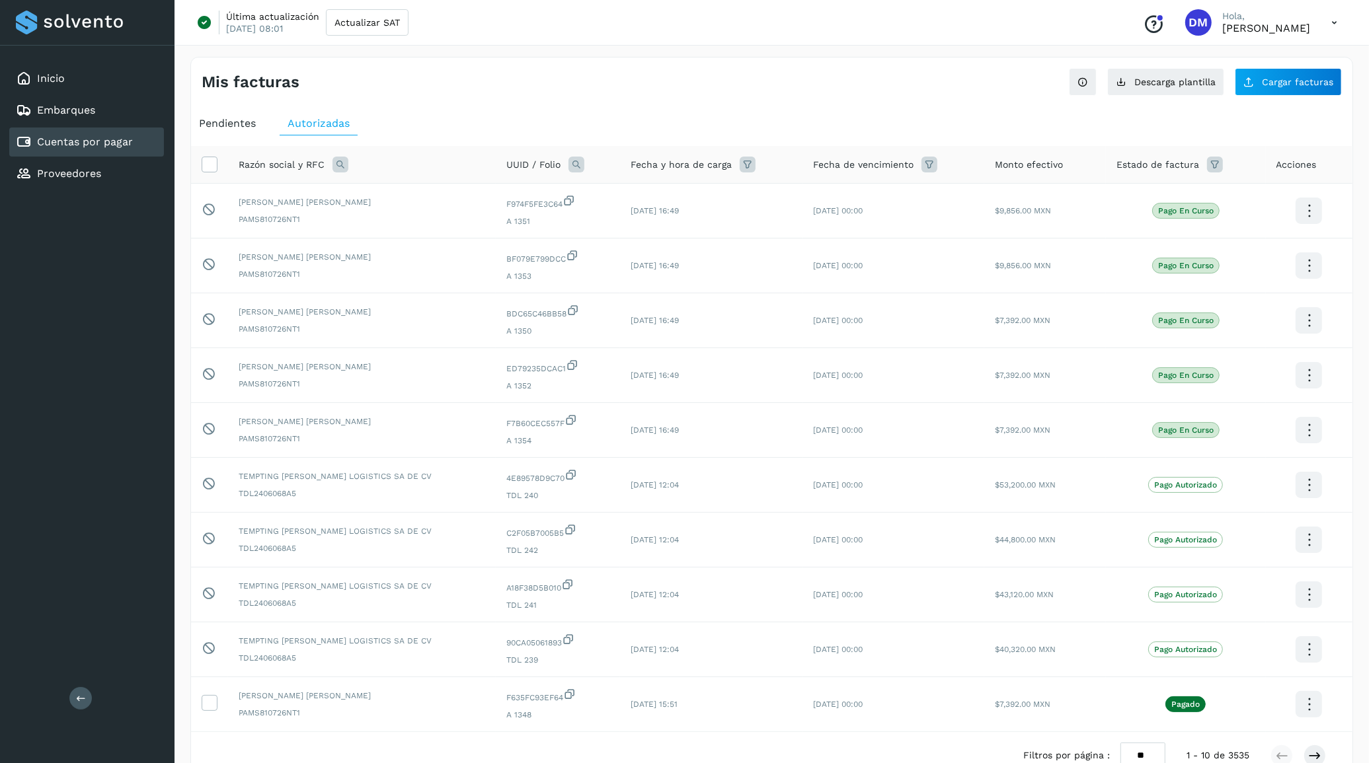
click at [241, 121] on span "Pendientes" at bounding box center [227, 123] width 57 height 13
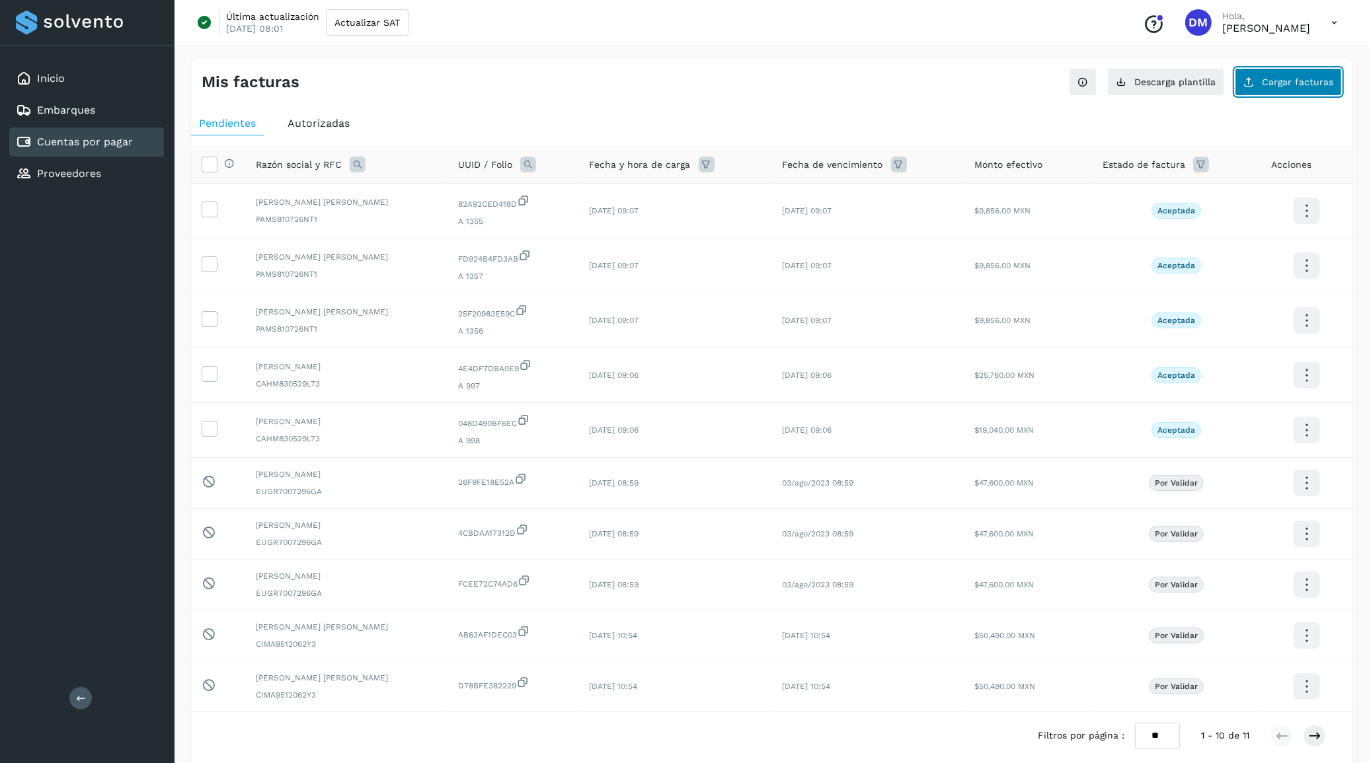
click at [1271, 81] on span "Cargar facturas" at bounding box center [1297, 81] width 71 height 9
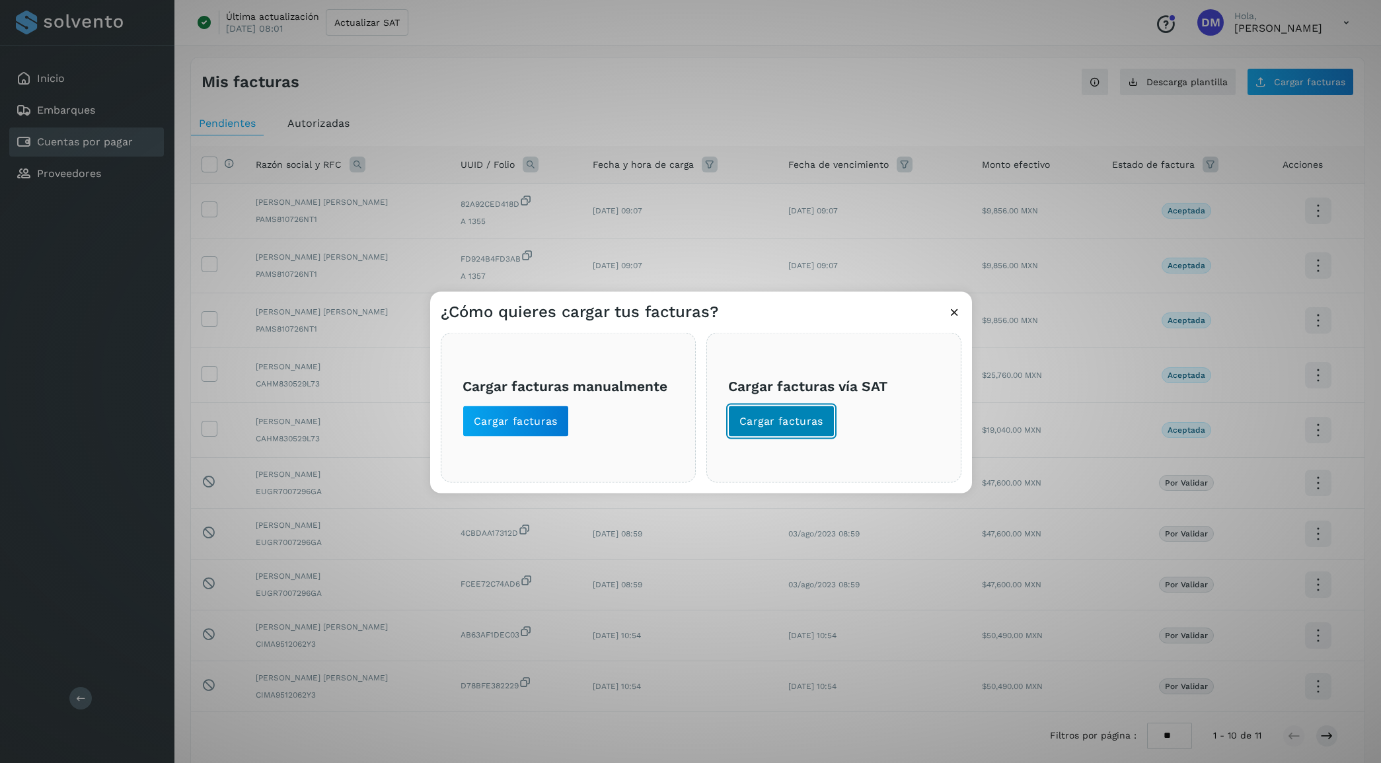
click at [781, 424] on span "Cargar facturas" at bounding box center [782, 421] width 84 height 15
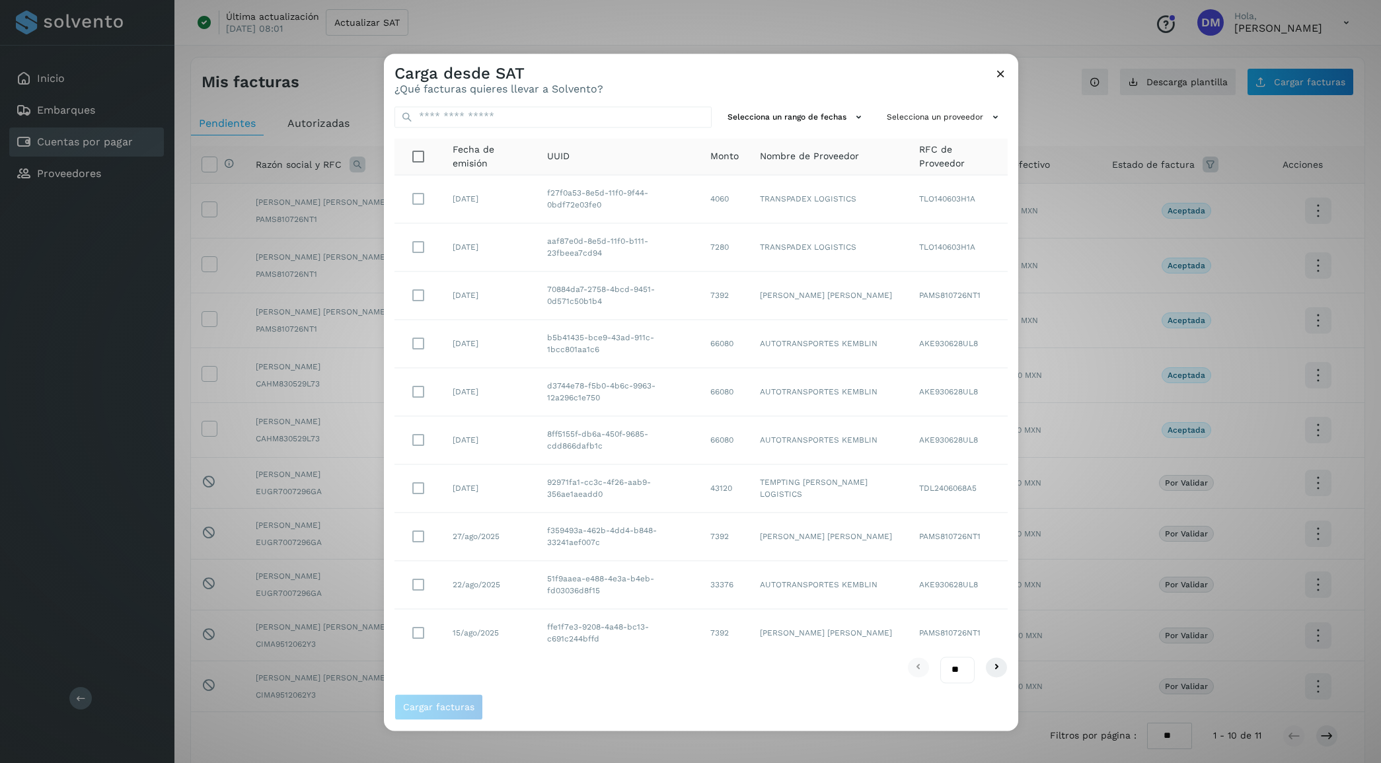
click at [953, 102] on div "Selecciona un rango de fechas Selecciona un proveedor Fecha de emisión UUID Mon…" at bounding box center [701, 395] width 635 height 598
click at [950, 112] on button "Selecciona un proveedor" at bounding box center [945, 117] width 126 height 22
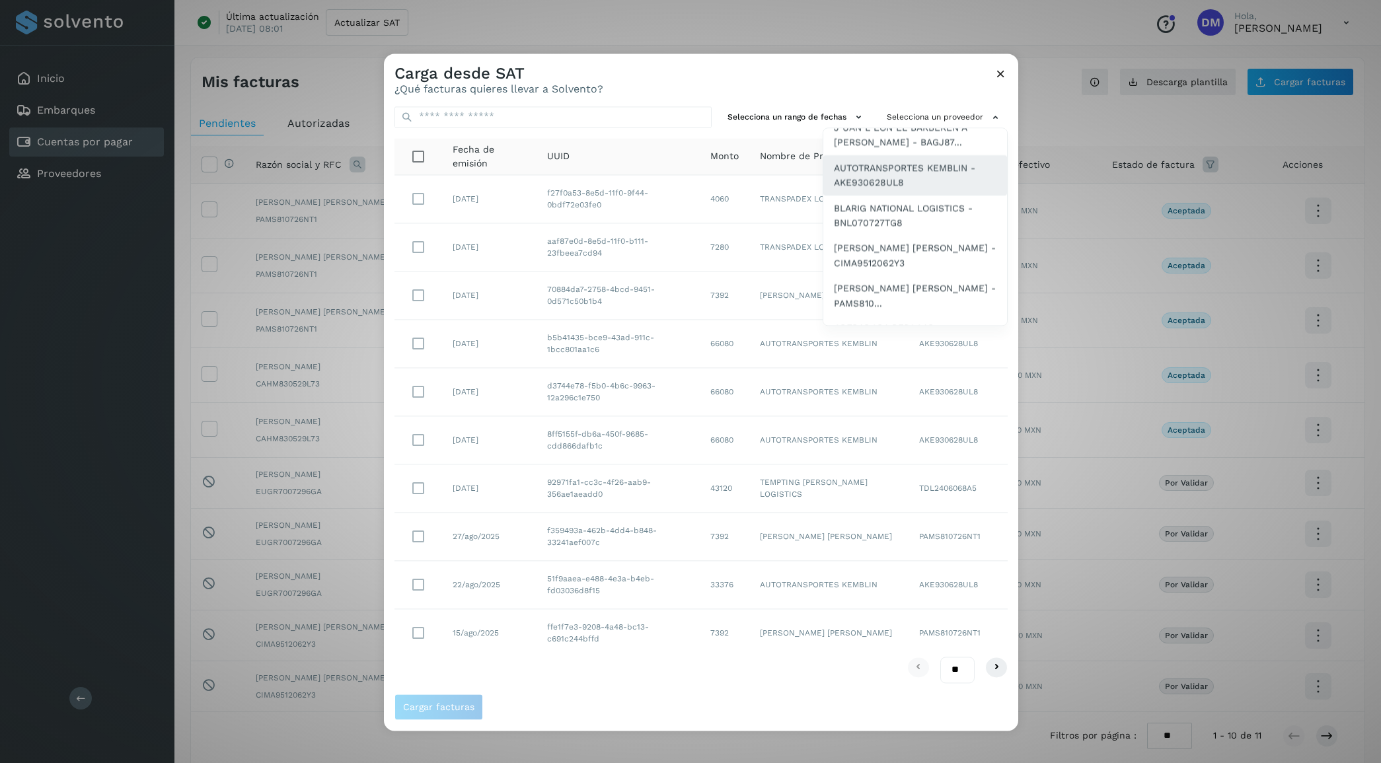
scroll to position [165, 0]
click at [891, 203] on span "SAUL ARMANDO PALACIOS MARTINEZ - PAMS810..." at bounding box center [915, 214] width 163 height 30
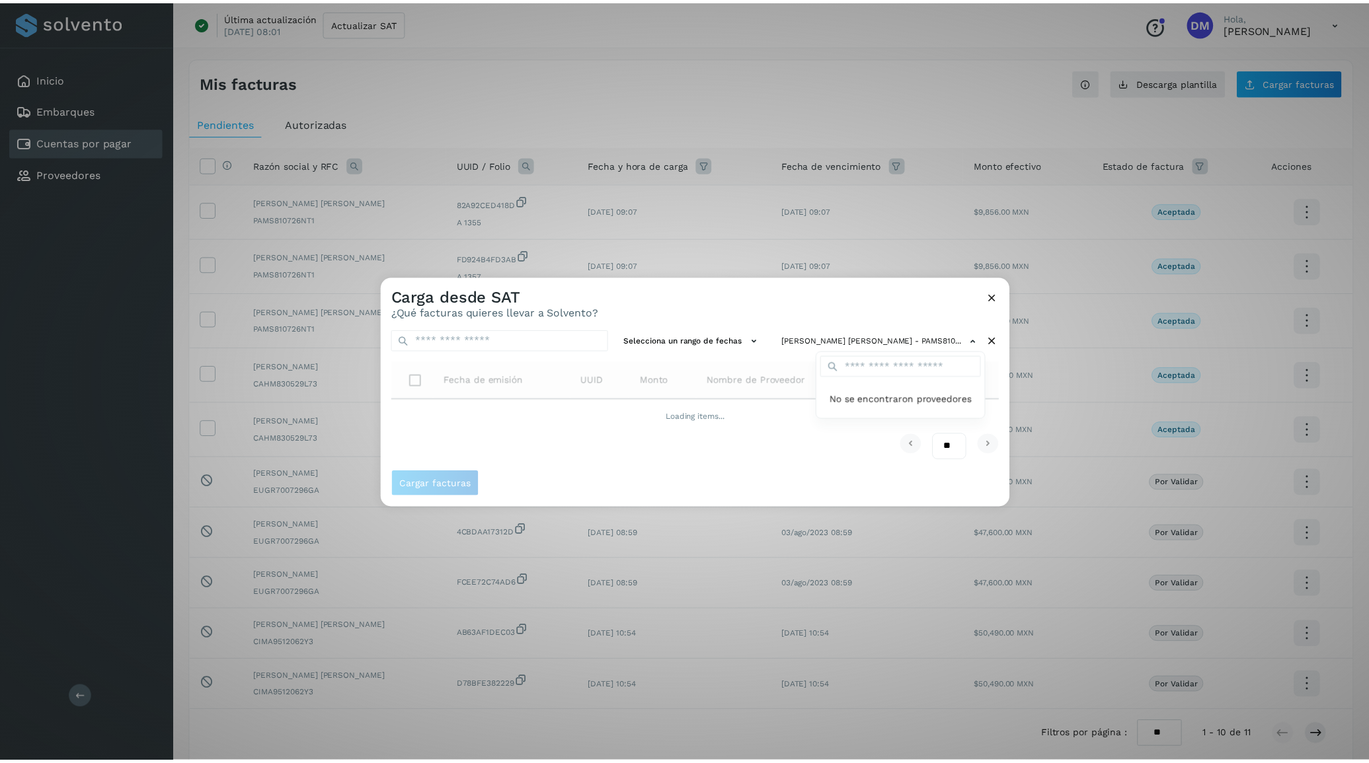
scroll to position [0, 0]
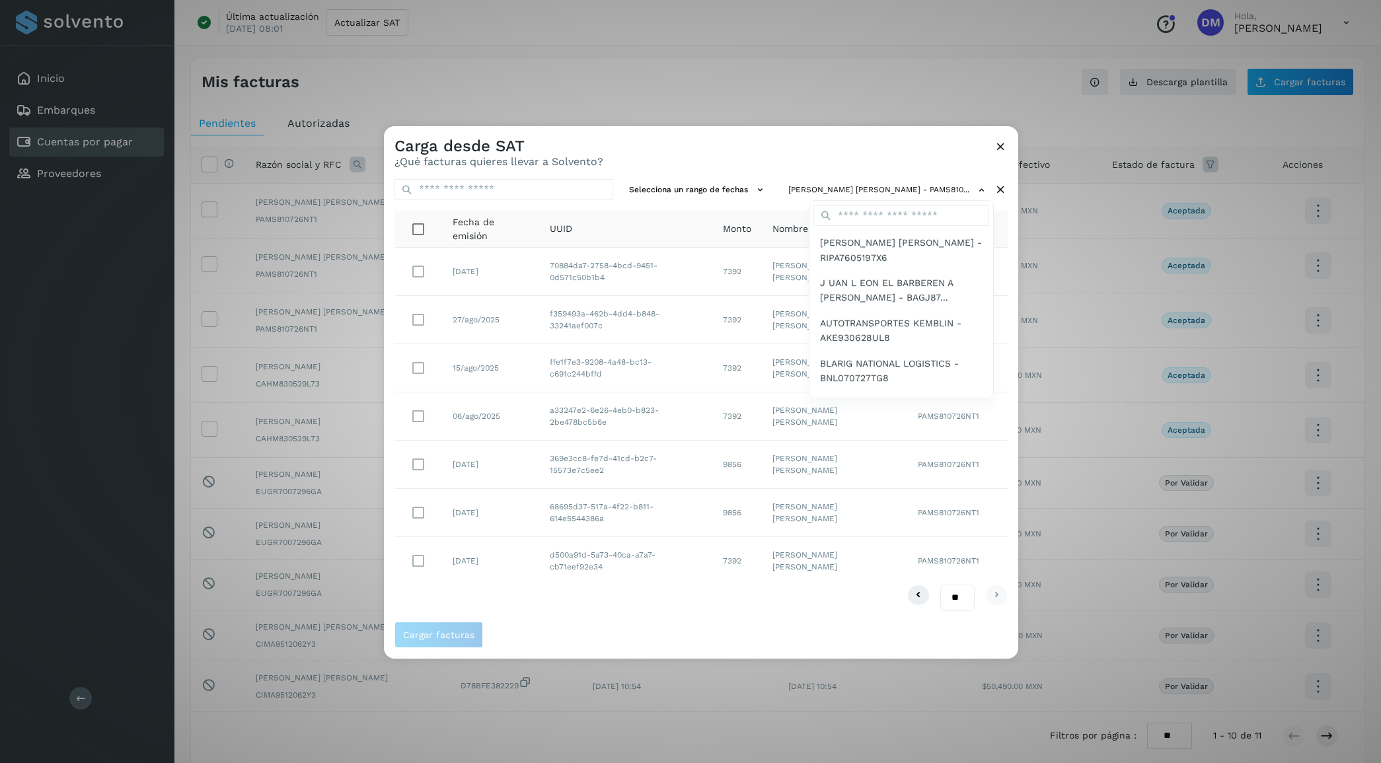
click at [765, 143] on div at bounding box center [1074, 507] width 1381 height 763
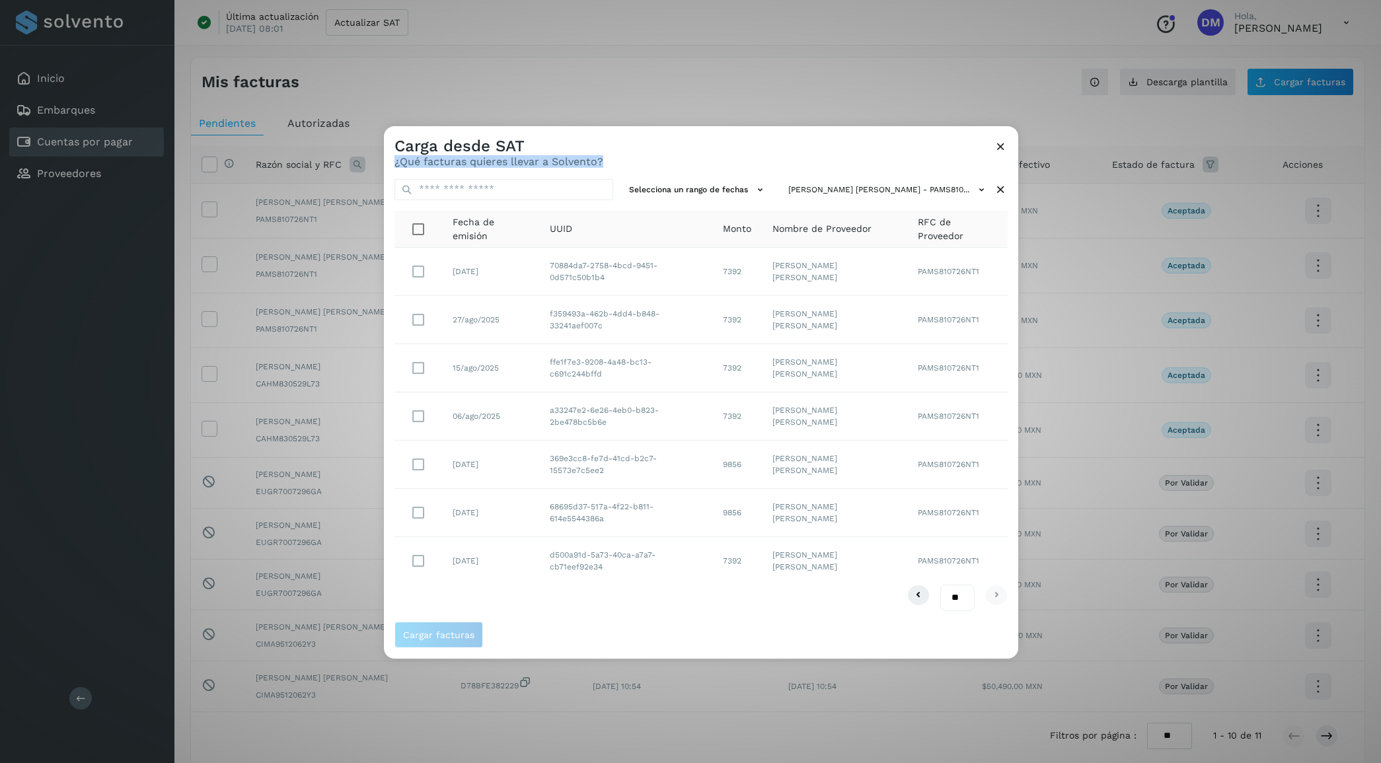
drag, startPoint x: 666, startPoint y: 143, endPoint x: 914, endPoint y: 161, distance: 248.5
click at [914, 161] on div "Carga desde SAT ¿Qué facturas quieres llevar a Solvento?" at bounding box center [701, 147] width 635 height 42
drag, startPoint x: 914, startPoint y: 161, endPoint x: 1001, endPoint y: 149, distance: 88.7
click at [1001, 149] on icon at bounding box center [1001, 146] width 14 height 14
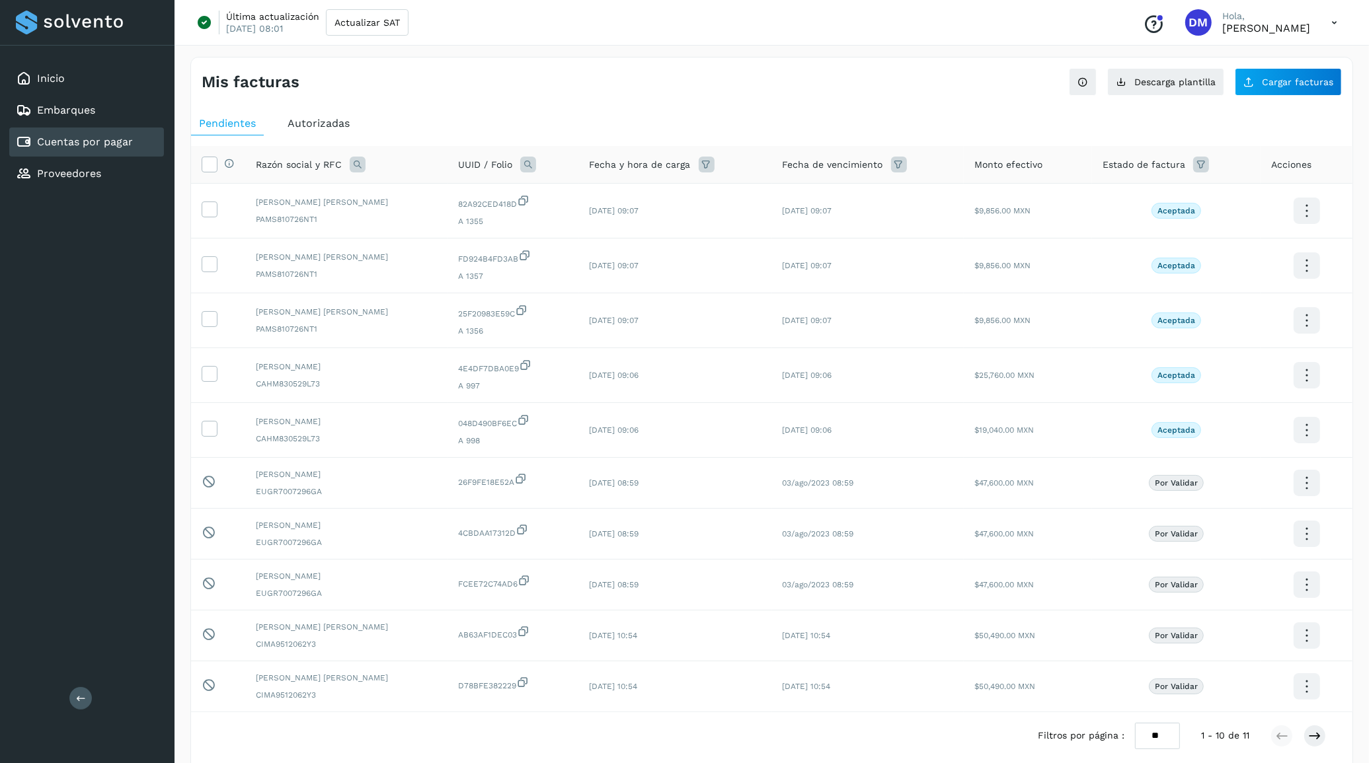
click at [332, 118] on span "Autorizadas" at bounding box center [319, 123] width 62 height 13
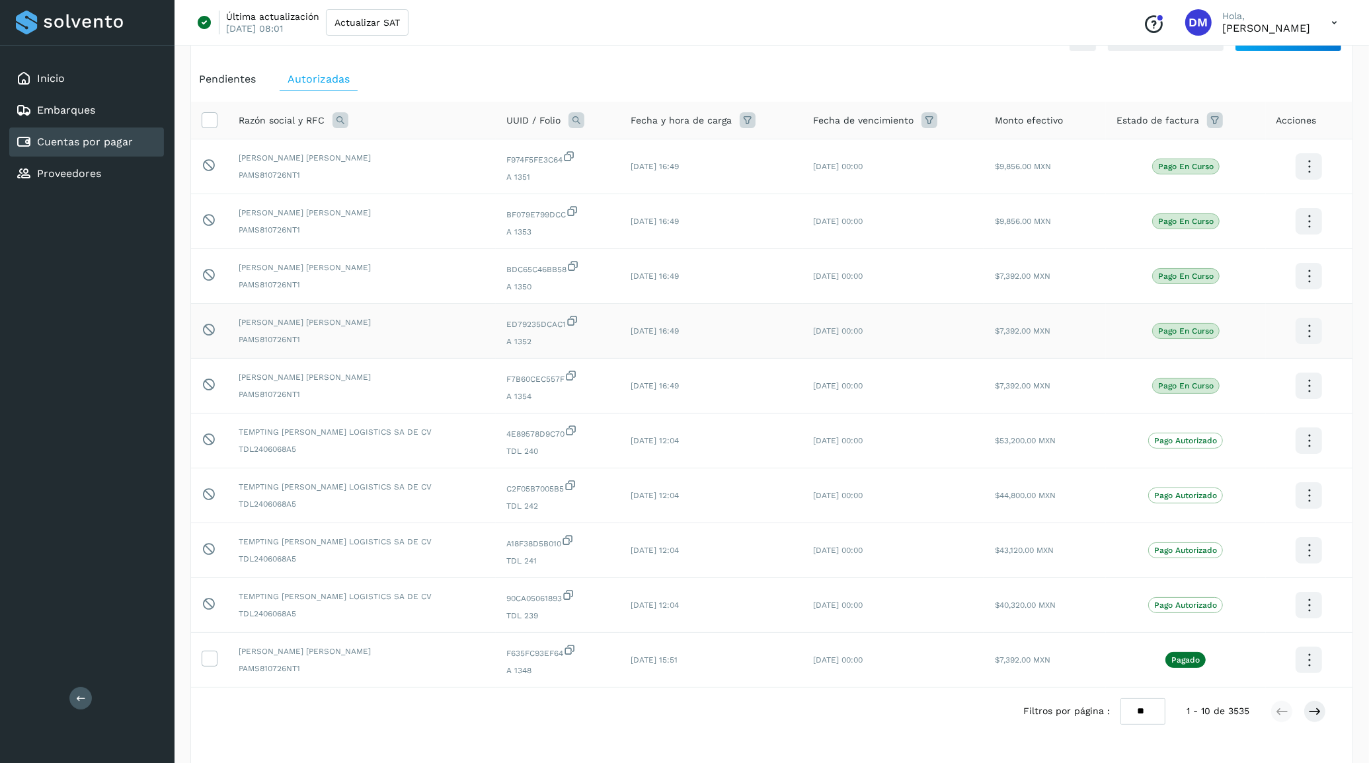
scroll to position [85, 0]
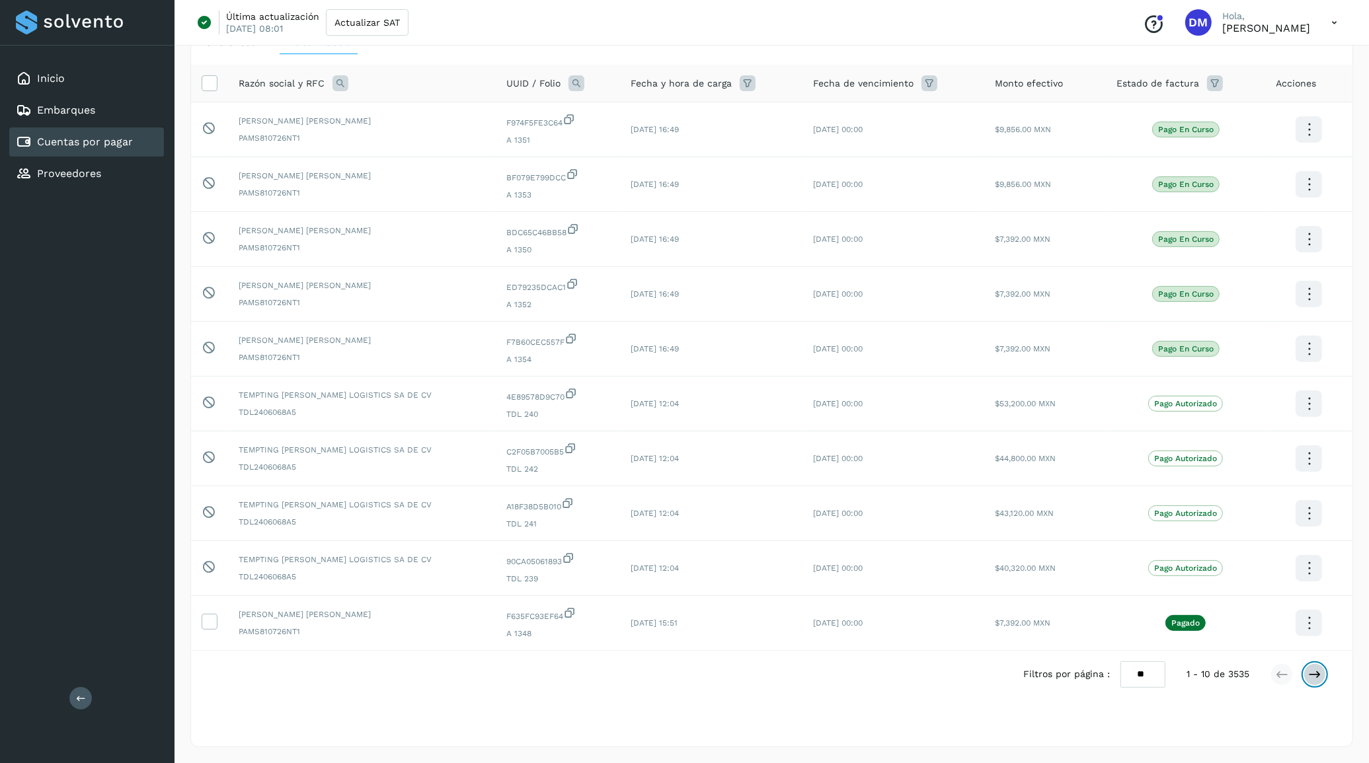
click at [1312, 676] on icon at bounding box center [1314, 674] width 13 height 13
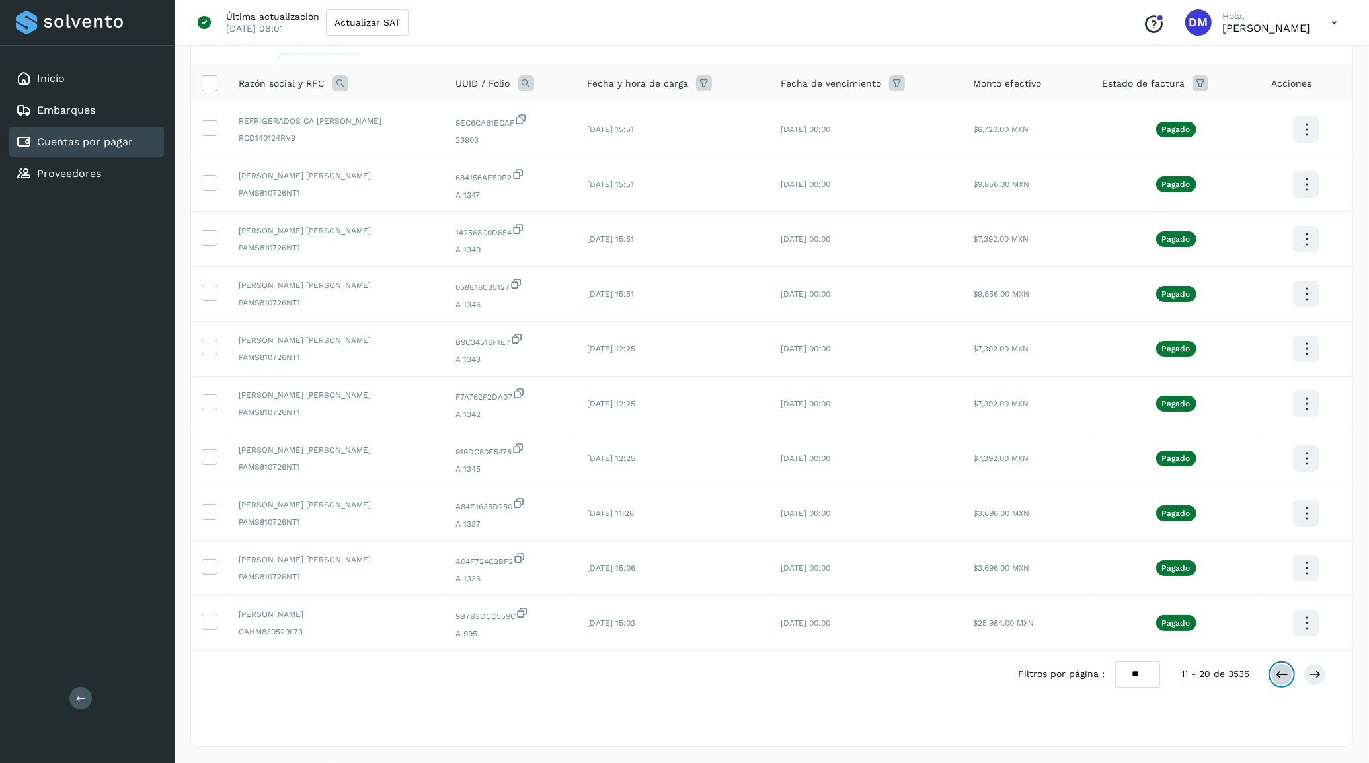
click at [1283, 676] on icon at bounding box center [1281, 674] width 13 height 13
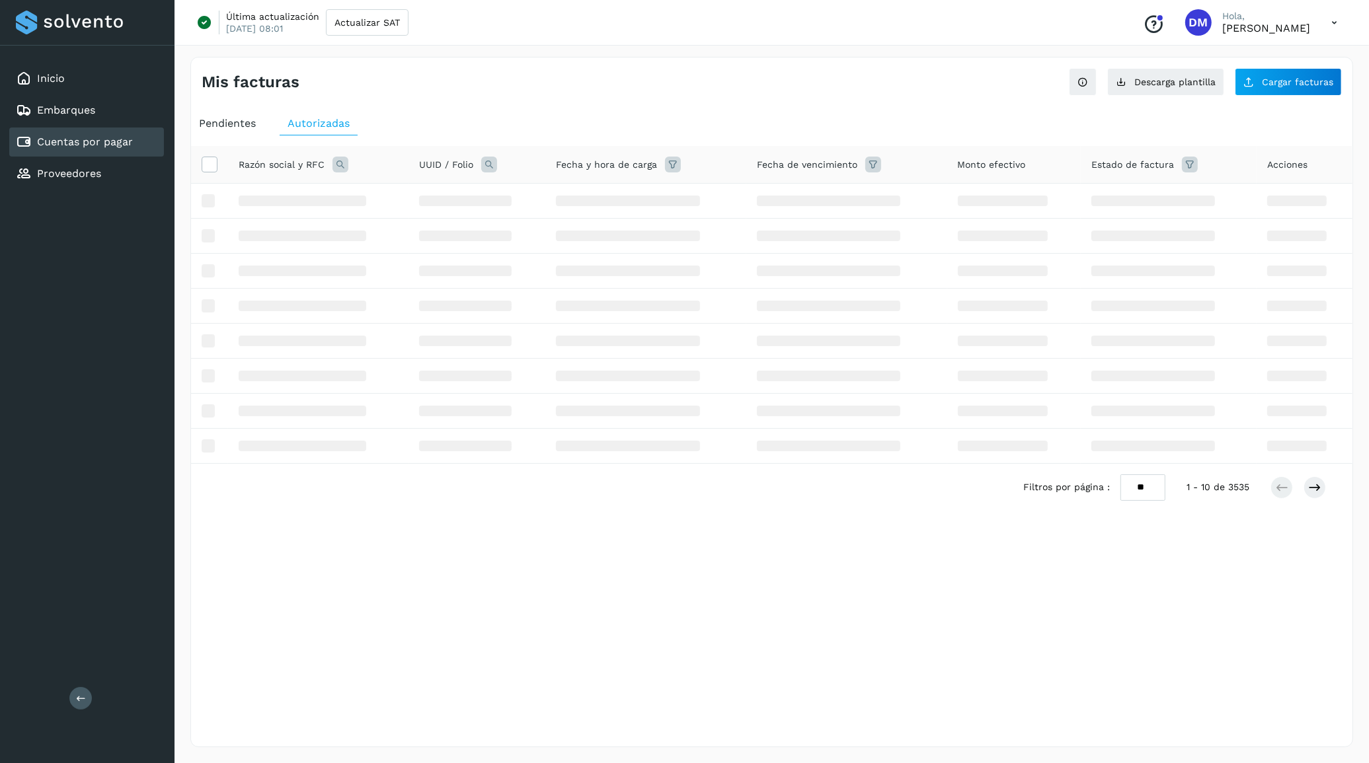
scroll to position [0, 0]
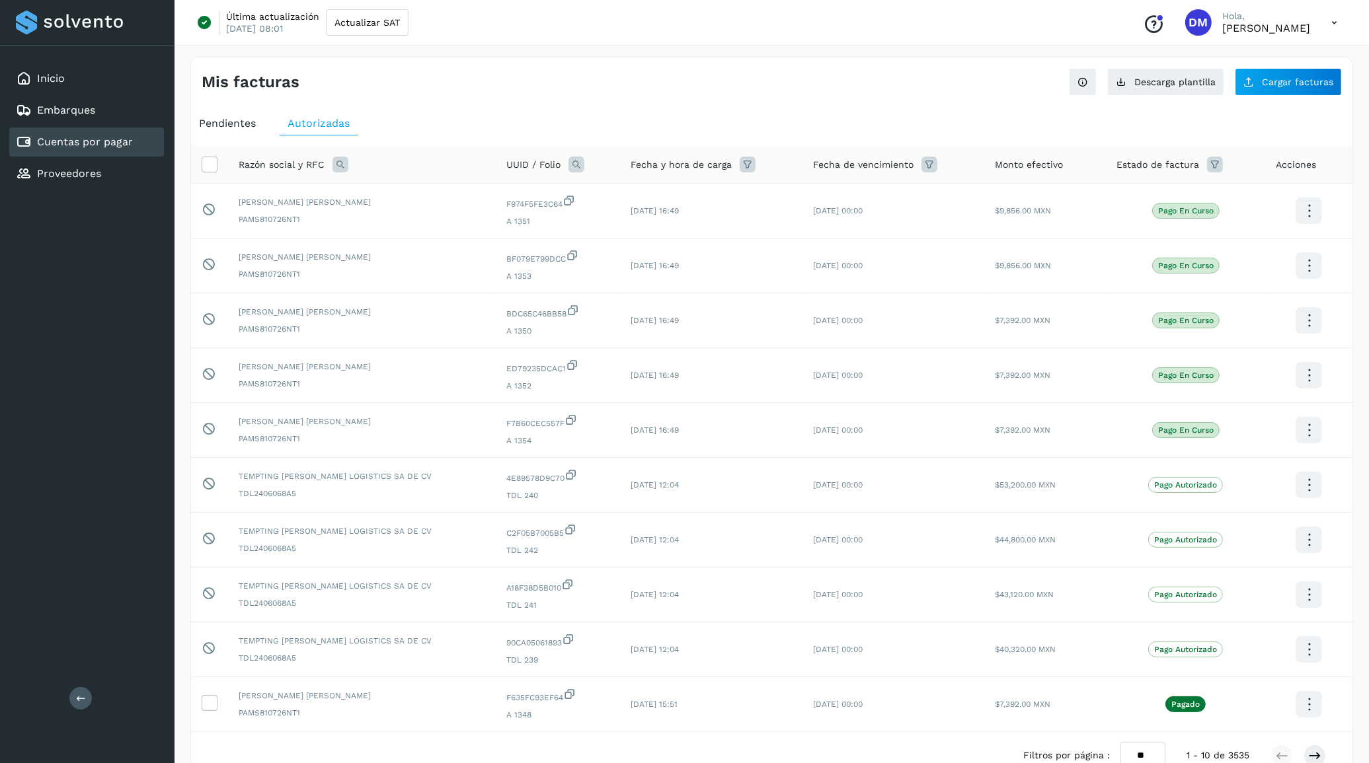
click at [334, 167] on icon at bounding box center [340, 165] width 16 height 16
click at [420, 221] on input "text" at bounding box center [427, 220] width 163 height 21
click at [392, 199] on span "Razón social" at bounding box center [397, 195] width 56 height 14
click at [401, 215] on input "text" at bounding box center [427, 220] width 163 height 21
type input "****"
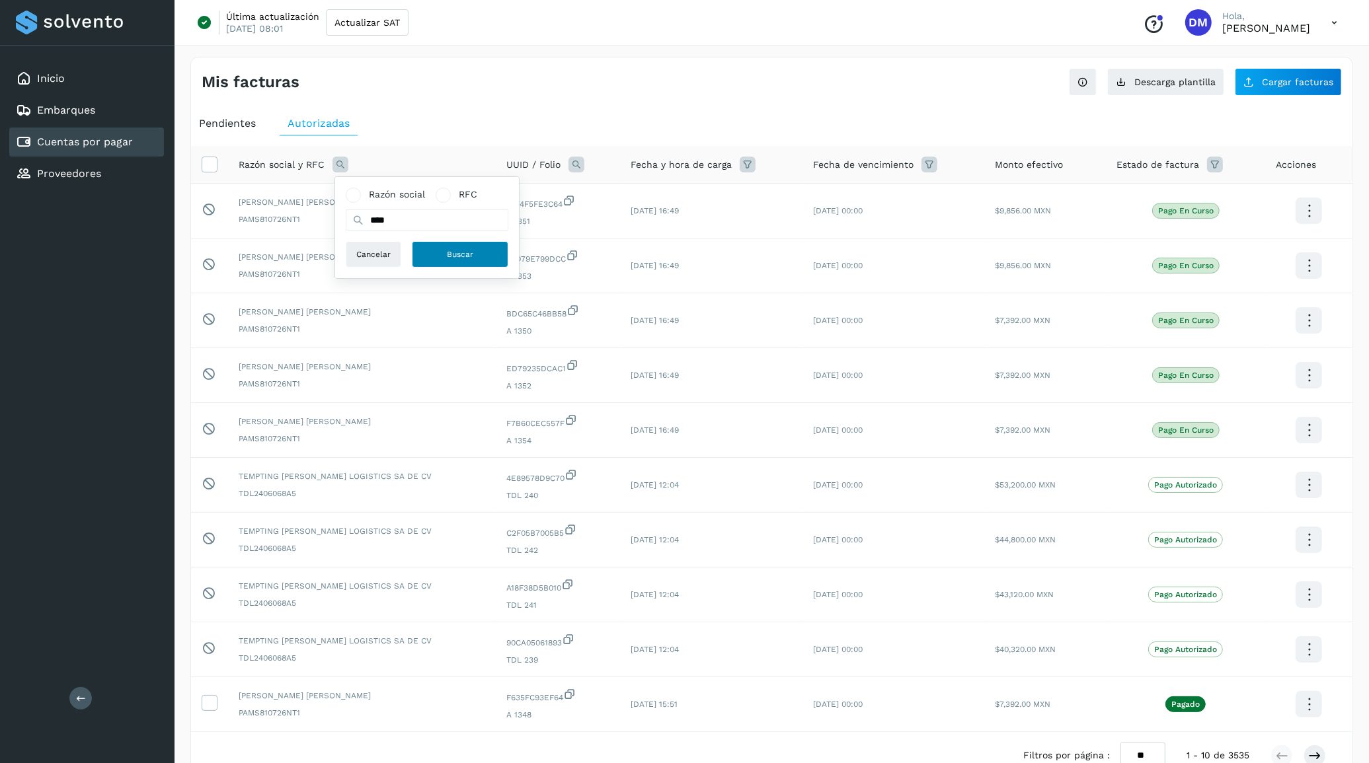
click at [453, 258] on span "Buscar" at bounding box center [460, 255] width 26 height 12
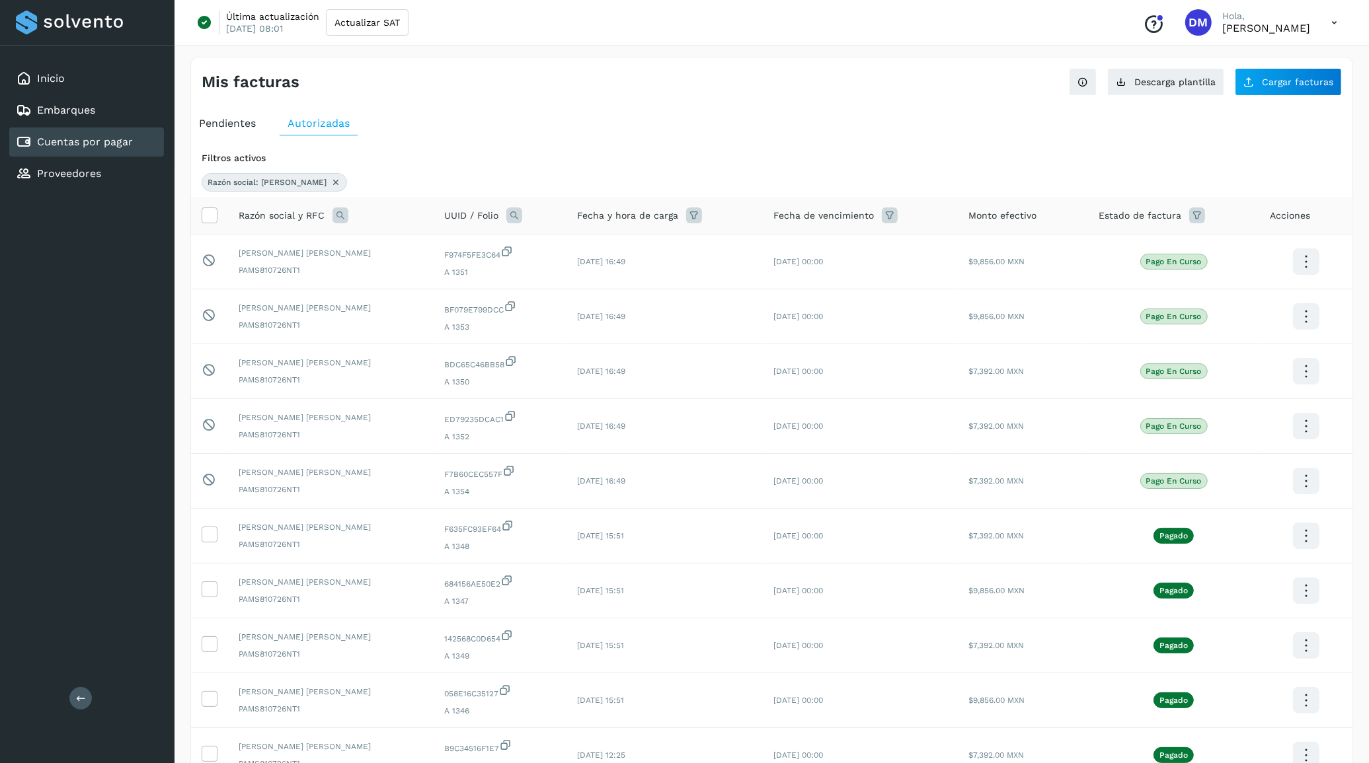
click at [220, 123] on span "Pendientes" at bounding box center [227, 123] width 57 height 13
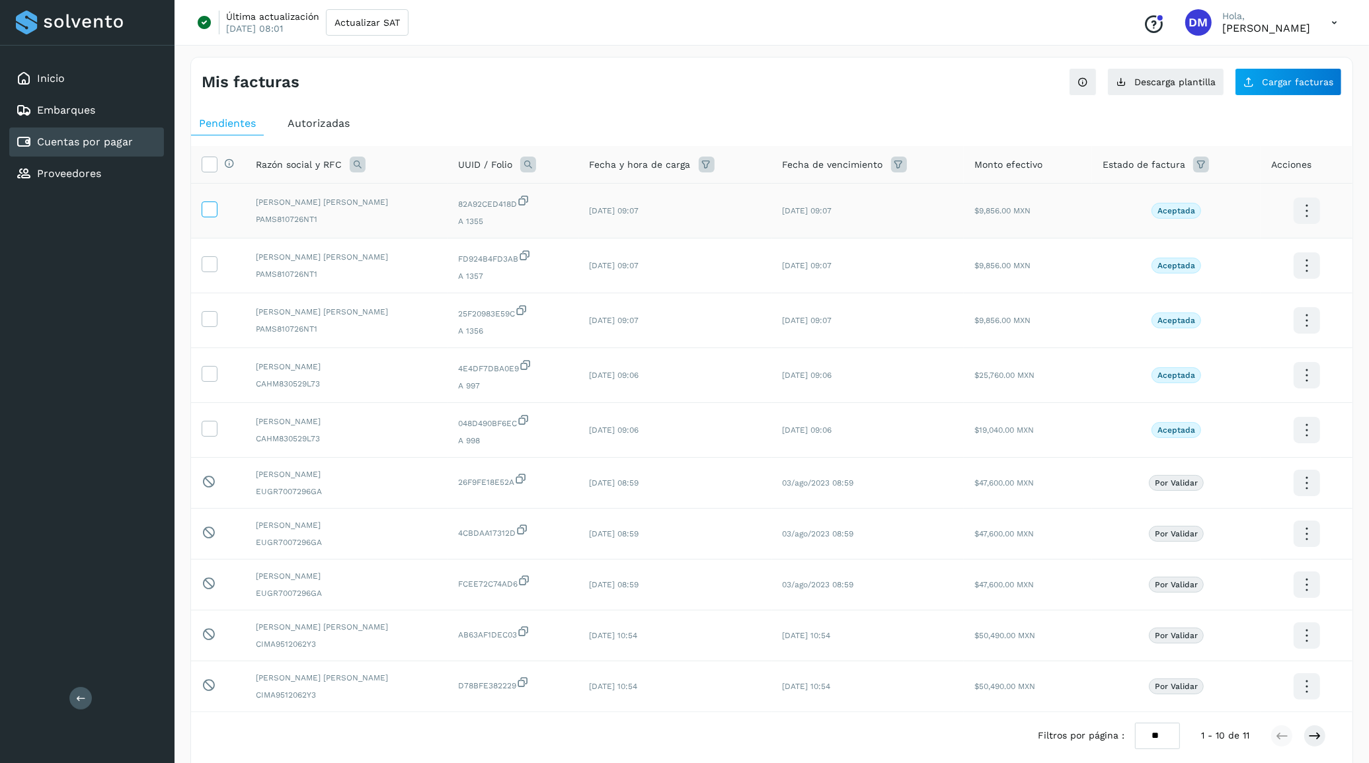
click at [206, 210] on icon at bounding box center [209, 209] width 14 height 14
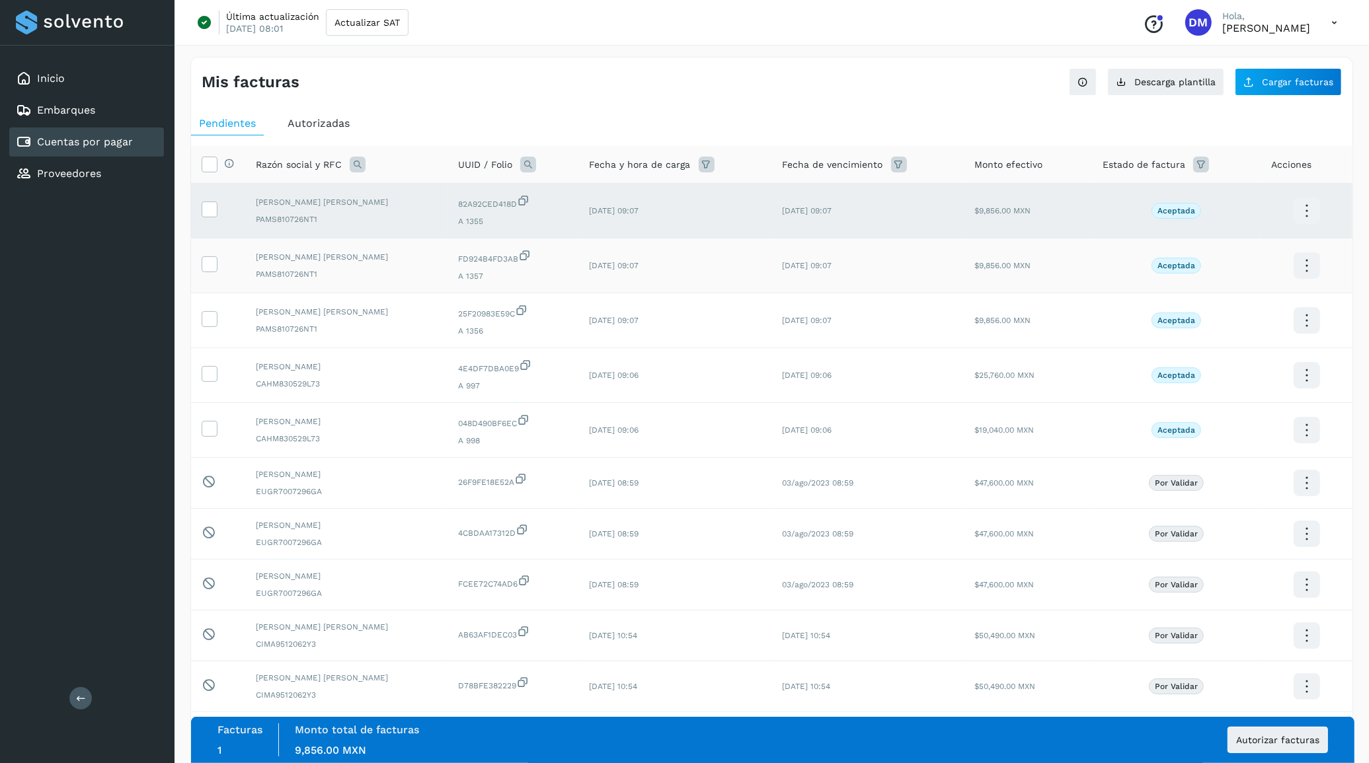
click at [199, 268] on td at bounding box center [218, 266] width 54 height 55
drag, startPoint x: 206, startPoint y: 271, endPoint x: 206, endPoint y: 285, distance: 13.9
click at [206, 272] on label at bounding box center [210, 264] width 16 height 16
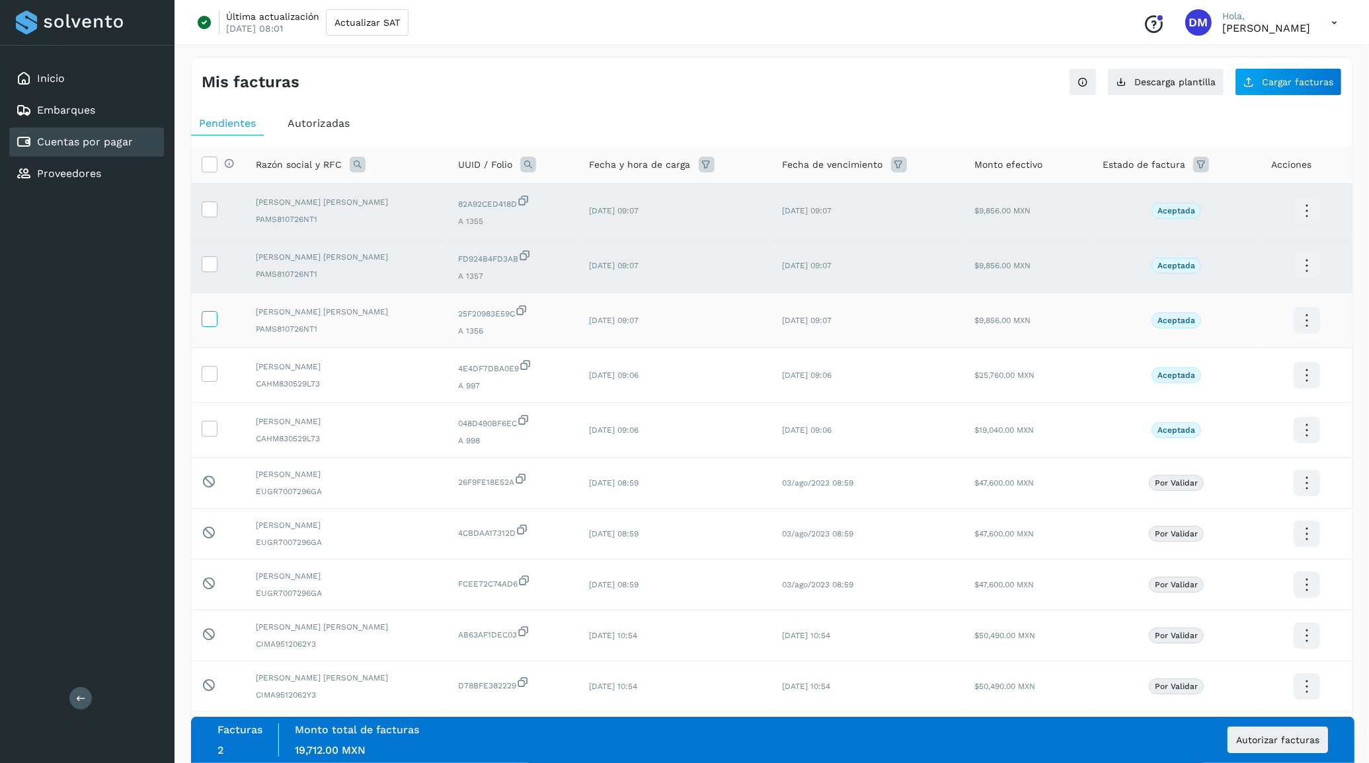
click at [212, 321] on icon at bounding box center [209, 318] width 14 height 14
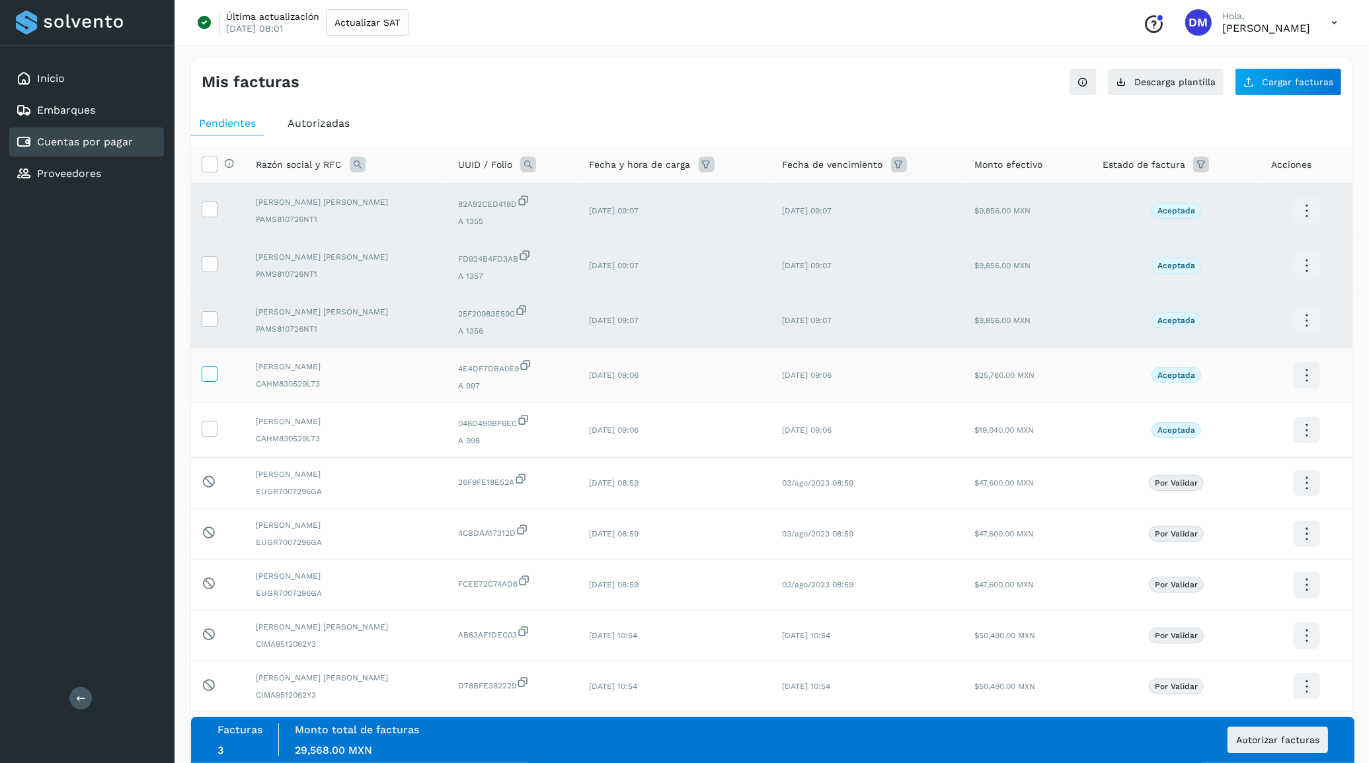
click at [213, 369] on icon at bounding box center [209, 373] width 14 height 14
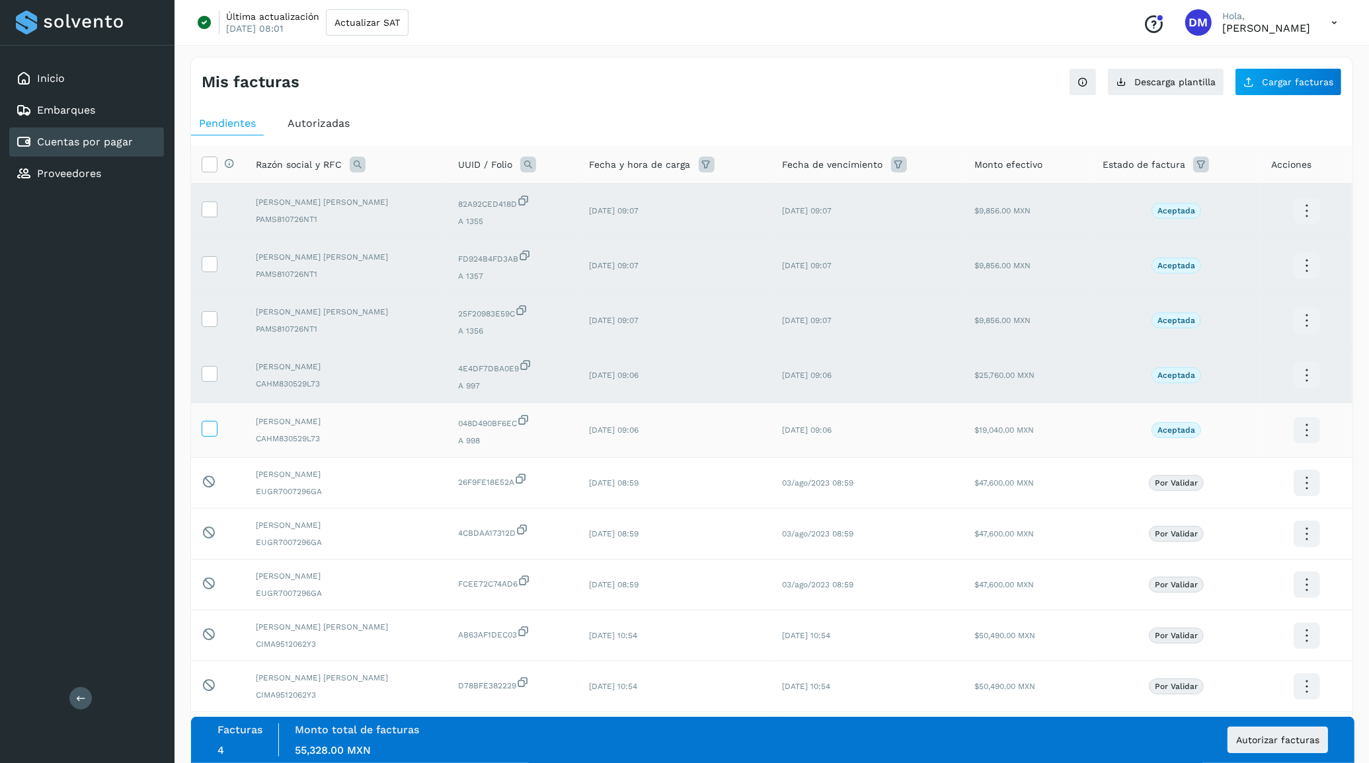
click at [214, 437] on label at bounding box center [210, 429] width 16 height 16
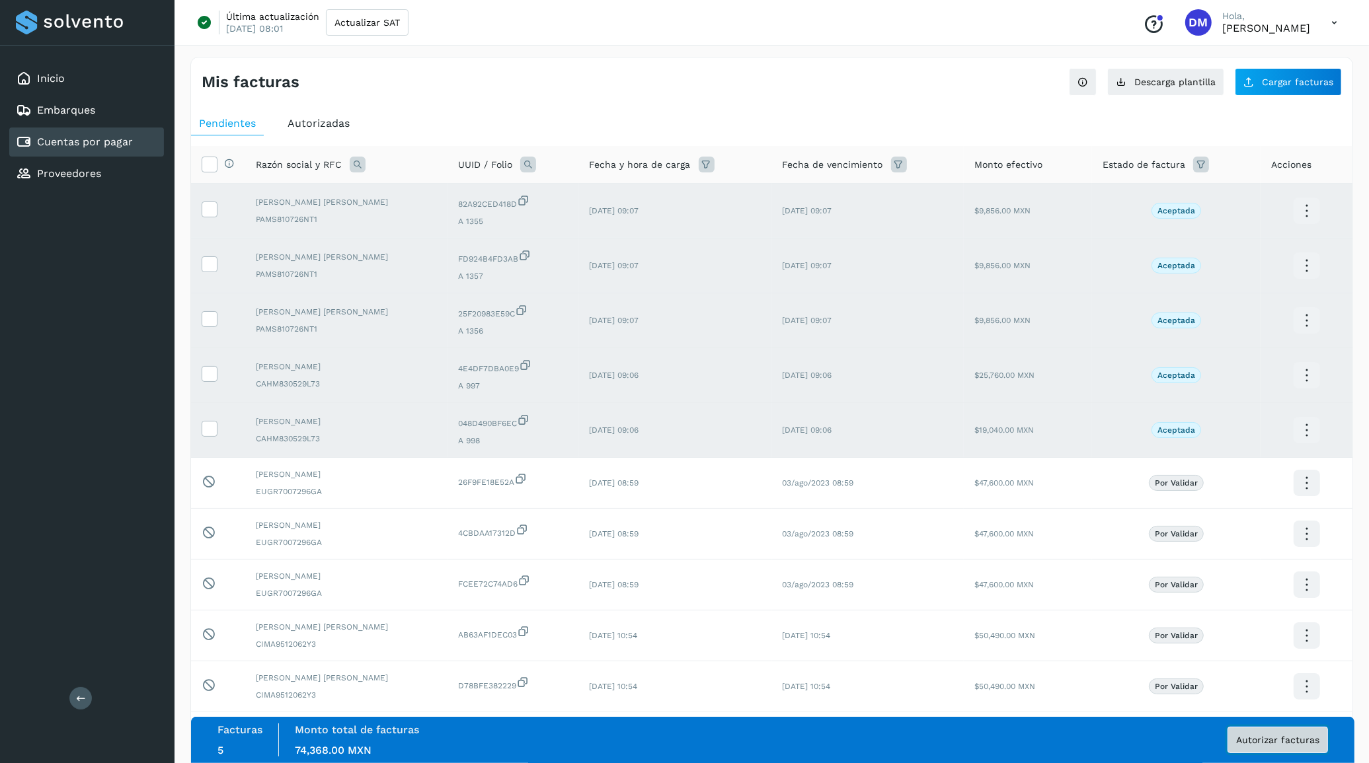
click at [1268, 740] on span "Autorizar facturas" at bounding box center [1277, 740] width 83 height 9
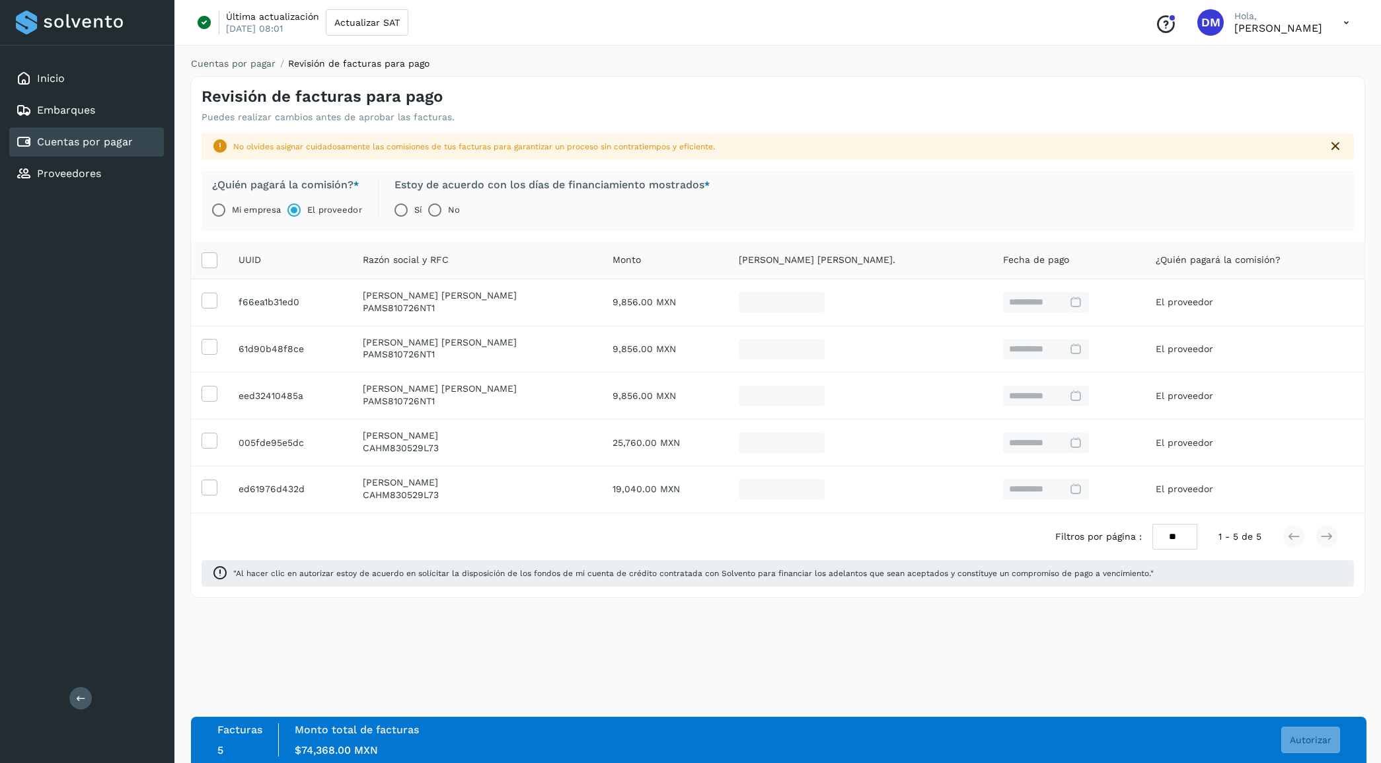
click at [418, 214] on label "Sí" at bounding box center [417, 210] width 7 height 26
click at [1309, 736] on span "Autorizar" at bounding box center [1311, 740] width 42 height 9
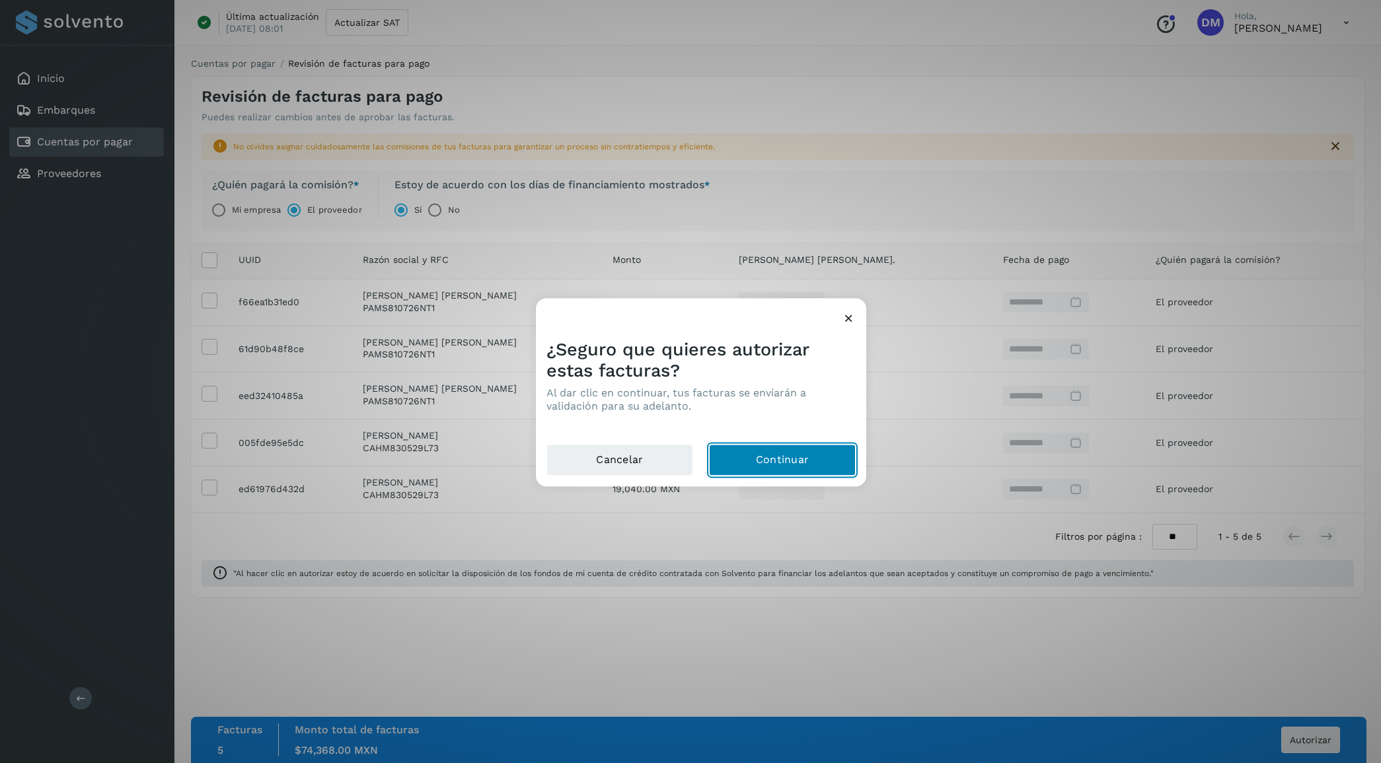
click at [779, 464] on button "Continuar" at bounding box center [782, 460] width 147 height 32
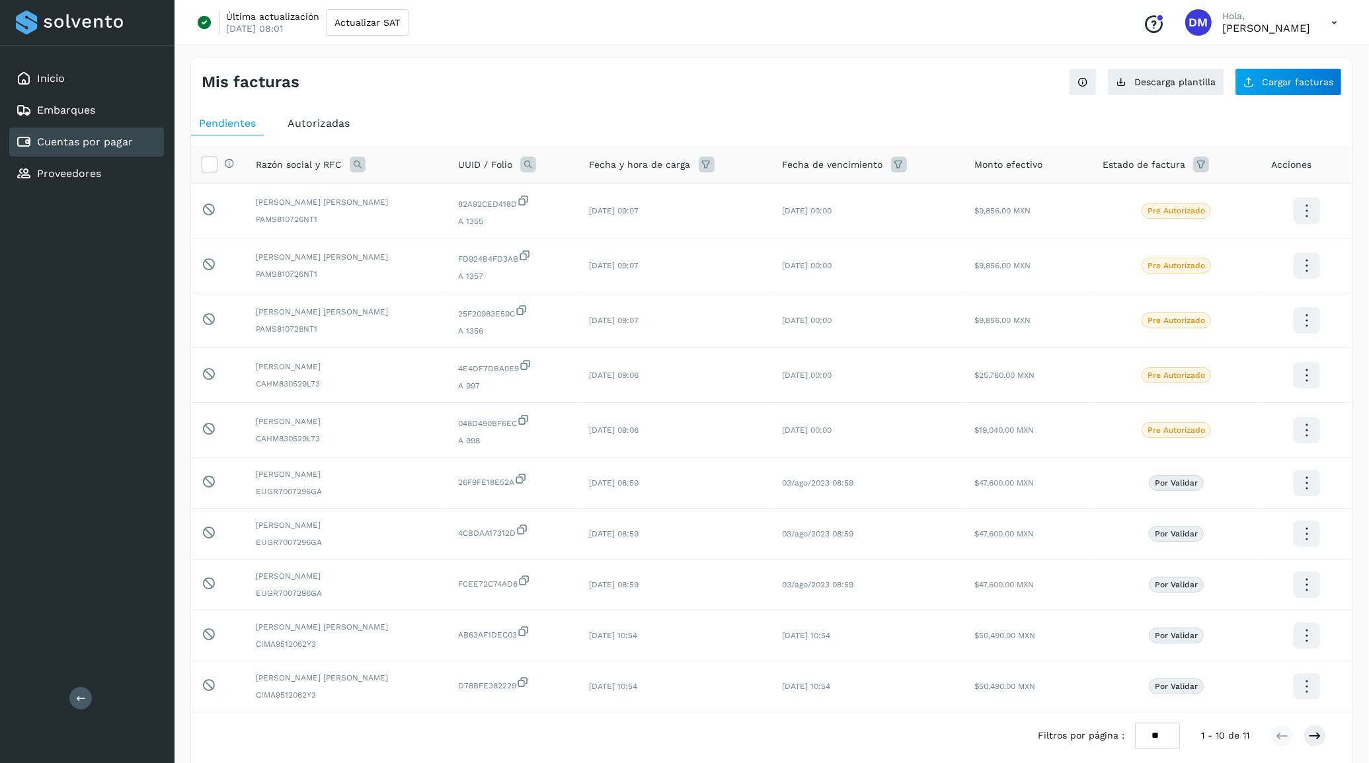
click at [536, 165] on icon at bounding box center [528, 165] width 16 height 16
click at [586, 216] on input "text" at bounding box center [632, 220] width 163 height 21
type input "*****"
click at [685, 258] on button "Buscar" at bounding box center [665, 254] width 97 height 26
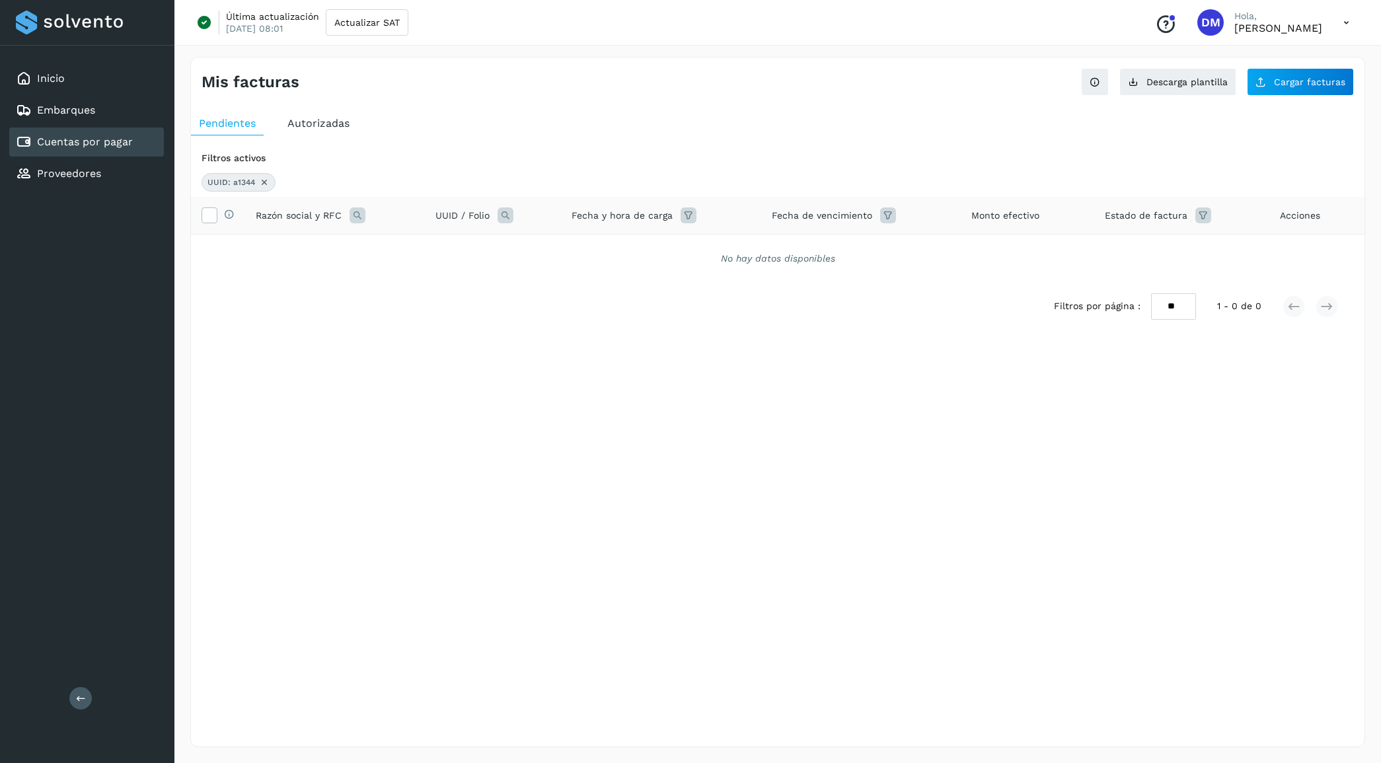
click at [510, 217] on icon at bounding box center [506, 216] width 16 height 16
click at [582, 252] on div "UUID Folio *****" at bounding box center [593, 260] width 163 height 43
click at [582, 252] on span at bounding box center [575, 246] width 15 height 15
click at [570, 273] on input "text" at bounding box center [593, 270] width 163 height 21
type input "*****"
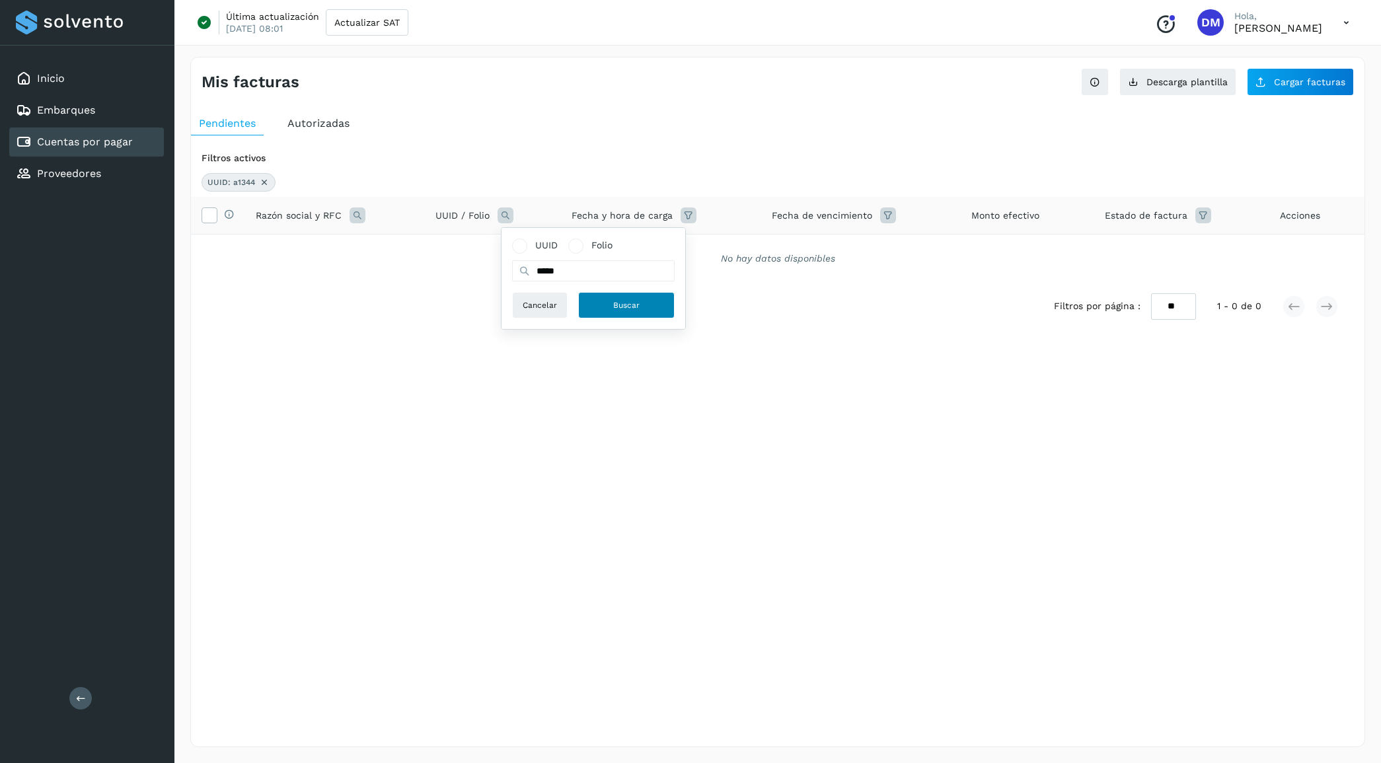
click at [633, 313] on button "Buscar" at bounding box center [626, 305] width 97 height 26
click at [511, 219] on icon at bounding box center [506, 216] width 16 height 16
click at [553, 266] on input "text" at bounding box center [593, 270] width 163 height 21
paste input "**********"
type input "**********"
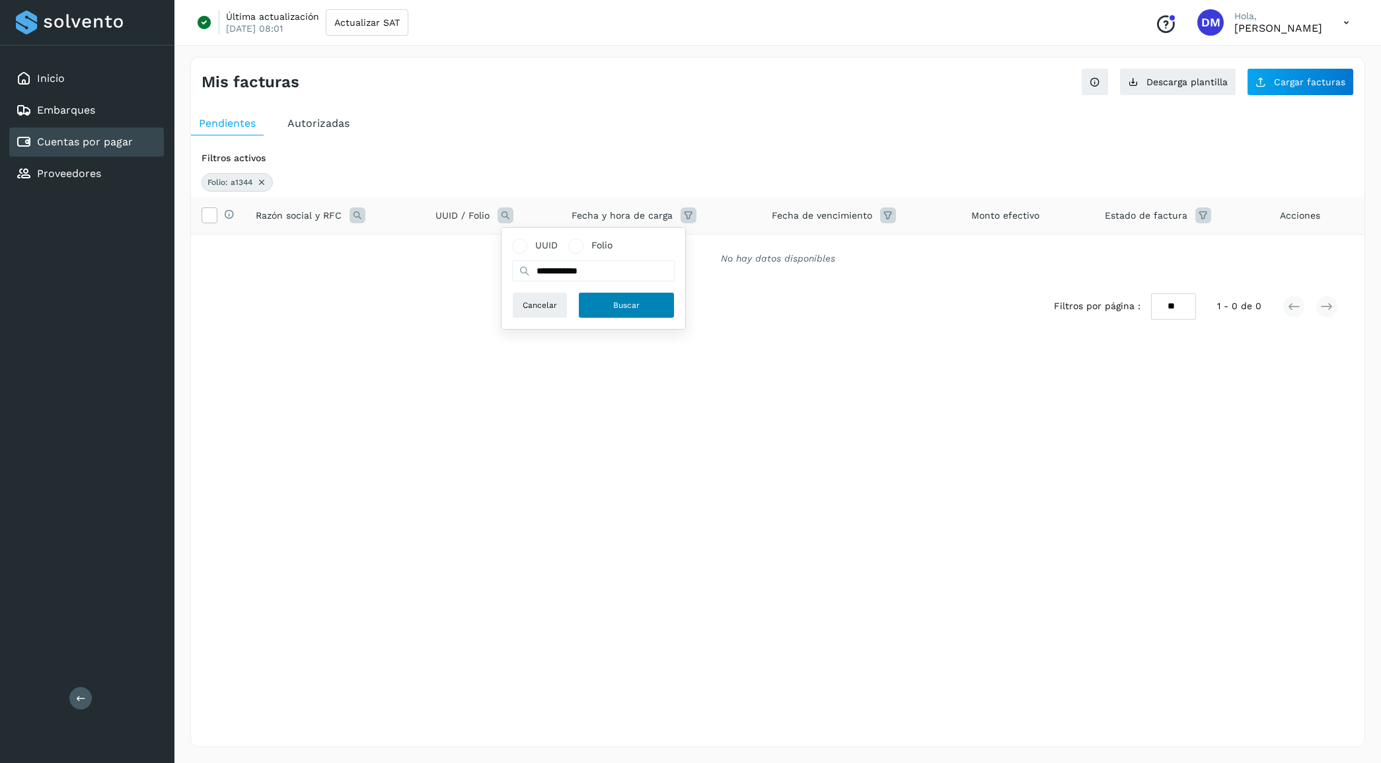
click at [608, 299] on button "Buscar" at bounding box center [626, 305] width 97 height 26
click at [504, 219] on icon at bounding box center [506, 216] width 16 height 16
drag, startPoint x: 609, startPoint y: 272, endPoint x: 467, endPoint y: 259, distance: 142.7
click at [467, 259] on div "**********" at bounding box center [778, 240] width 1174 height 86
paste input "**********"
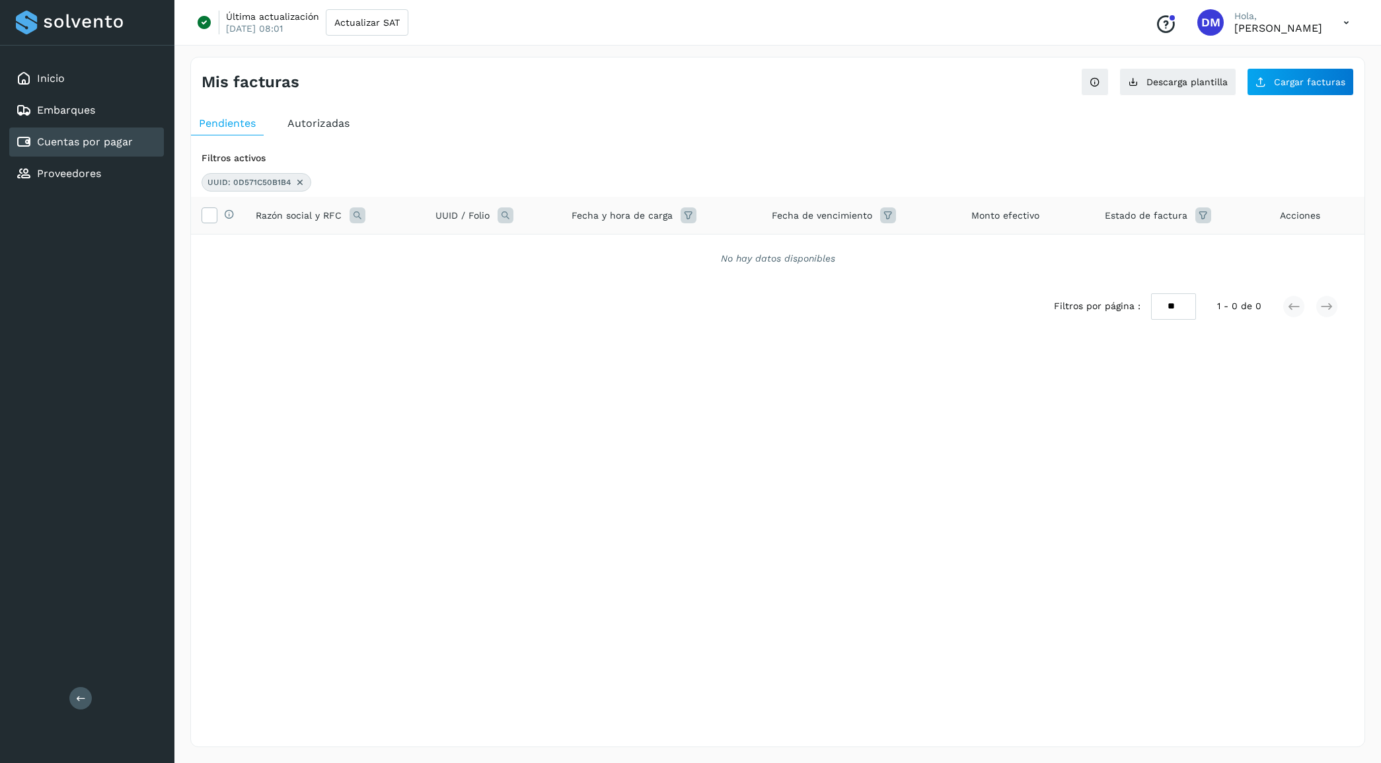
type input "**********"
click at [504, 220] on icon at bounding box center [506, 216] width 16 height 16
click at [586, 276] on input "**********" at bounding box center [593, 270] width 163 height 21
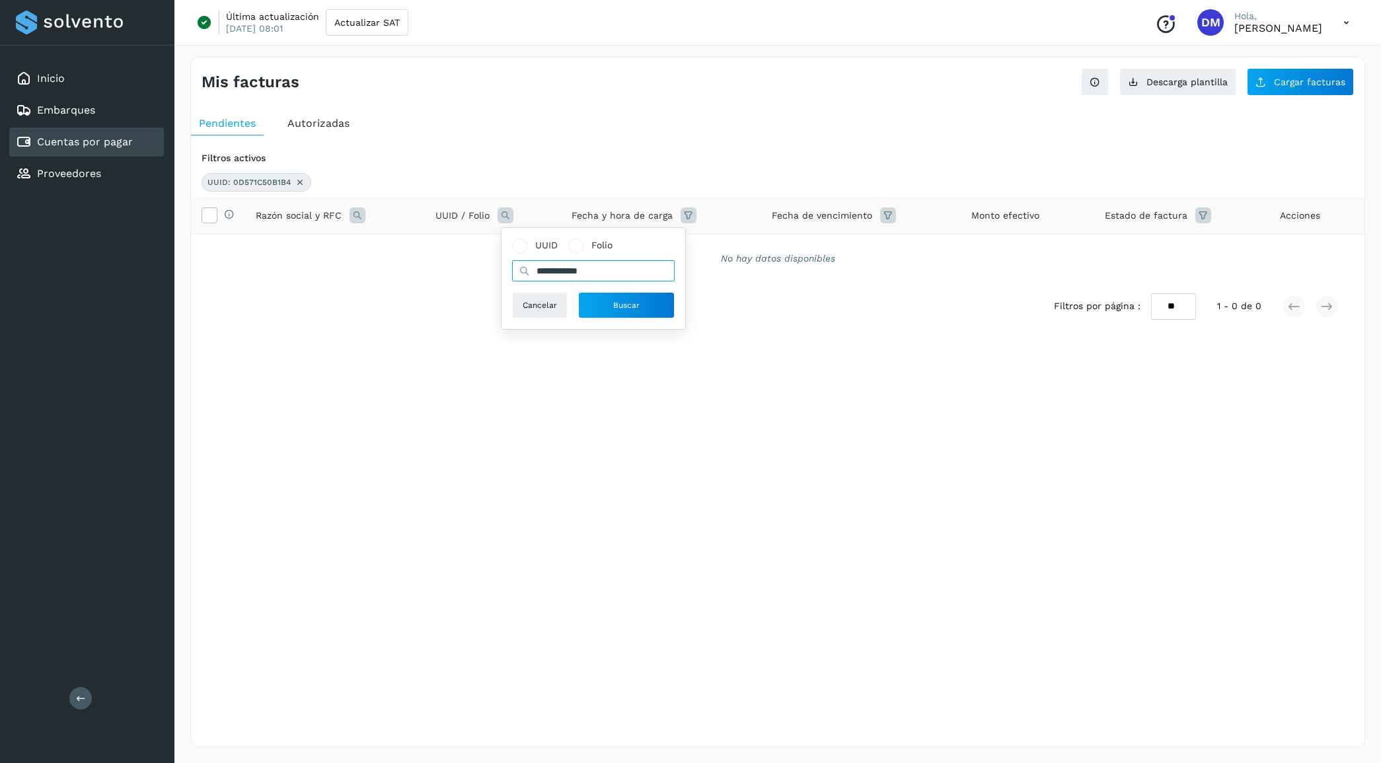
paste input "**********"
type input "**********"
click at [649, 304] on button "Buscar" at bounding box center [633, 305] width 97 height 26
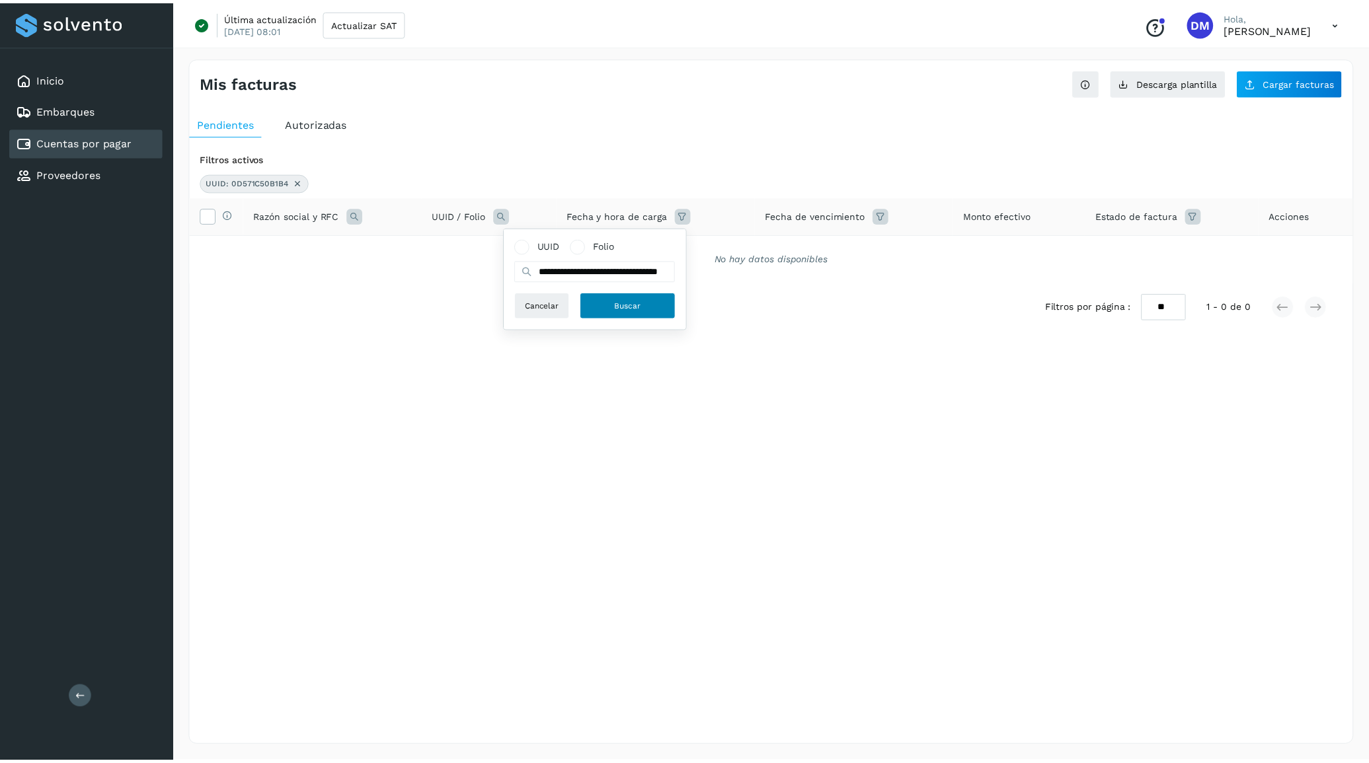
scroll to position [0, 0]
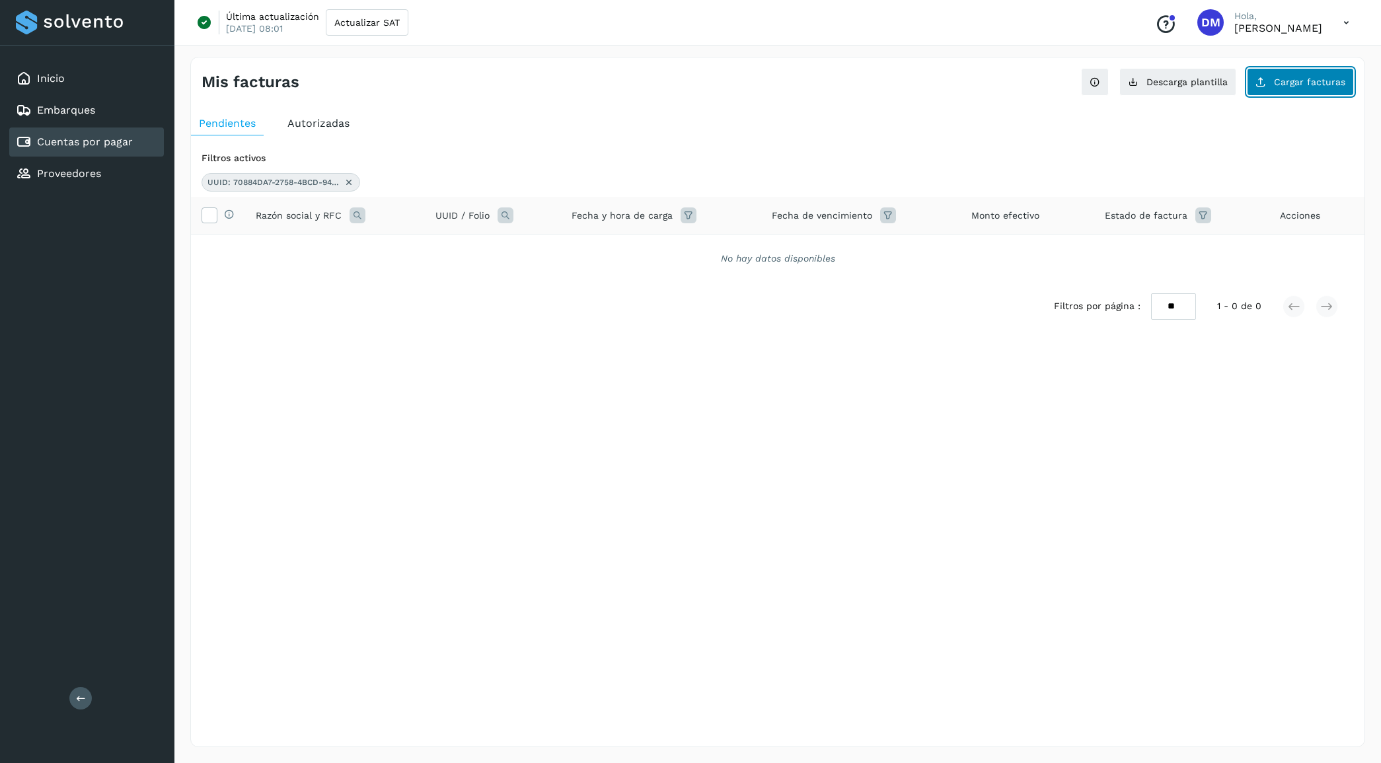
click at [1286, 79] on span "Cargar facturas" at bounding box center [1309, 81] width 71 height 9
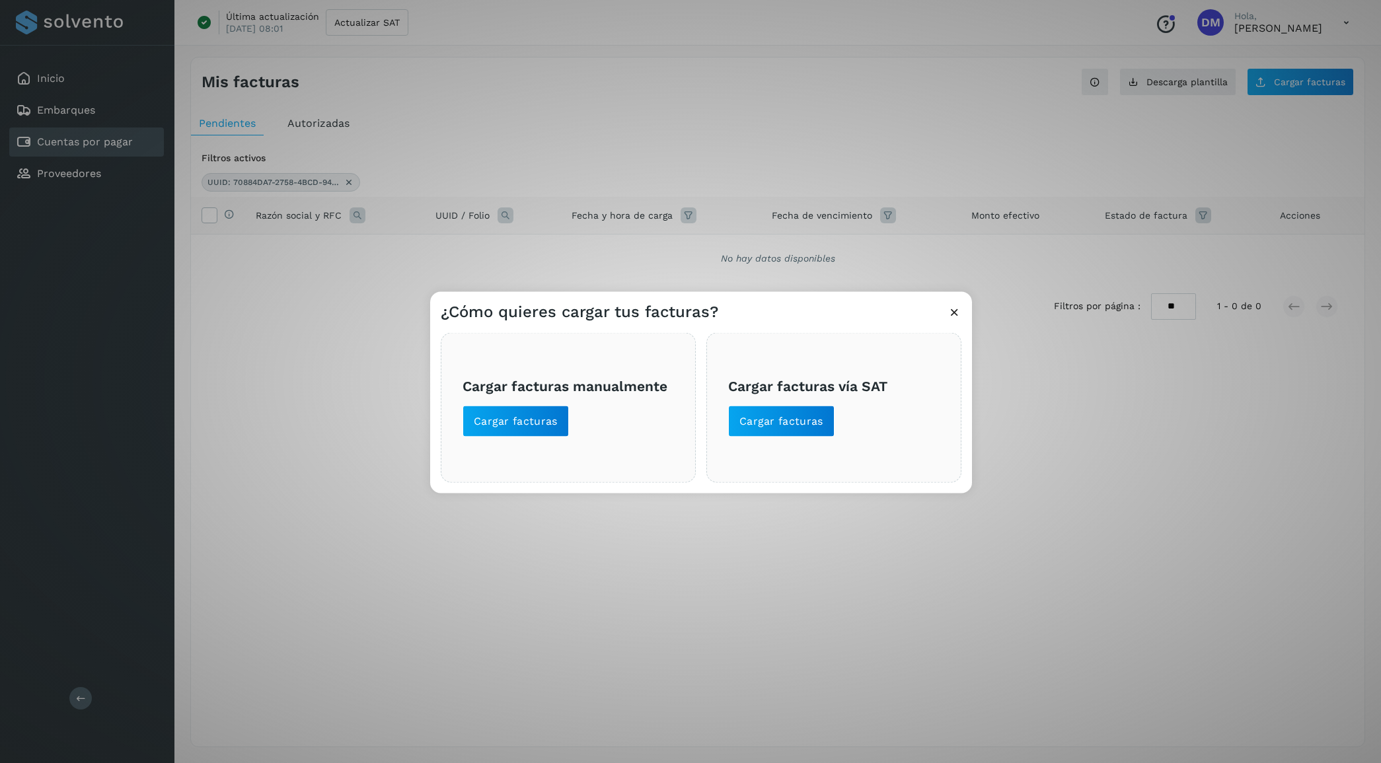
click at [959, 309] on icon at bounding box center [955, 312] width 14 height 14
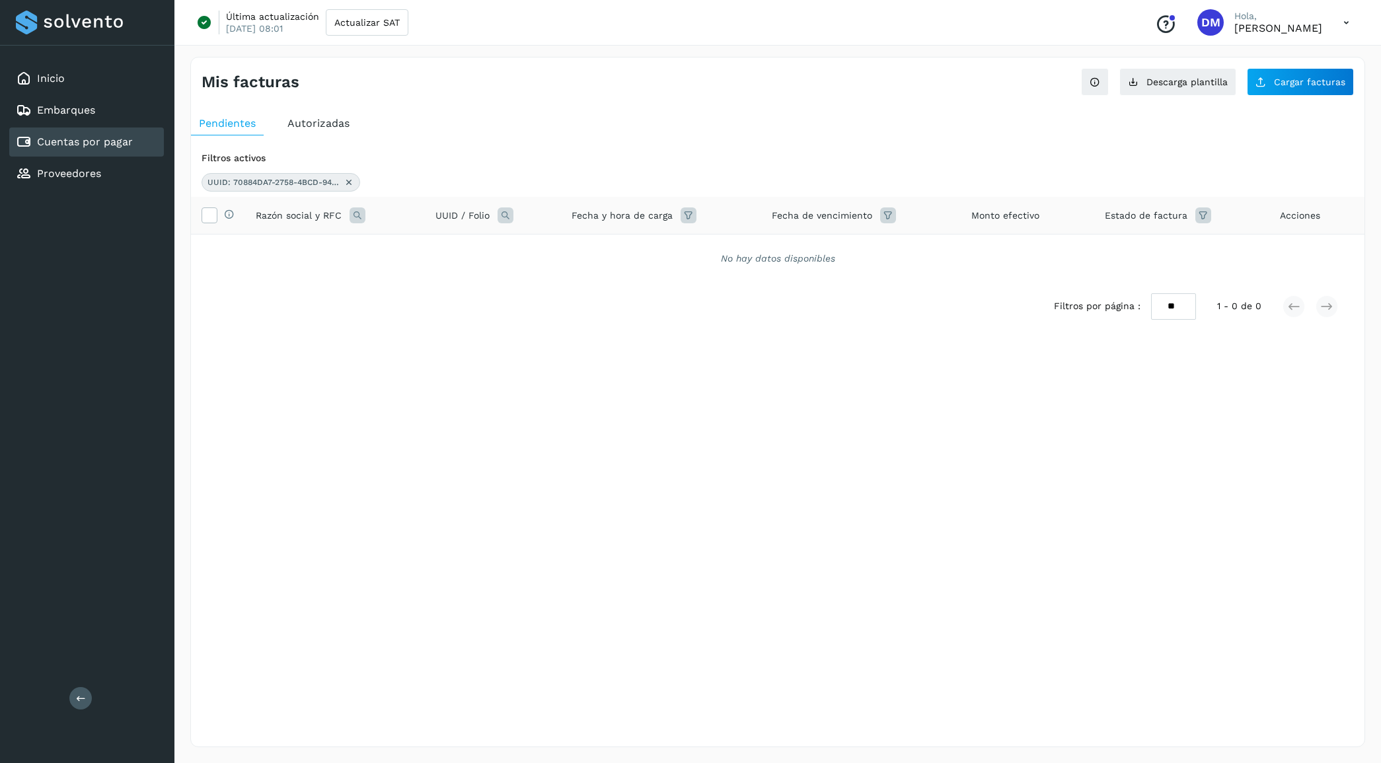
click at [352, 184] on icon at bounding box center [349, 182] width 11 height 11
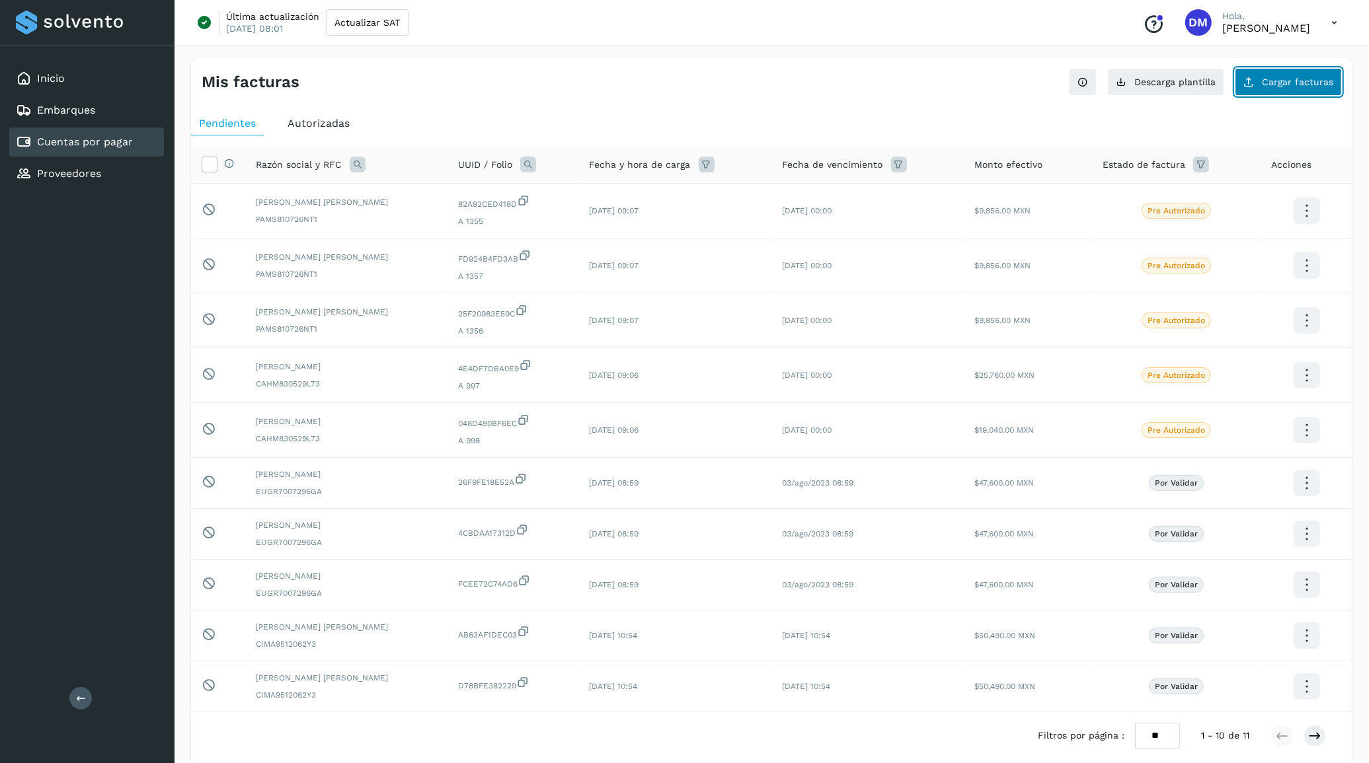
click at [1293, 81] on span "Cargar facturas" at bounding box center [1297, 81] width 71 height 9
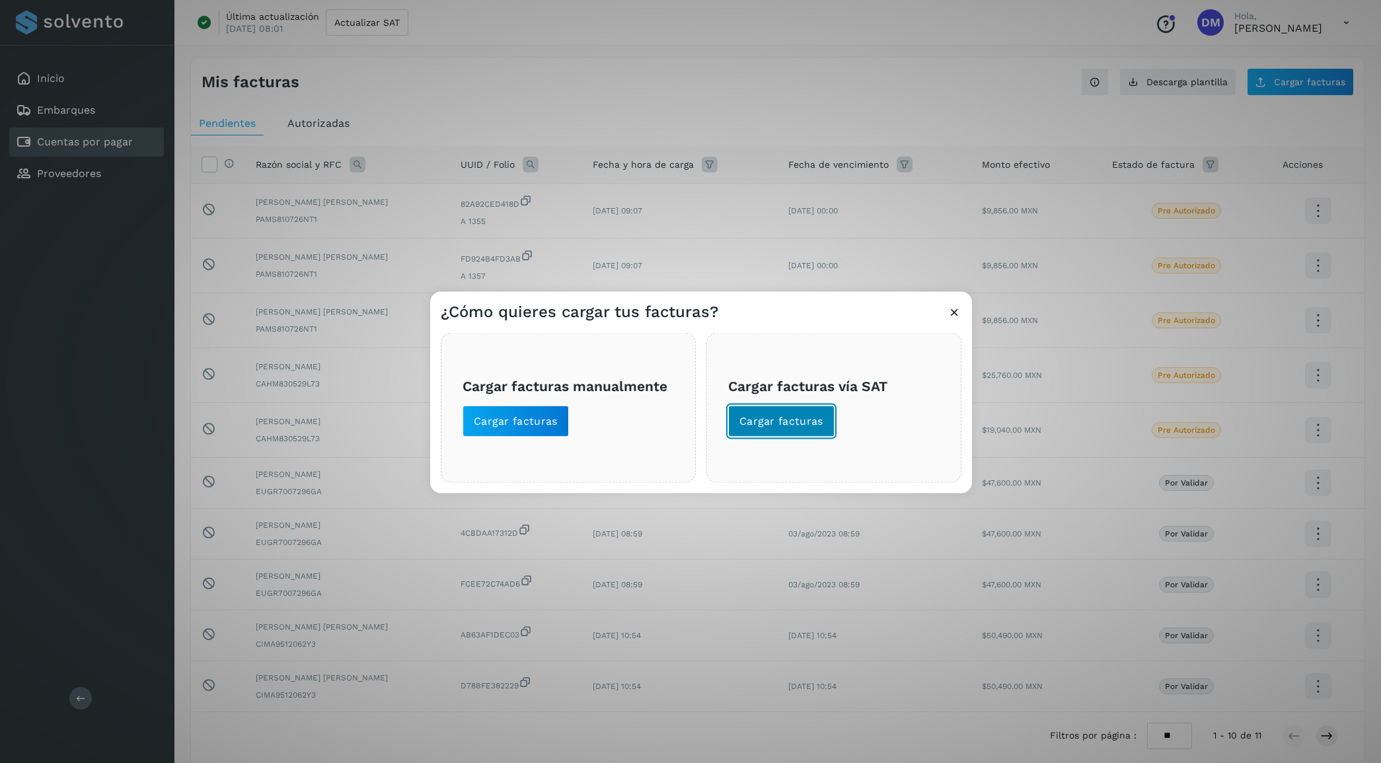
click at [807, 413] on button "Cargar facturas" at bounding box center [781, 421] width 106 height 32
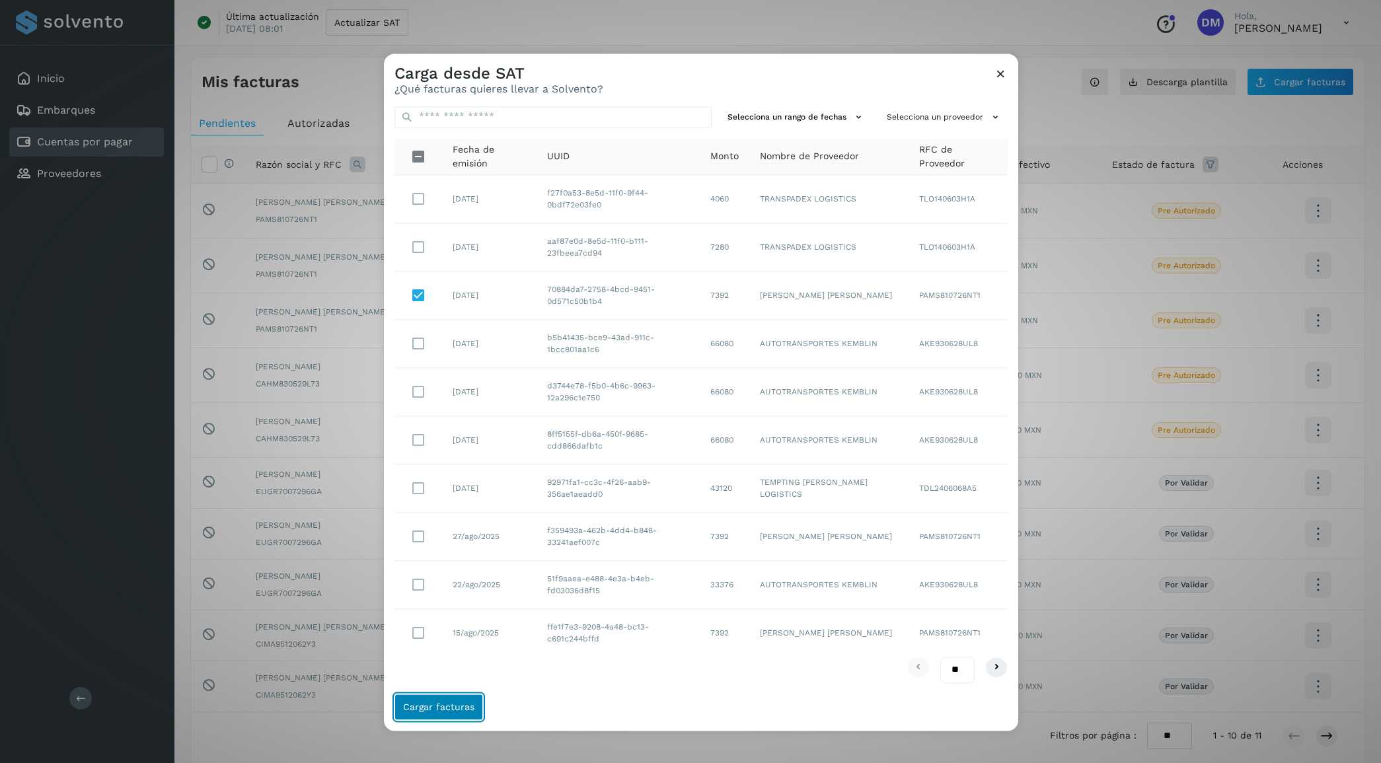
click at [442, 699] on button "Cargar facturas" at bounding box center [439, 707] width 89 height 26
click at [1001, 71] on icon at bounding box center [1001, 74] width 14 height 14
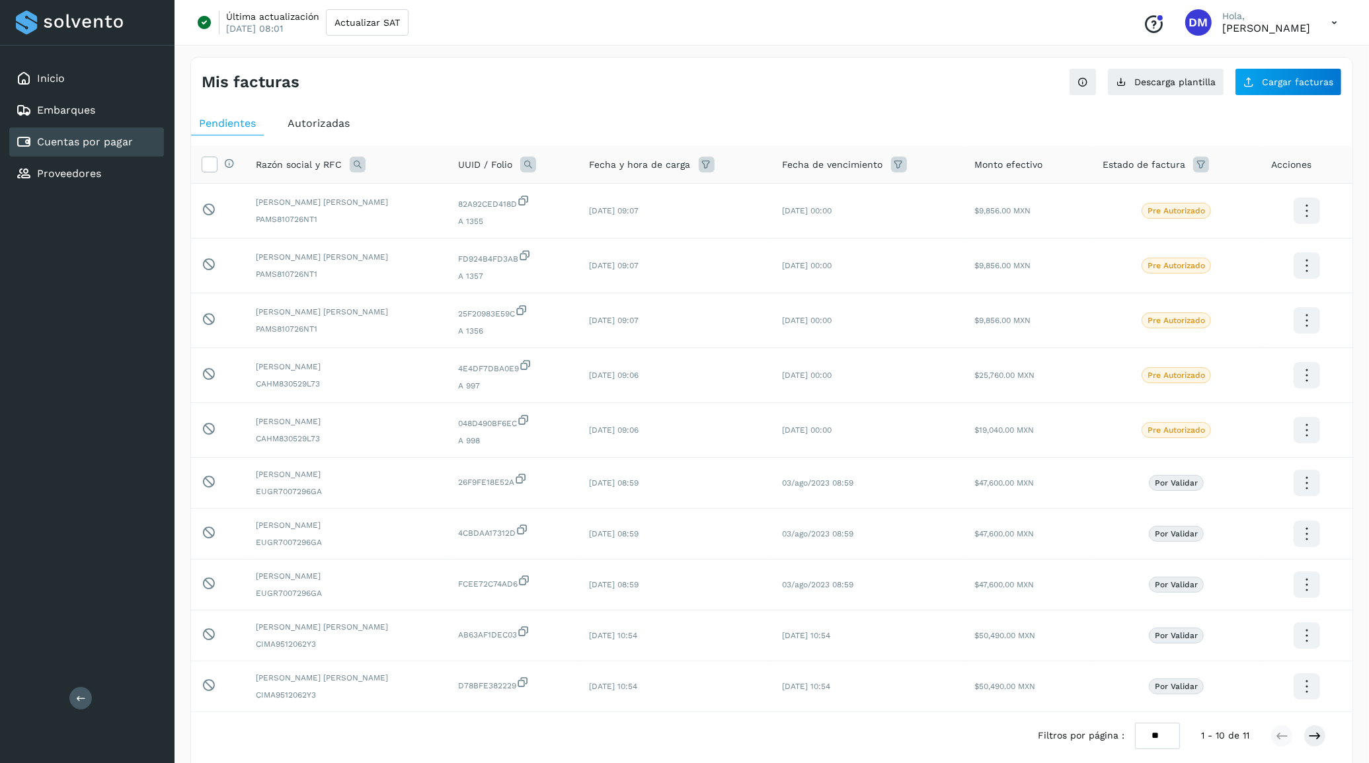
click at [296, 123] on span "Autorizadas" at bounding box center [319, 123] width 62 height 13
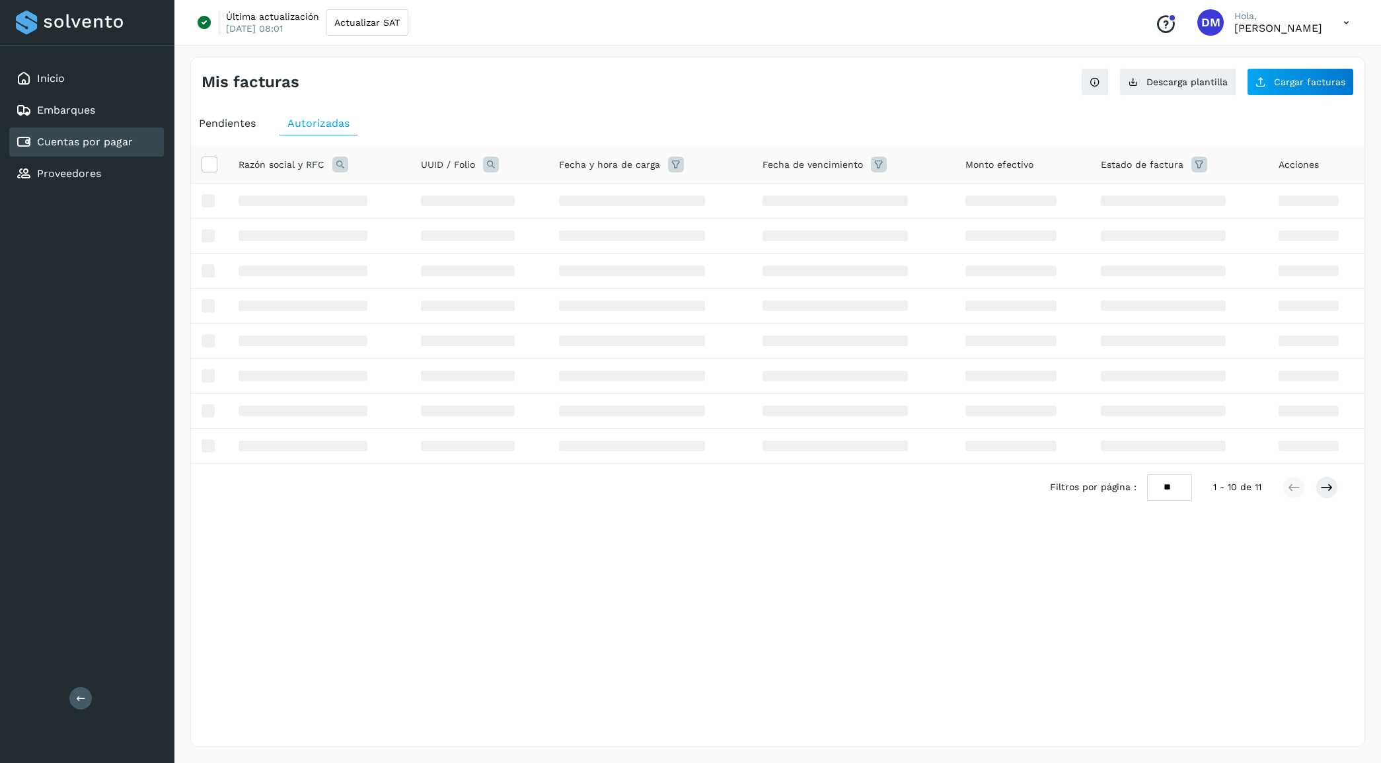
click at [242, 116] on div "Pendientes" at bounding box center [227, 124] width 73 height 24
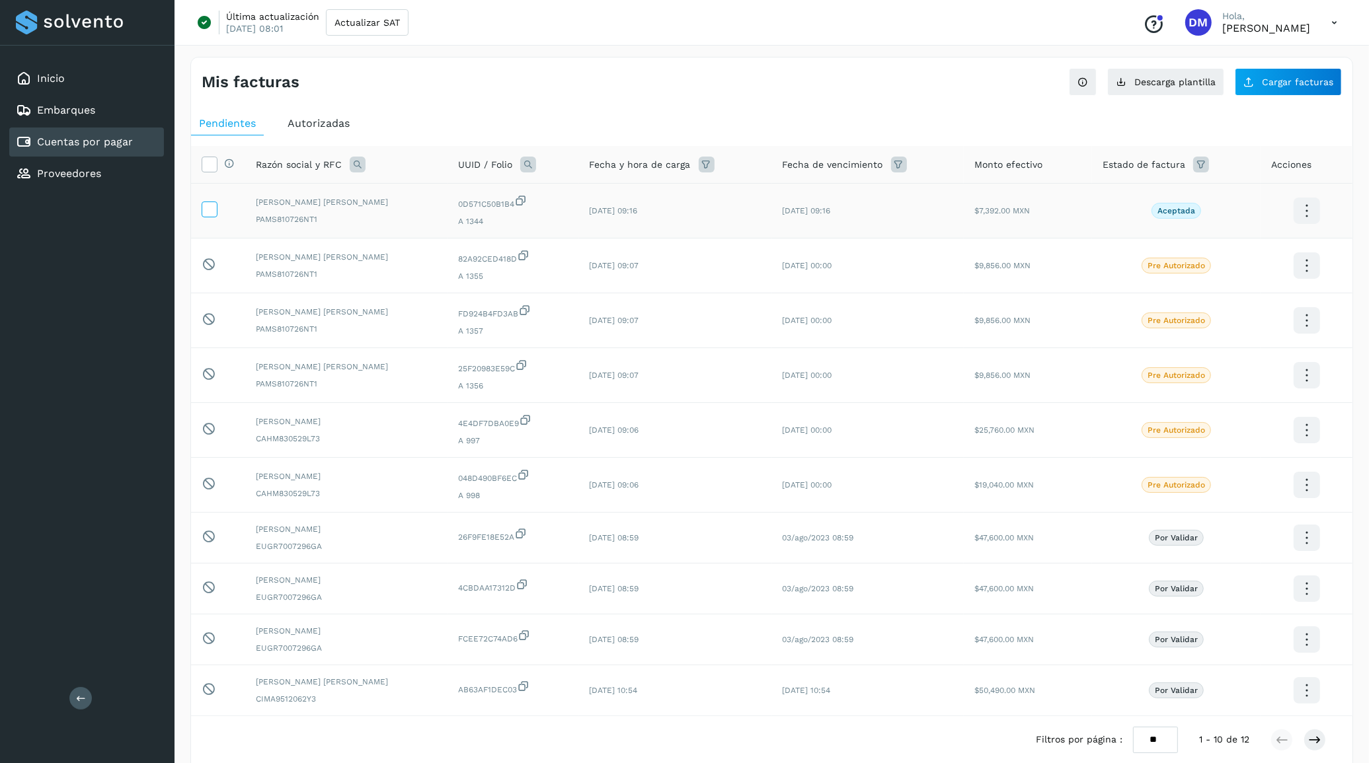
click at [213, 210] on icon at bounding box center [209, 209] width 14 height 14
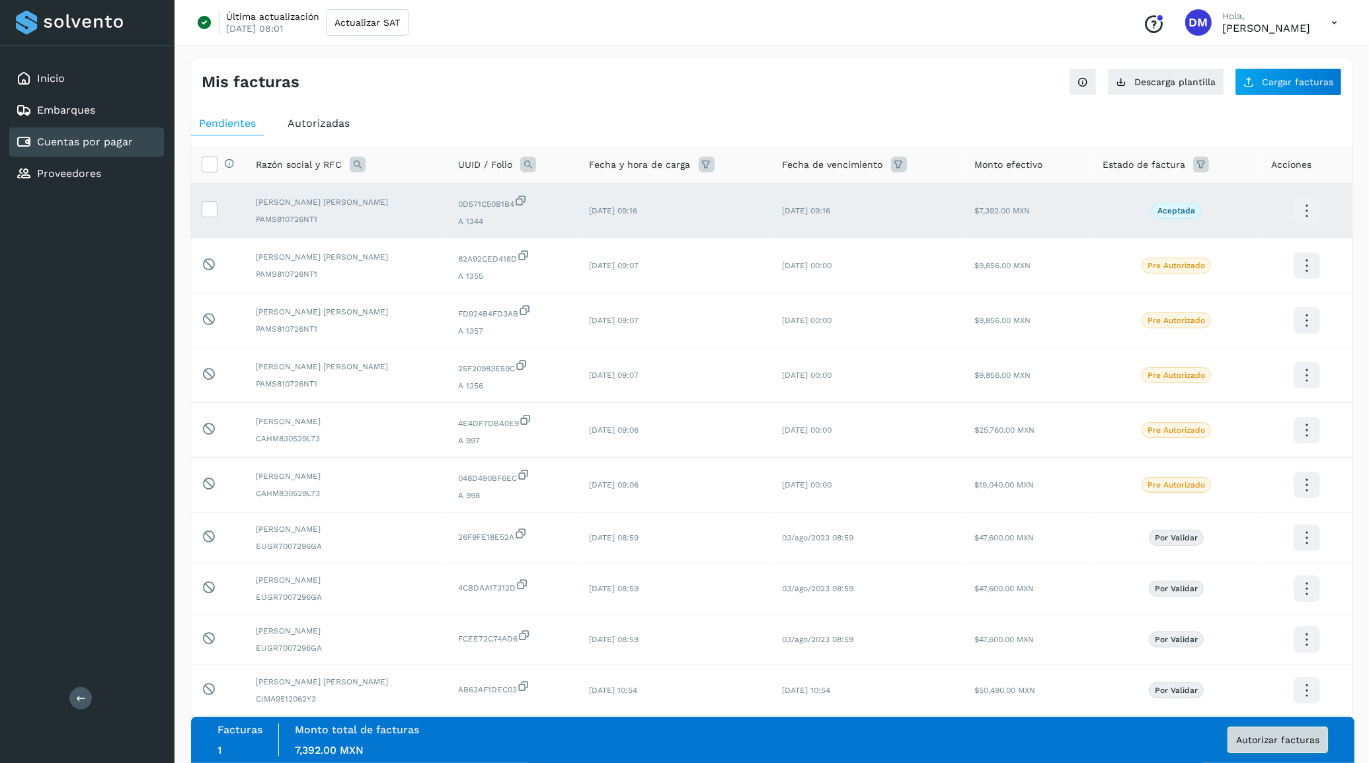
click at [1286, 737] on span "Autorizar facturas" at bounding box center [1277, 740] width 83 height 9
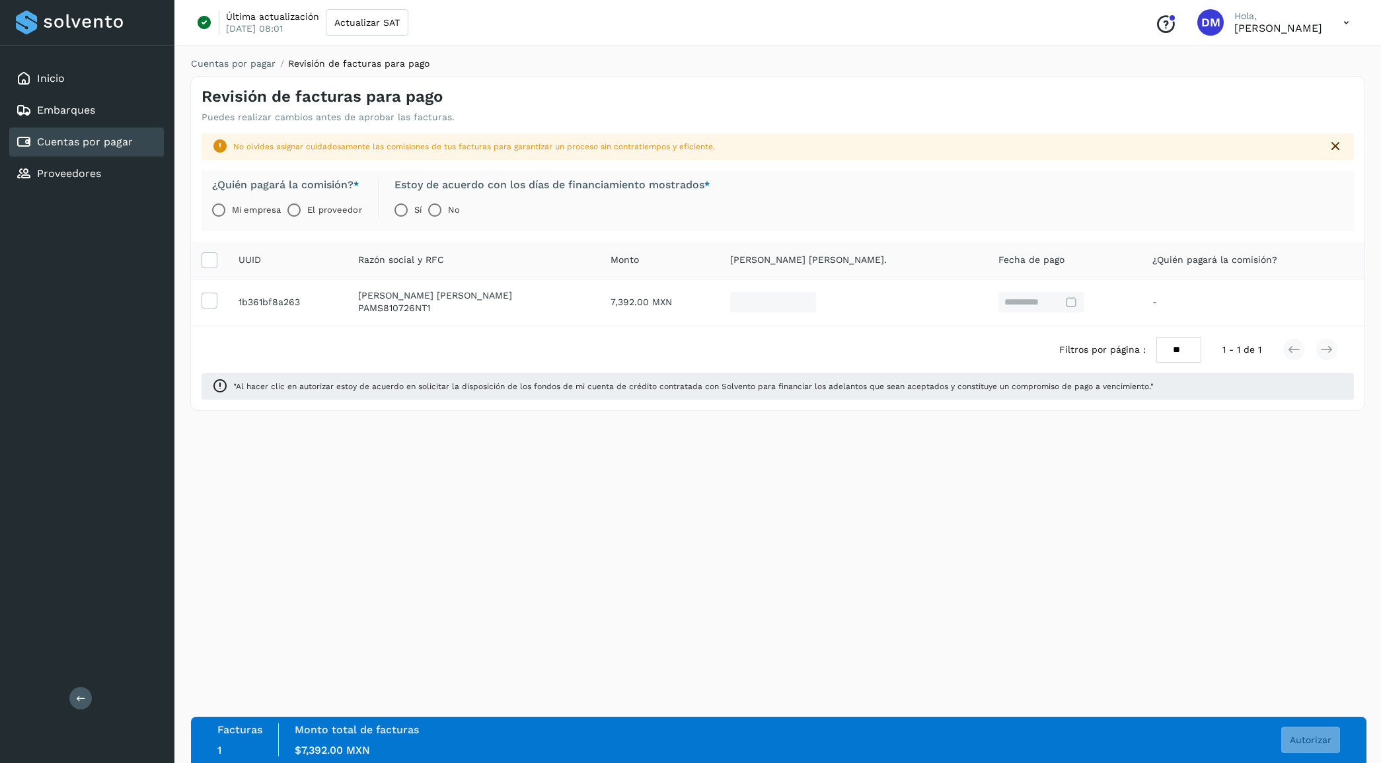
click at [332, 206] on label "El proveedor" at bounding box center [334, 210] width 54 height 26
click at [1323, 736] on span "Autorizar" at bounding box center [1311, 740] width 42 height 9
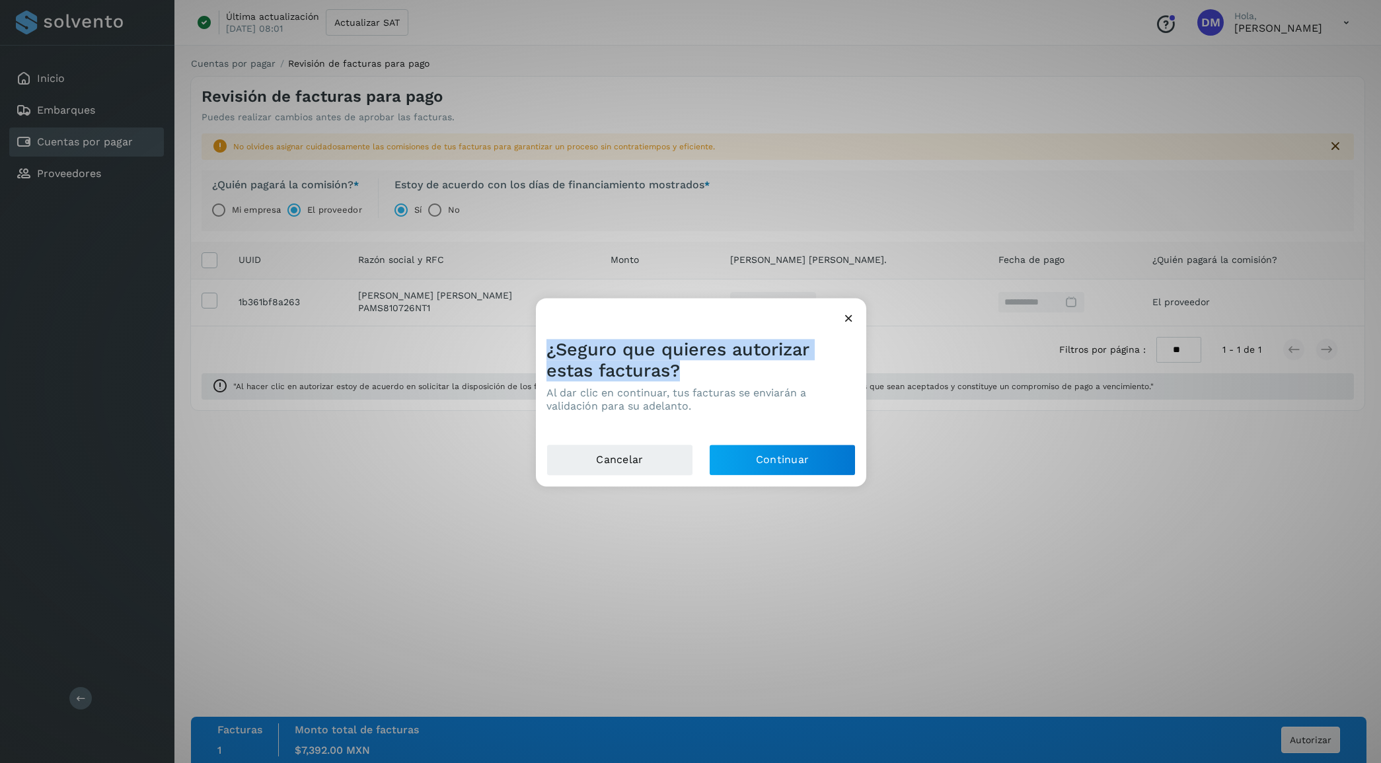
drag, startPoint x: 772, startPoint y: 313, endPoint x: 772, endPoint y: 369, distance: 56.2
click at [772, 369] on div "¿Seguro que quieres autorizar estas facturas? Al dar clic en continuar, tus fac…" at bounding box center [701, 392] width 331 height 188
drag, startPoint x: 772, startPoint y: 369, endPoint x: 780, endPoint y: 463, distance: 94.9
click at [780, 463] on button "Continuar" at bounding box center [782, 460] width 147 height 32
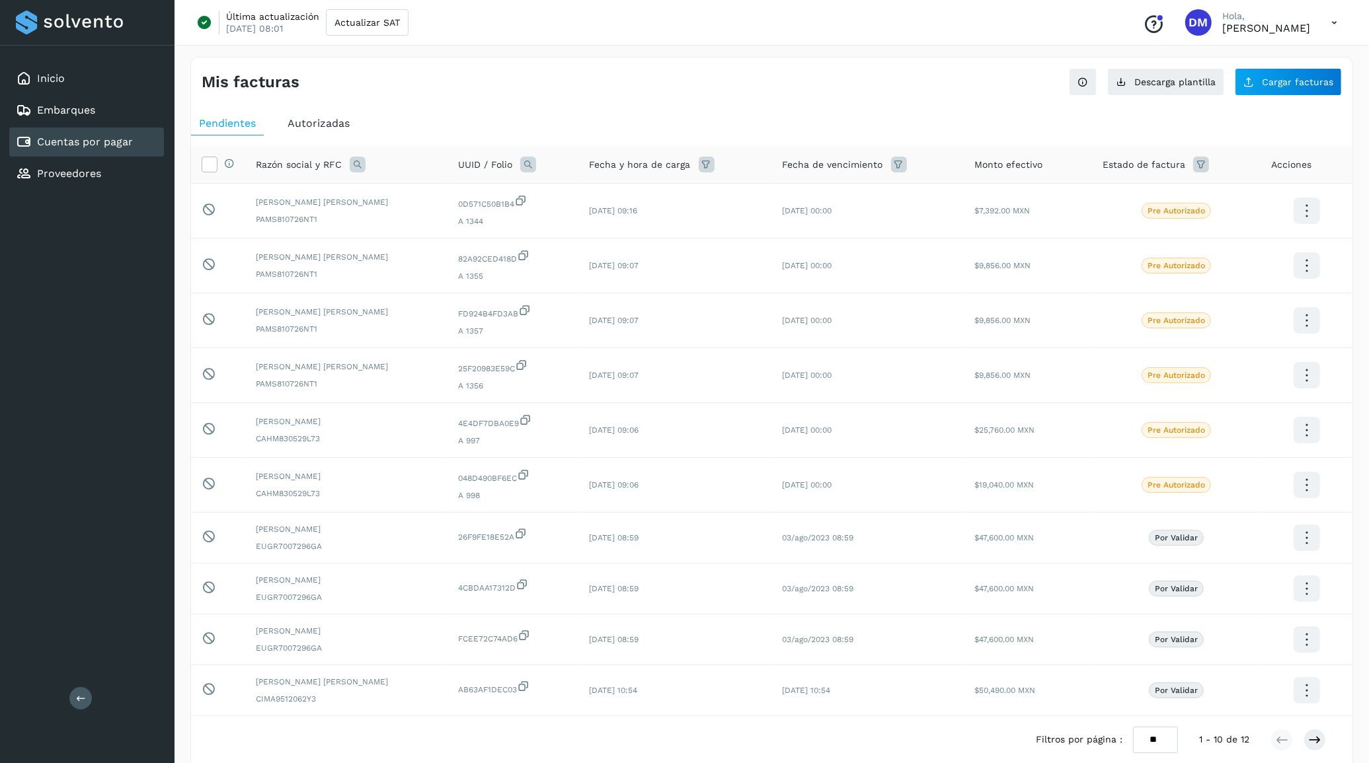
click at [328, 119] on span "Autorizadas" at bounding box center [319, 123] width 62 height 13
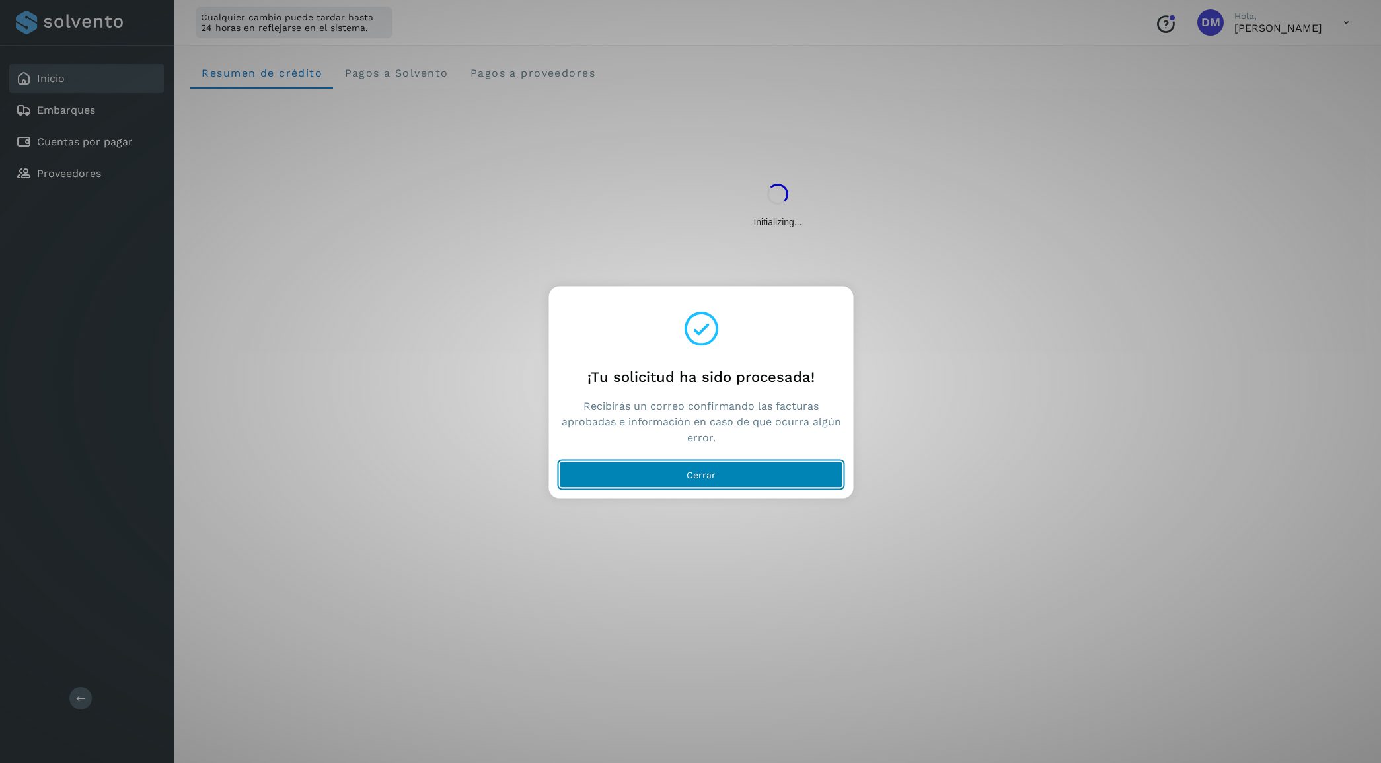
click at [748, 473] on button "Cerrar" at bounding box center [702, 474] width 284 height 26
